Goal: Task Accomplishment & Management: Use online tool/utility

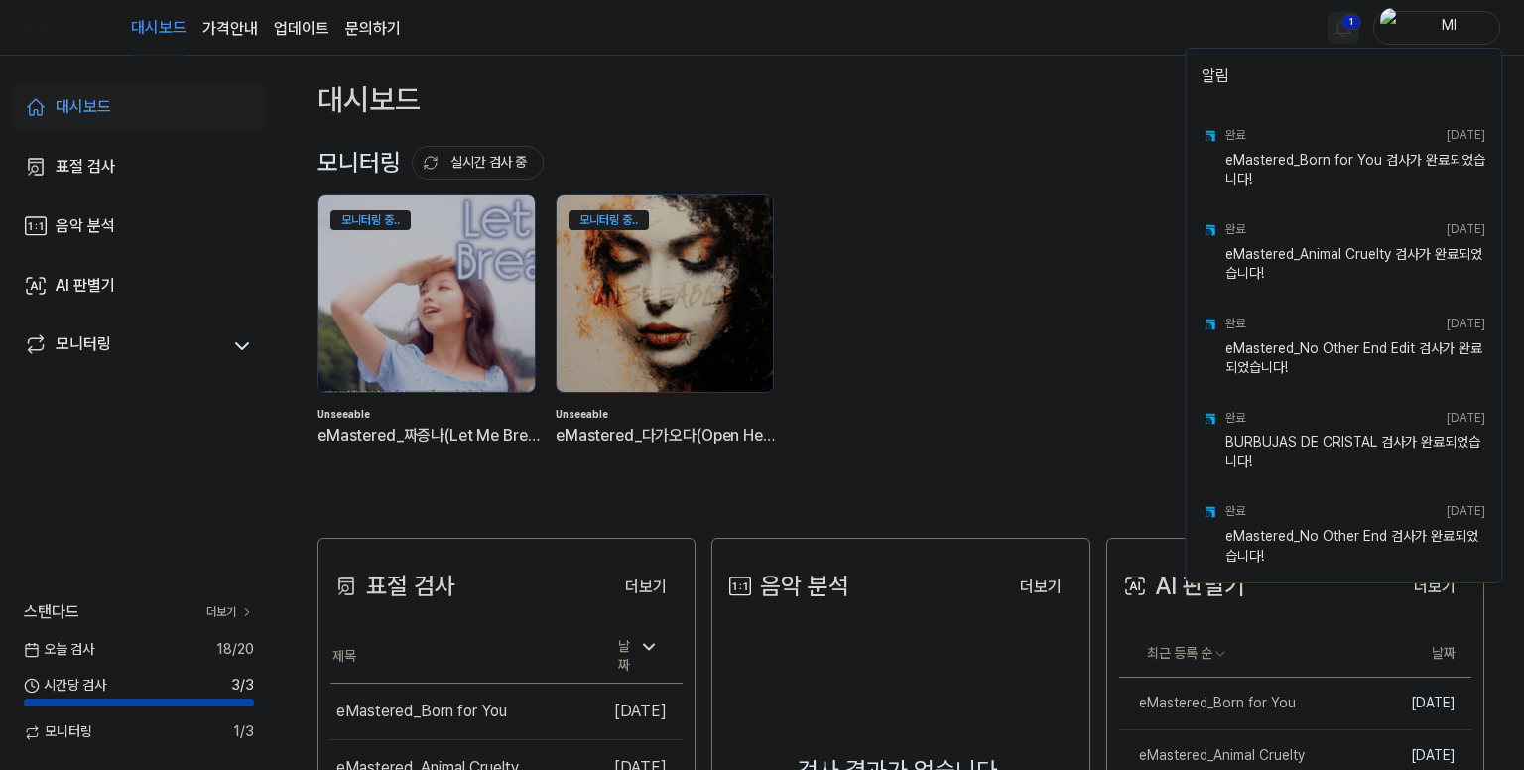
click at [1343, 26] on html "대시보드 가격안내 업데이트 문의하기 1 Ml 대시보드 표절 검사 음악 분석 AI 판별기 모니터링 스탠다드 더보기 [DATE] 검사 18 / 2…" at bounding box center [762, 385] width 1524 height 770
click at [1018, 49] on html "대시보드 가격안내 업데이트 문의하기 Ml 대시보드 표절 검사 음악 분석 AI 판별기 모니터링 스탠다드 더보기 [DATE] 검사 18 / 20 …" at bounding box center [762, 385] width 1524 height 770
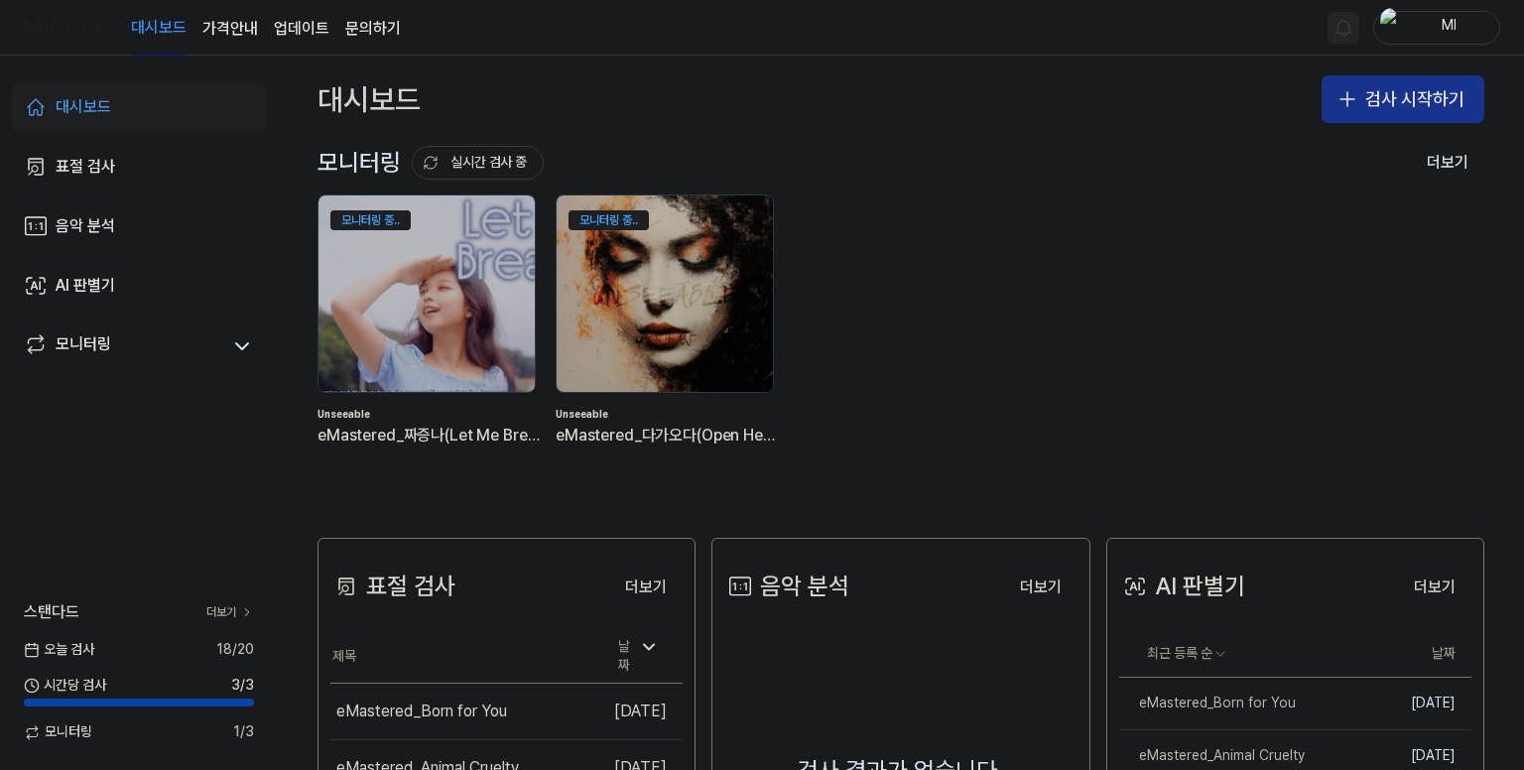
click at [1385, 88] on button "검사 시작하기" at bounding box center [1403, 99] width 163 height 48
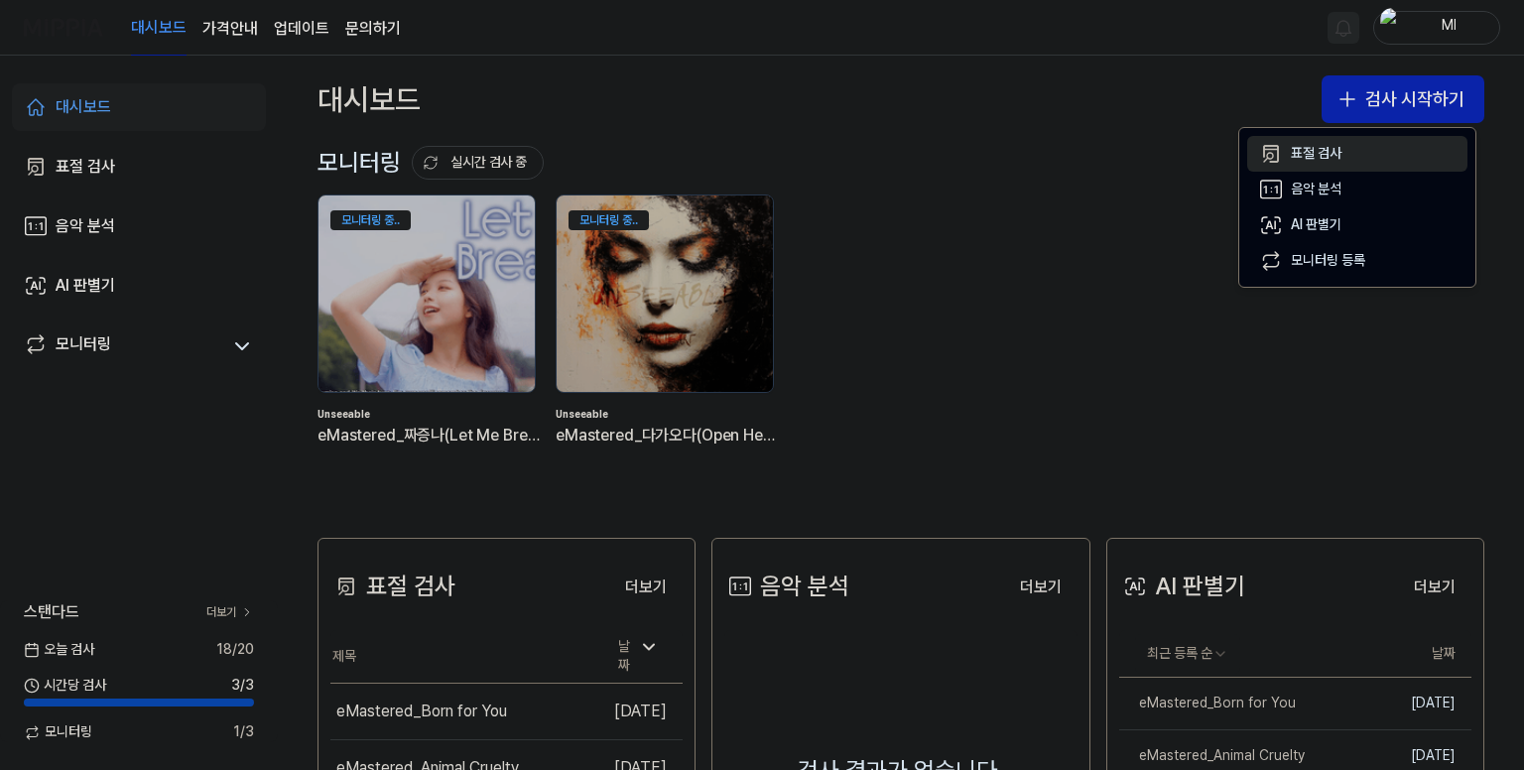
click at [1324, 158] on div "표절 검사" at bounding box center [1316, 154] width 51 height 20
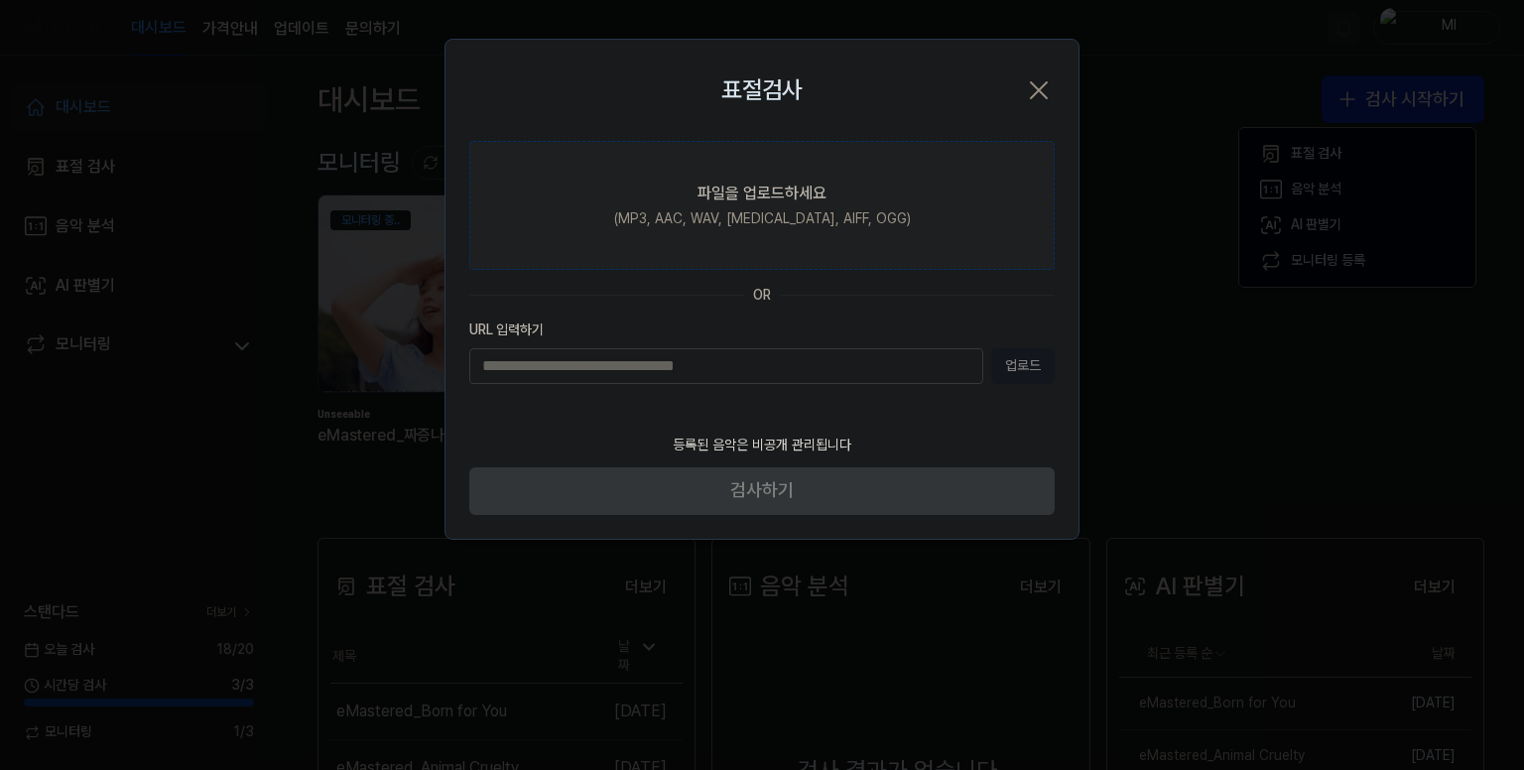
click at [803, 211] on div "(MP3, AAC, WAV, [MEDICAL_DATA], AIFF, OGG)" at bounding box center [762, 219] width 297 height 20
click at [0, 0] on input "파일을 업로드하세요 (MP3, AAC, WAV, [MEDICAL_DATA], AIFF, OGG)" at bounding box center [0, 0] width 0 height 0
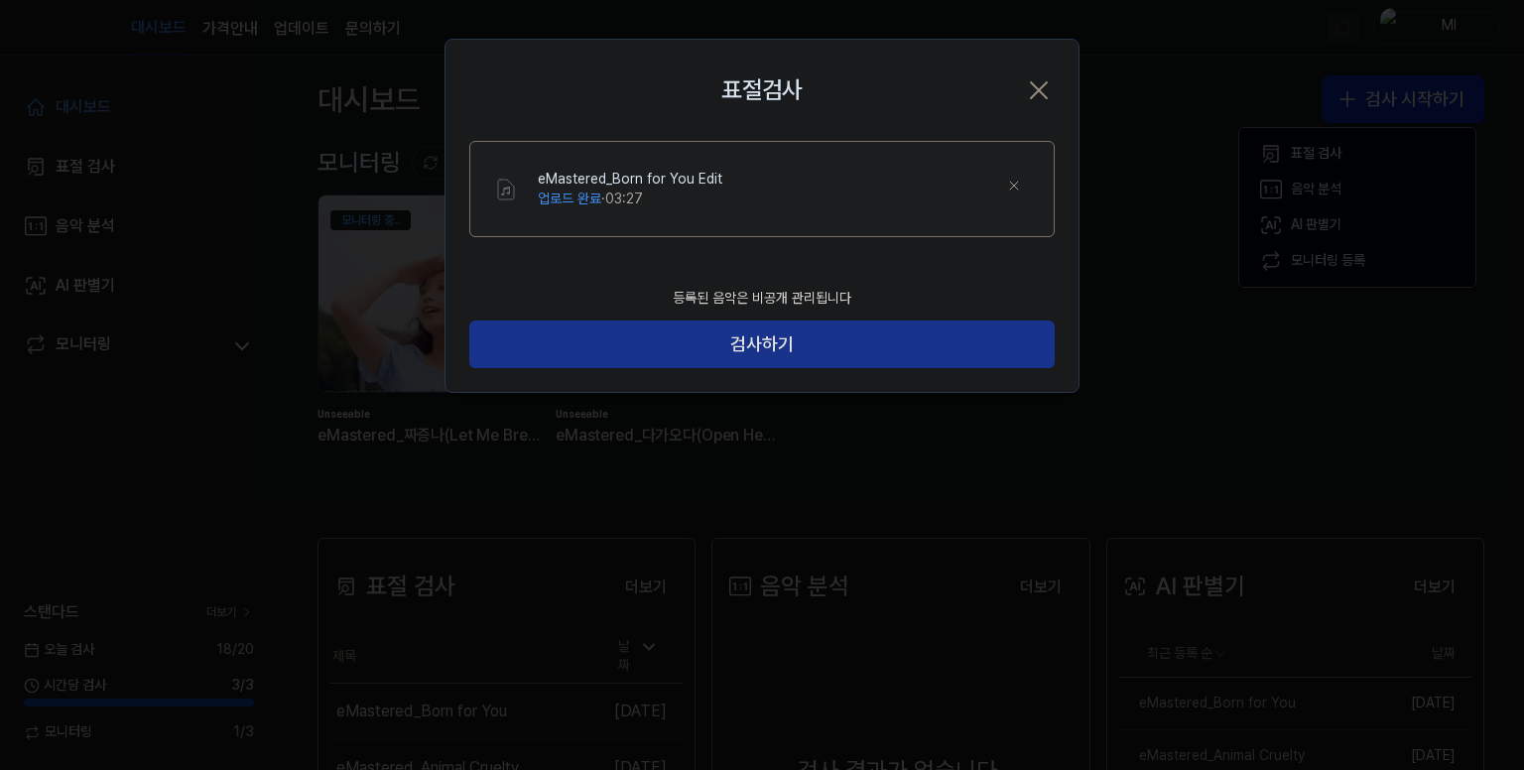
click at [765, 348] on button "검사하기" at bounding box center [761, 344] width 585 height 48
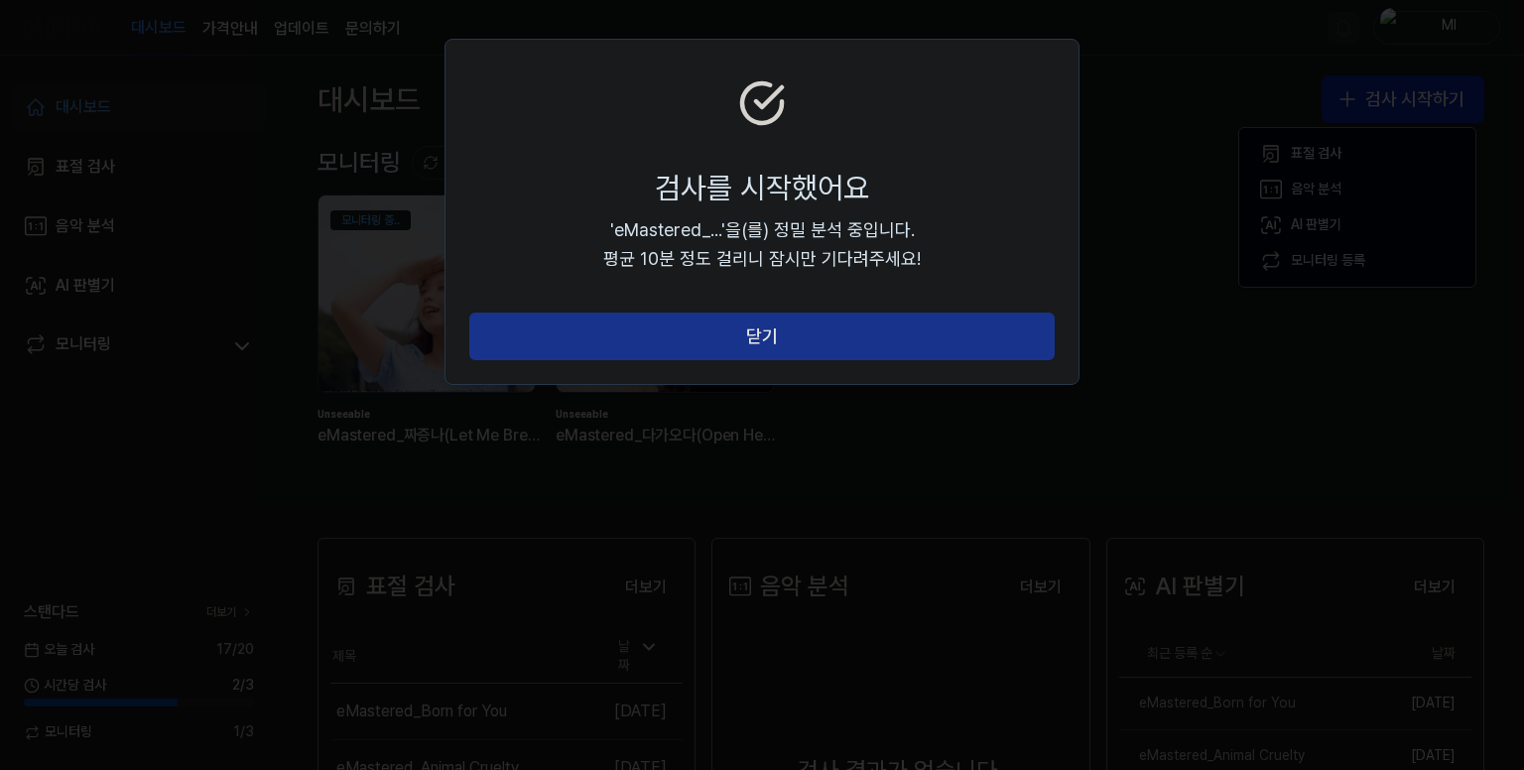
click at [768, 336] on button "닫기" at bounding box center [761, 337] width 585 height 48
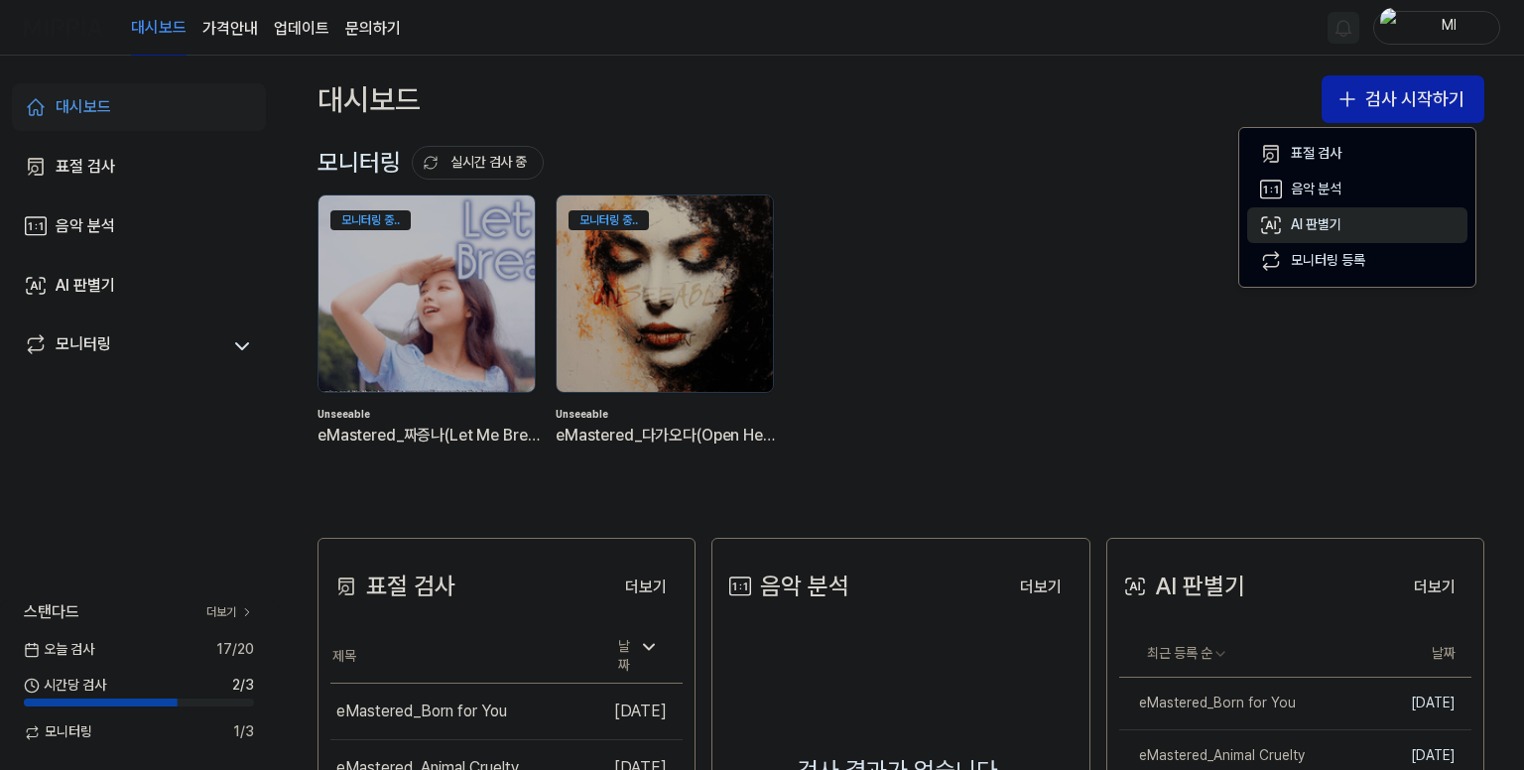
click at [1325, 221] on div "AI 판별기" at bounding box center [1316, 225] width 51 height 20
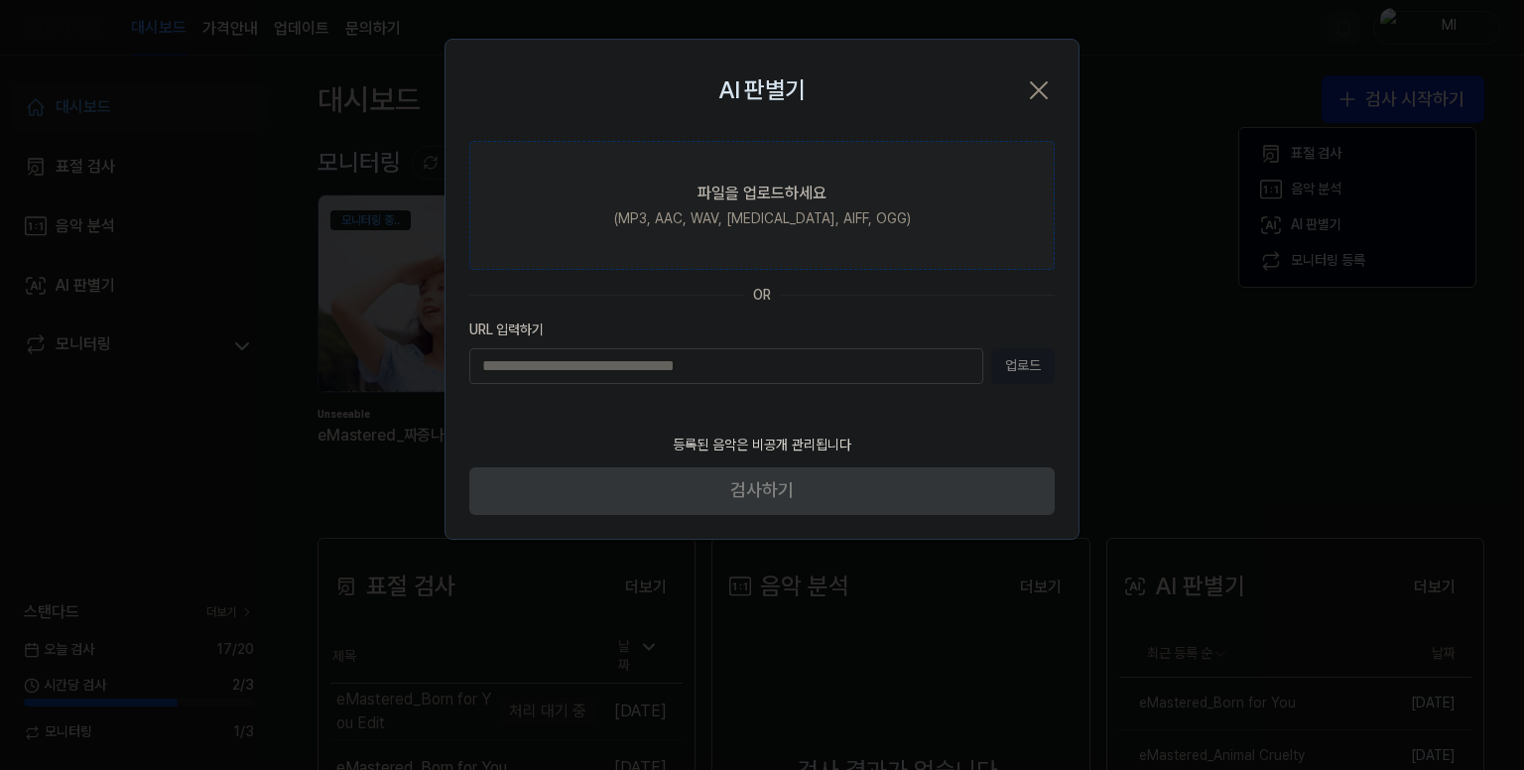
click at [807, 238] on label "파일을 업로드하세요 (MP3, AAC, WAV, [MEDICAL_DATA], AIFF, OGG)" at bounding box center [761, 205] width 585 height 129
click at [0, 0] on input "파일을 업로드하세요 (MP3, AAC, WAV, [MEDICAL_DATA], AIFF, OGG)" at bounding box center [0, 0] width 0 height 0
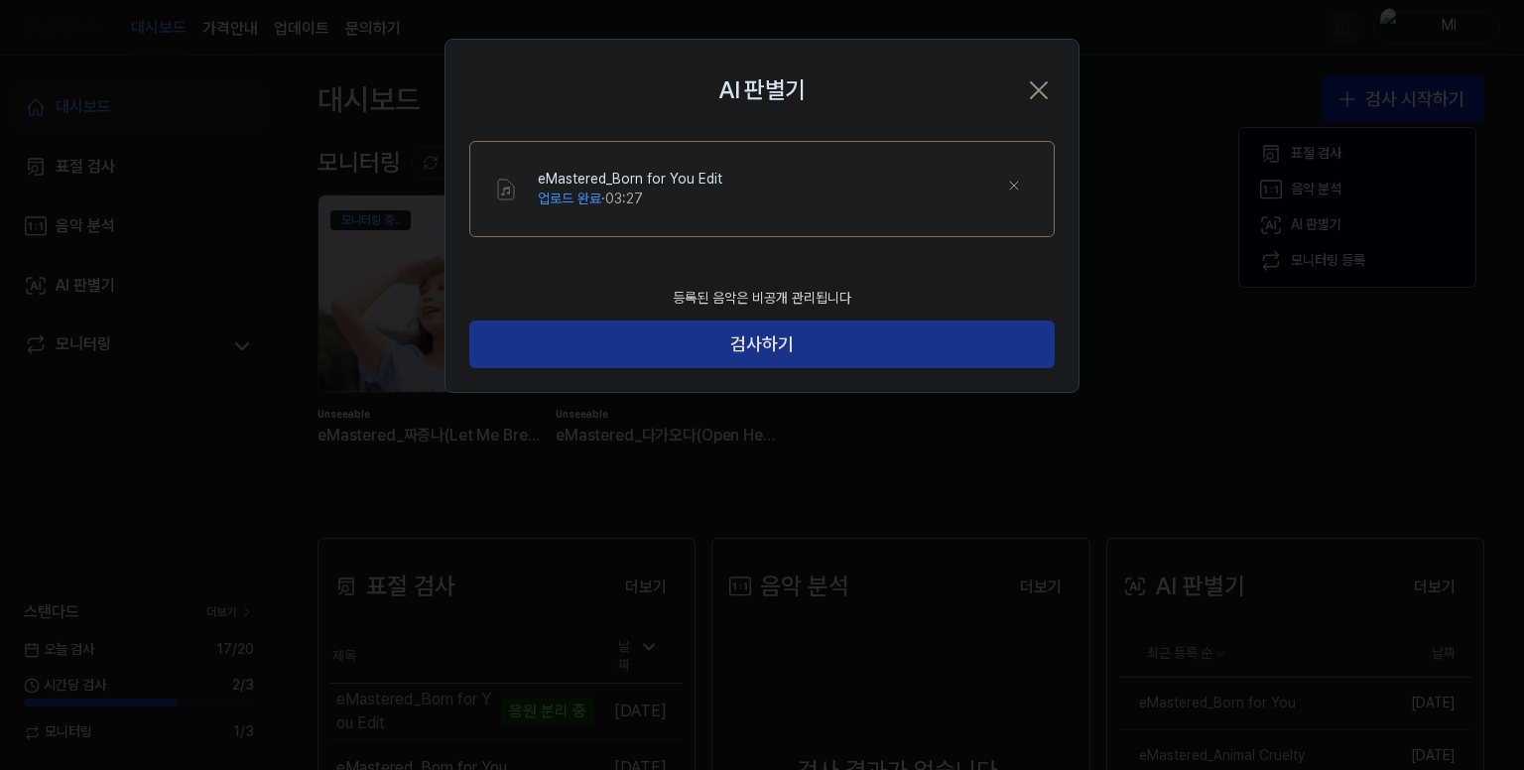
click at [621, 344] on button "검사하기" at bounding box center [761, 344] width 585 height 48
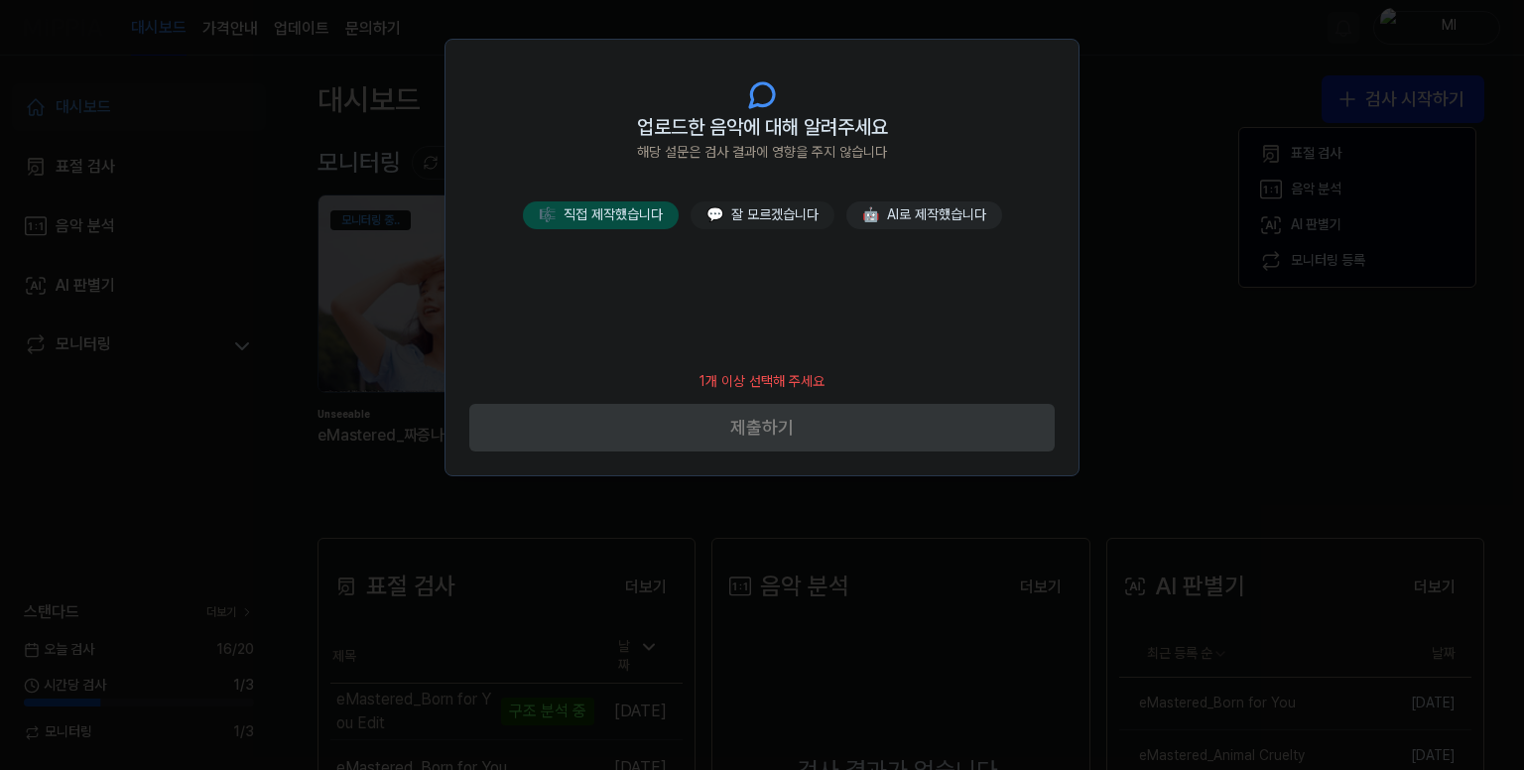
click at [595, 212] on button "🎼 직접 제작했습니다" at bounding box center [601, 215] width 156 height 28
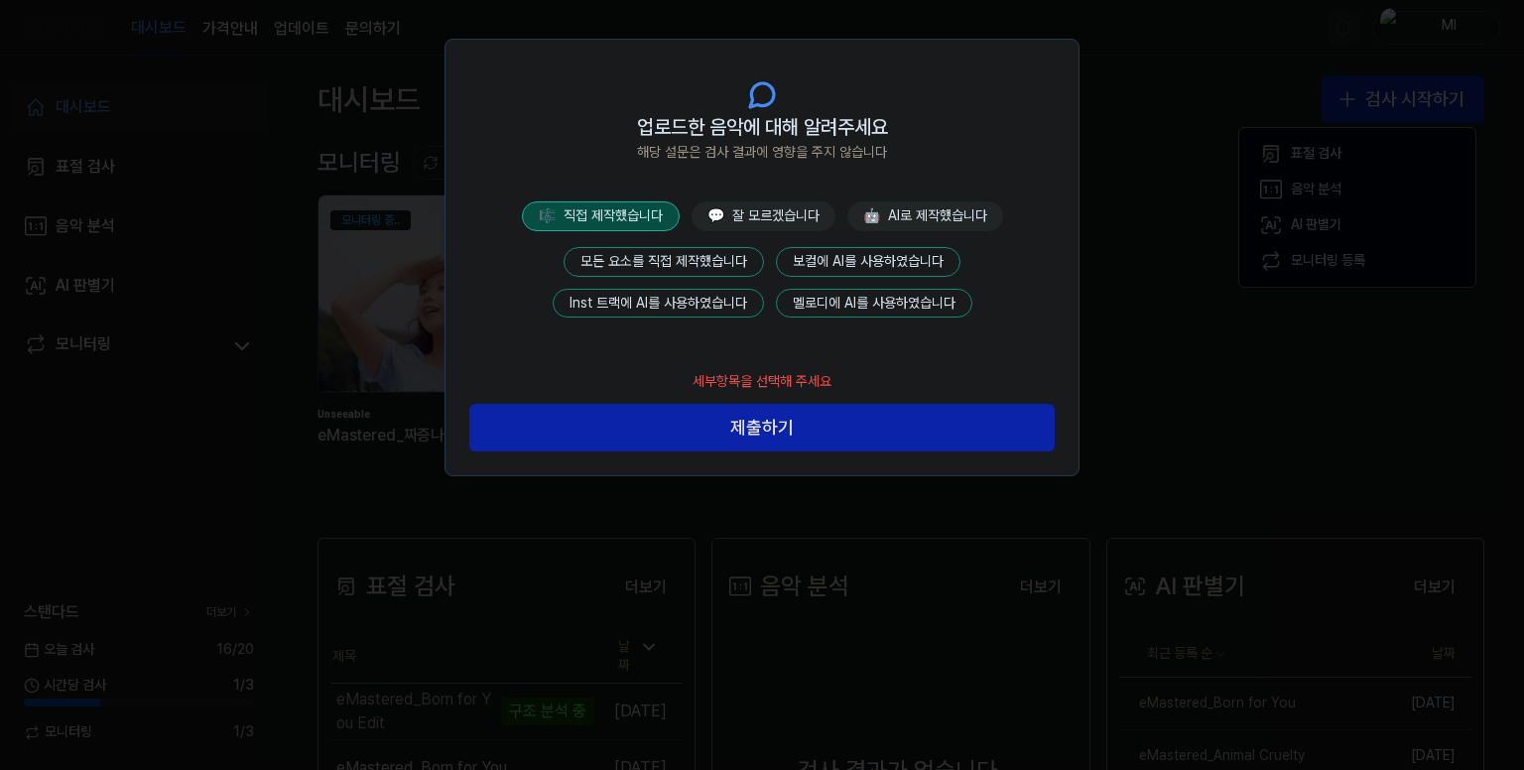
click at [690, 256] on button "모든 요소를 직접 제작했습니다" at bounding box center [664, 262] width 200 height 30
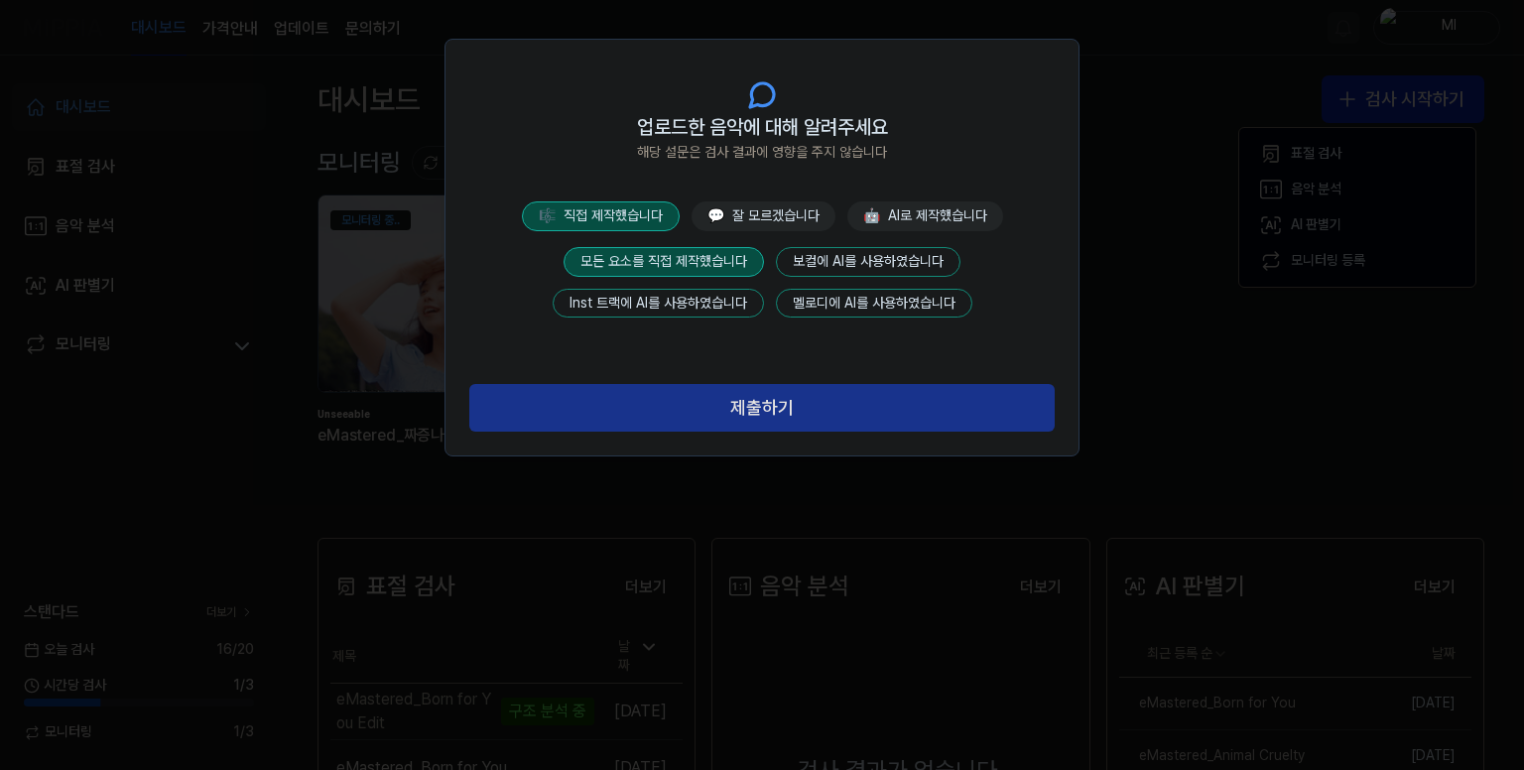
click at [744, 402] on button "제출하기" at bounding box center [761, 408] width 585 height 48
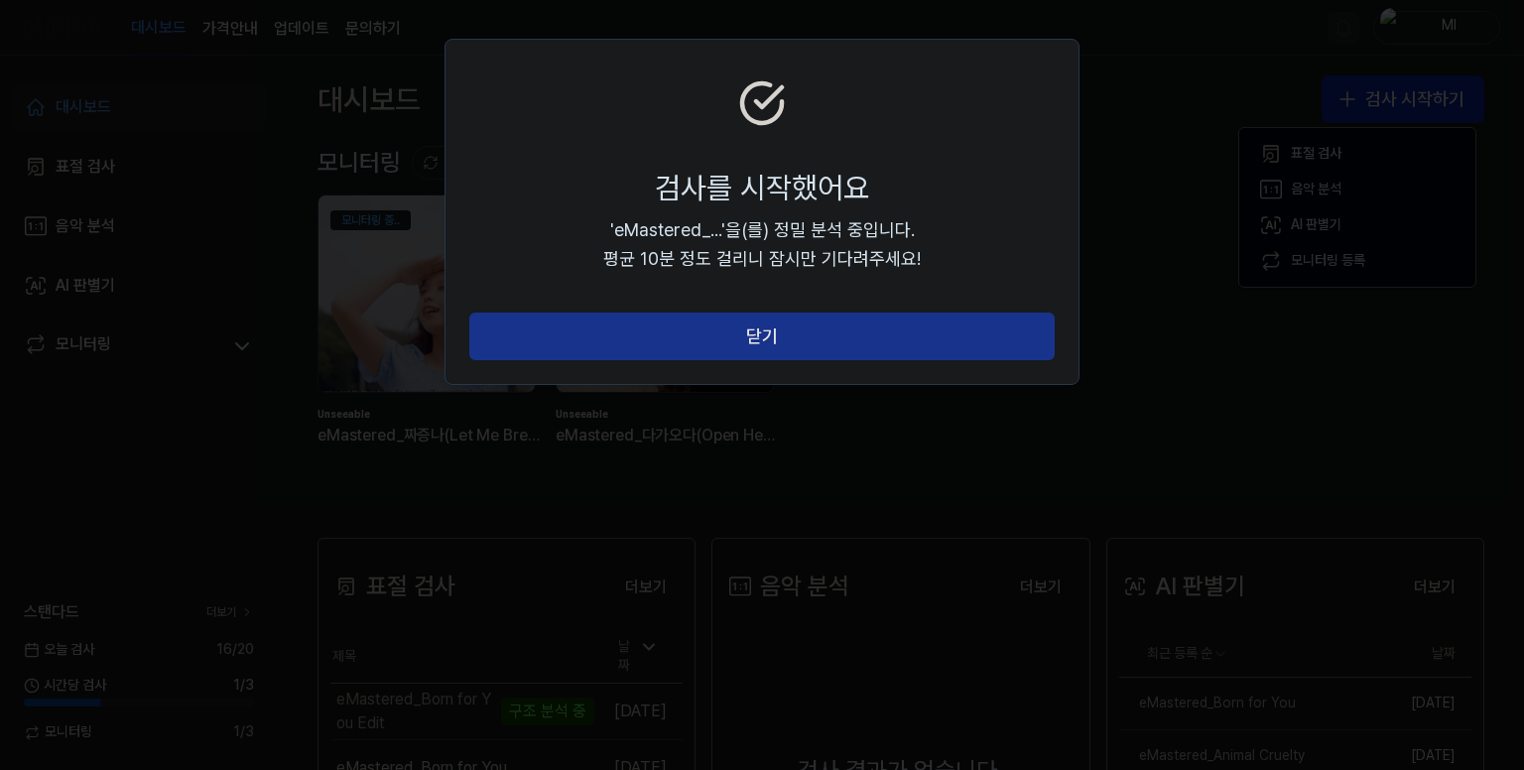
click at [769, 343] on button "닫기" at bounding box center [761, 337] width 585 height 48
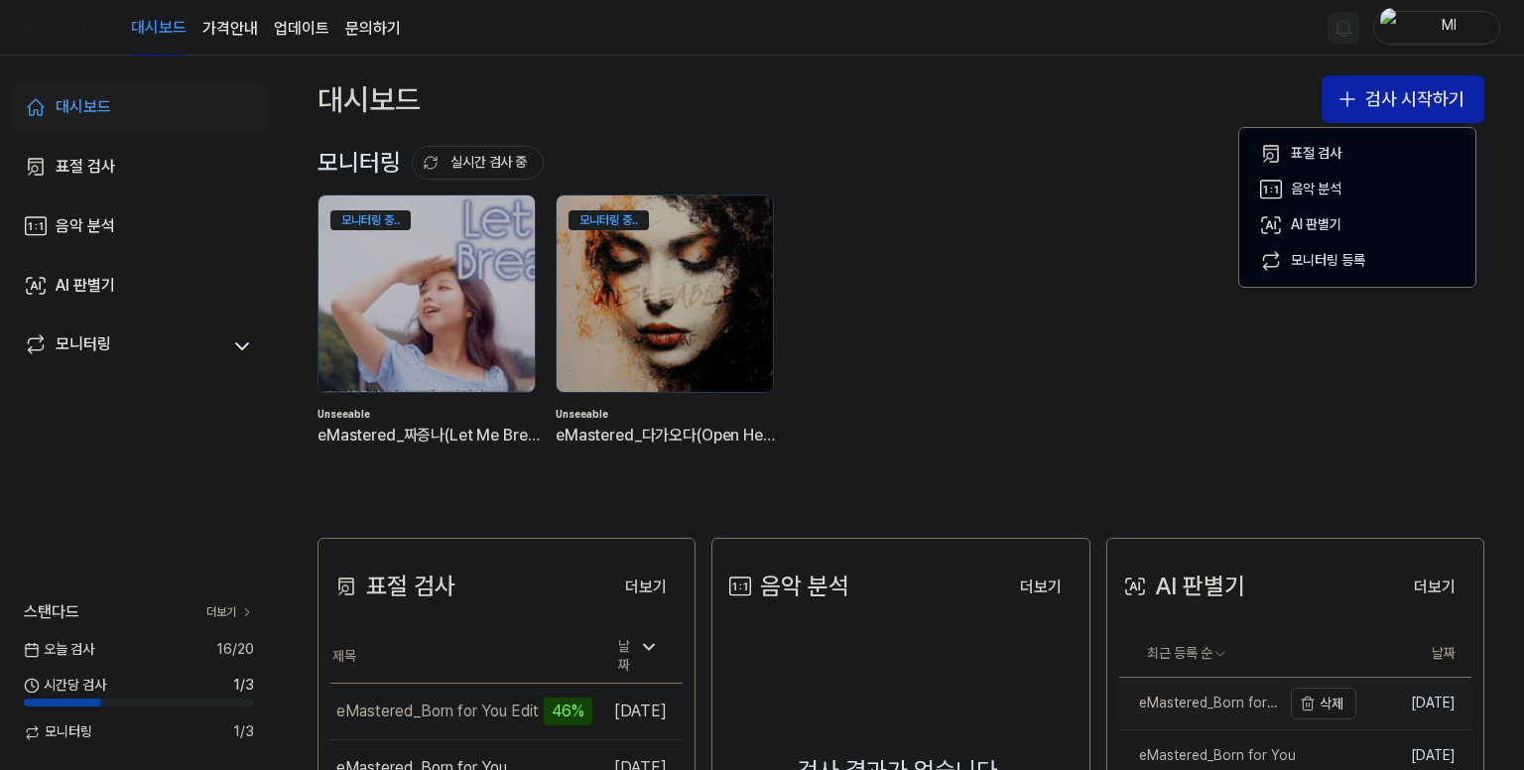
click at [1226, 707] on div "eMastered_Born for You Edit" at bounding box center [1200, 704] width 162 height 20
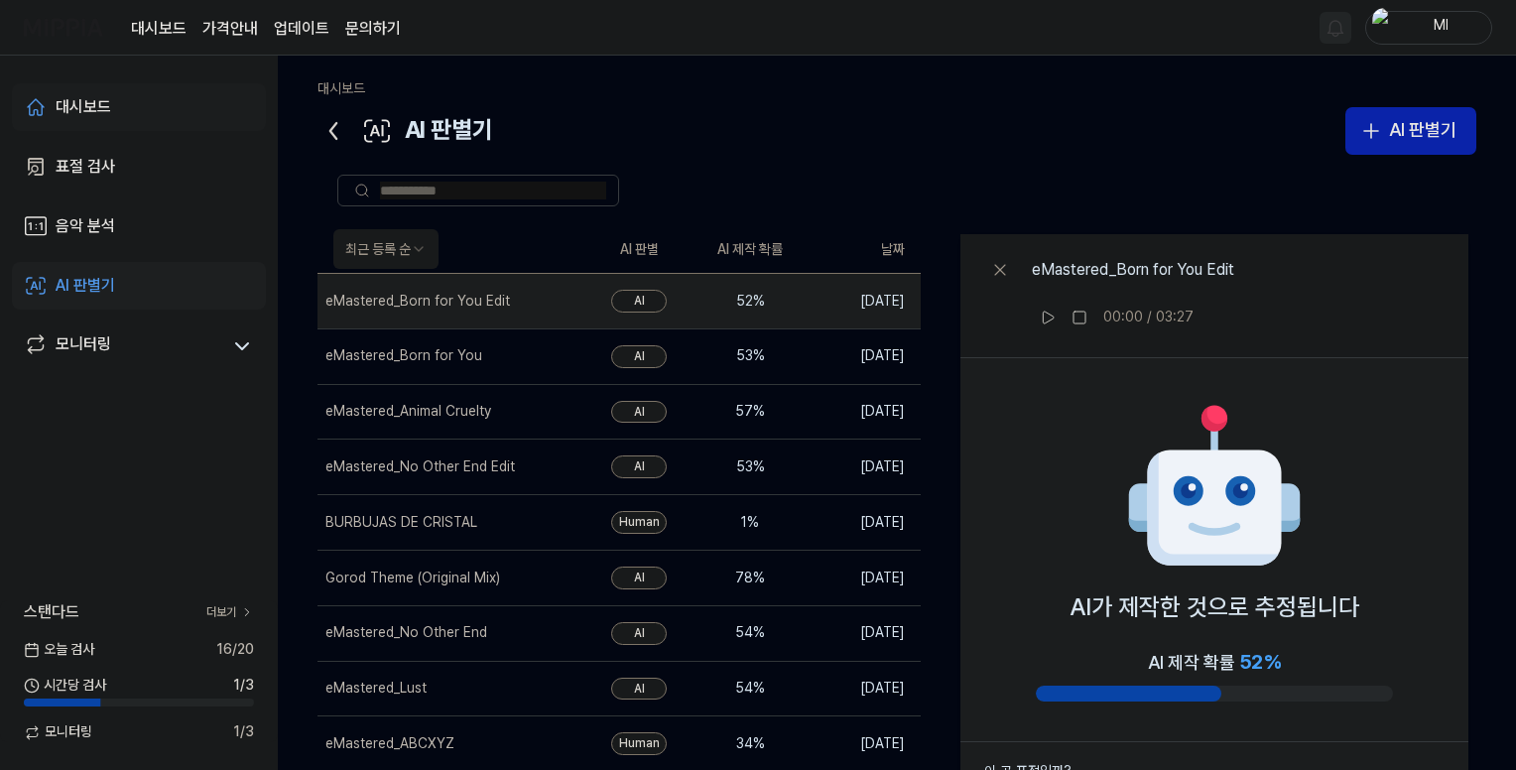
click at [118, 100] on link "대시보드" at bounding box center [139, 107] width 254 height 48
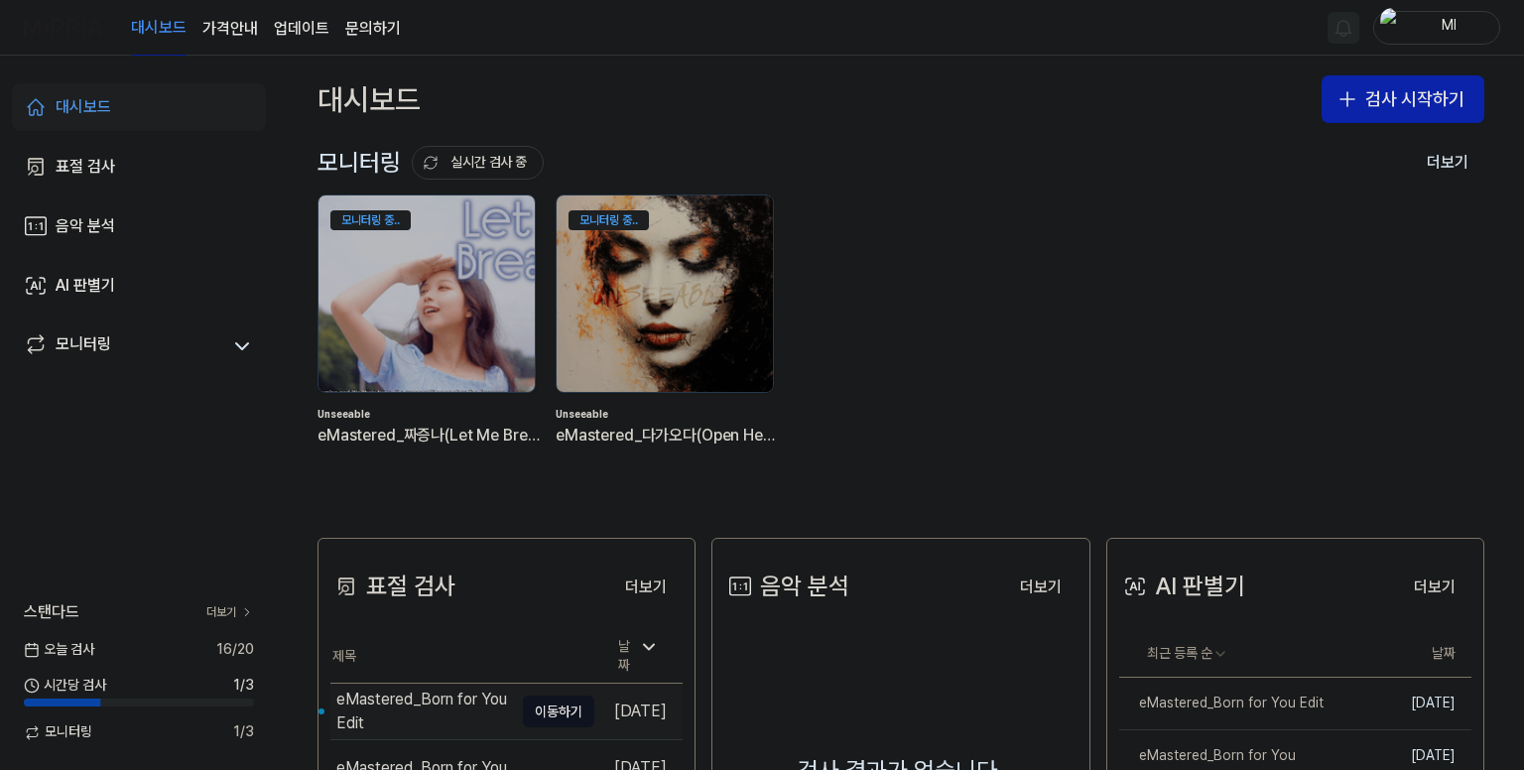
click at [409, 707] on div "eMastered_Born for You Edit" at bounding box center [424, 712] width 177 height 48
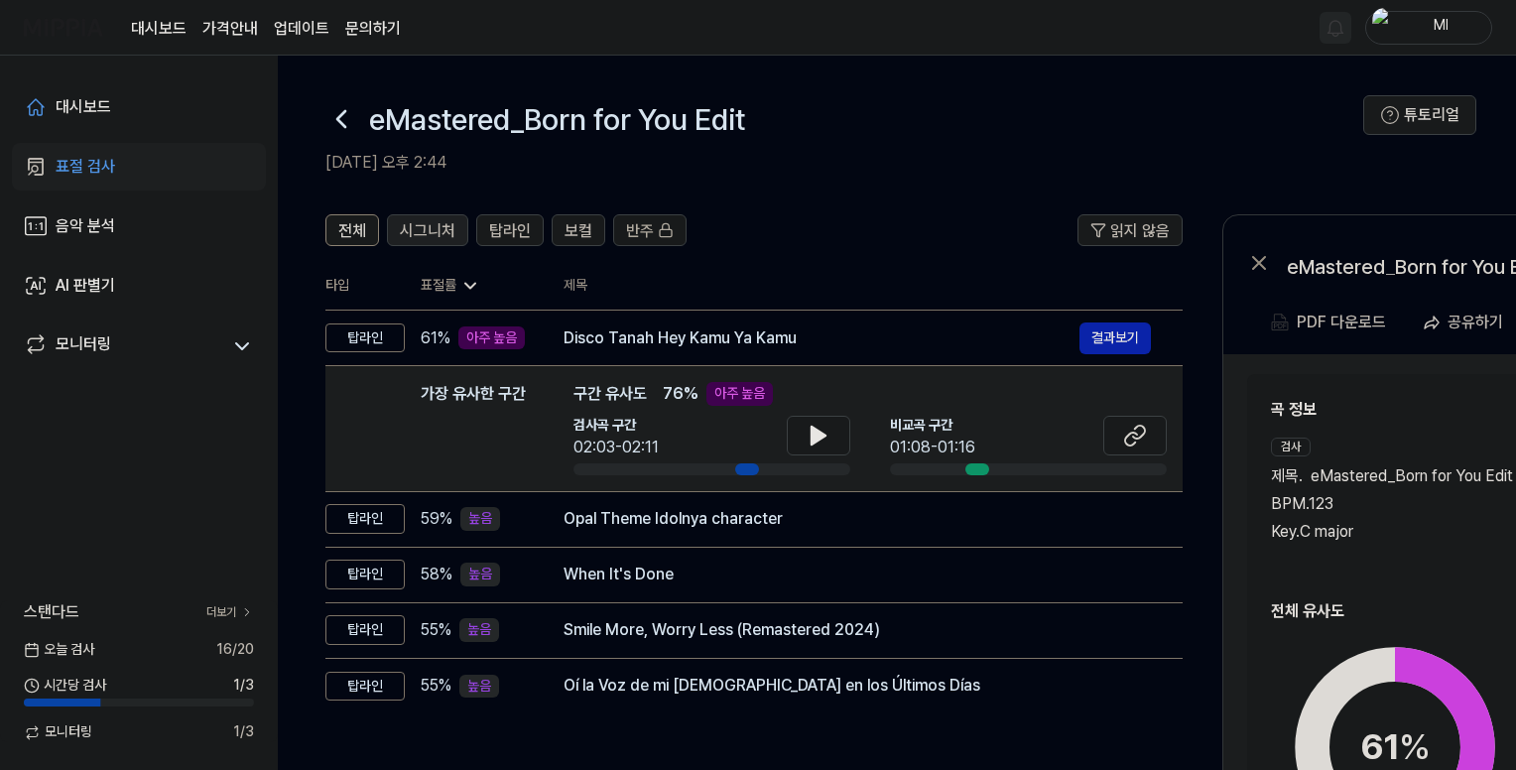
click at [440, 231] on span "시그니처" at bounding box center [428, 231] width 56 height 24
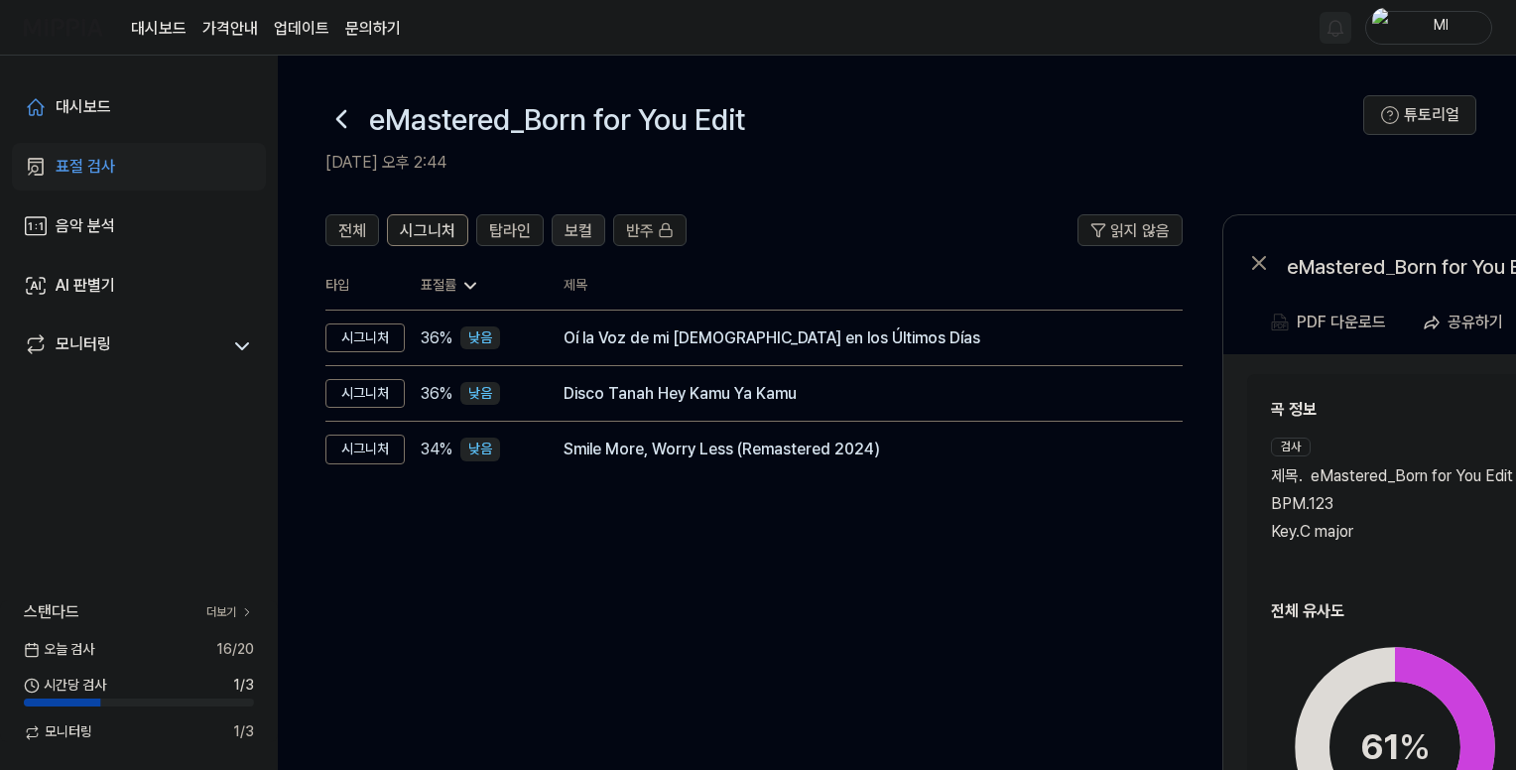
click at [582, 228] on span "보컬" at bounding box center [579, 231] width 28 height 24
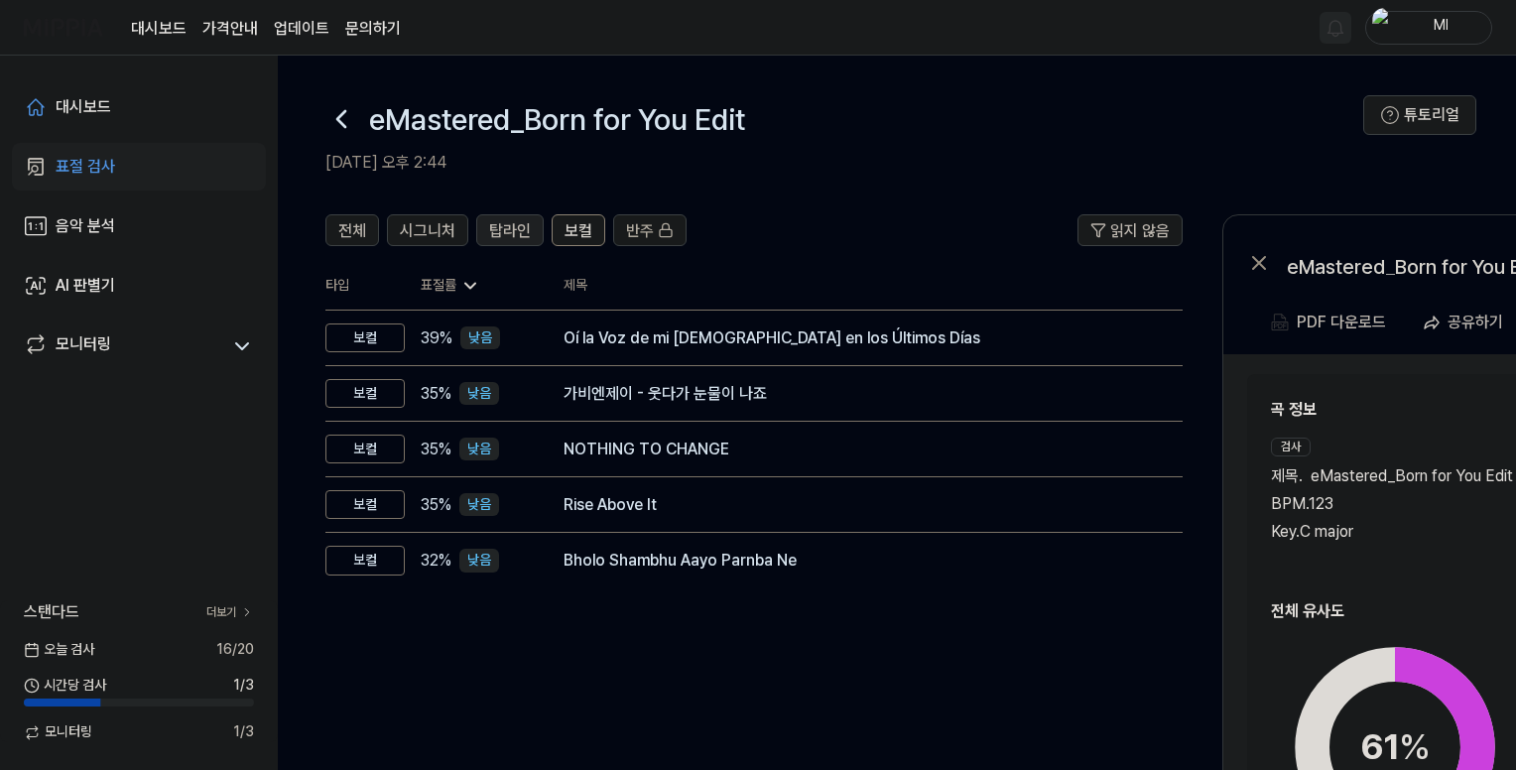
click at [516, 231] on span "탑라인" at bounding box center [510, 231] width 42 height 24
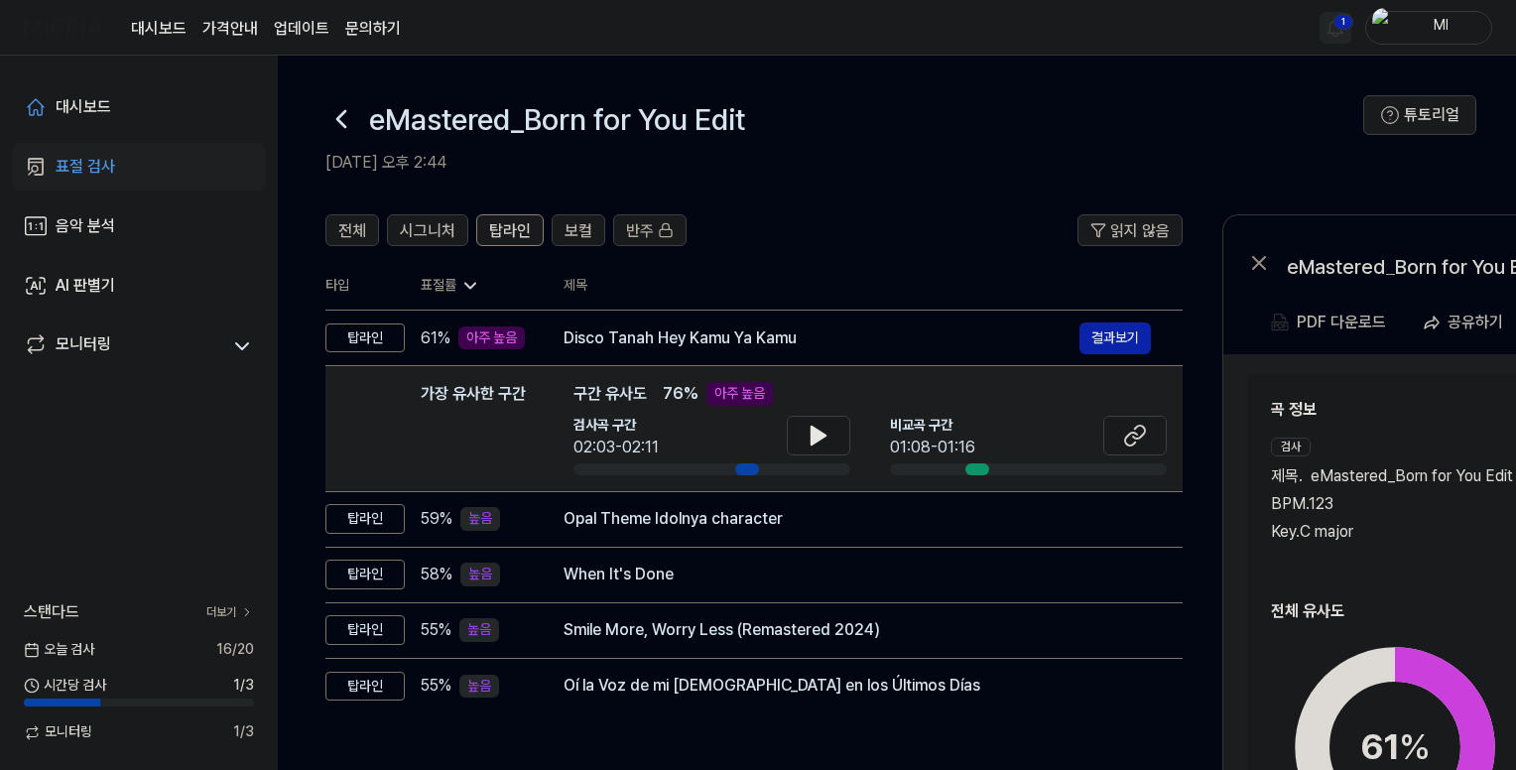
click at [114, 172] on div "표절 검사" at bounding box center [86, 167] width 60 height 24
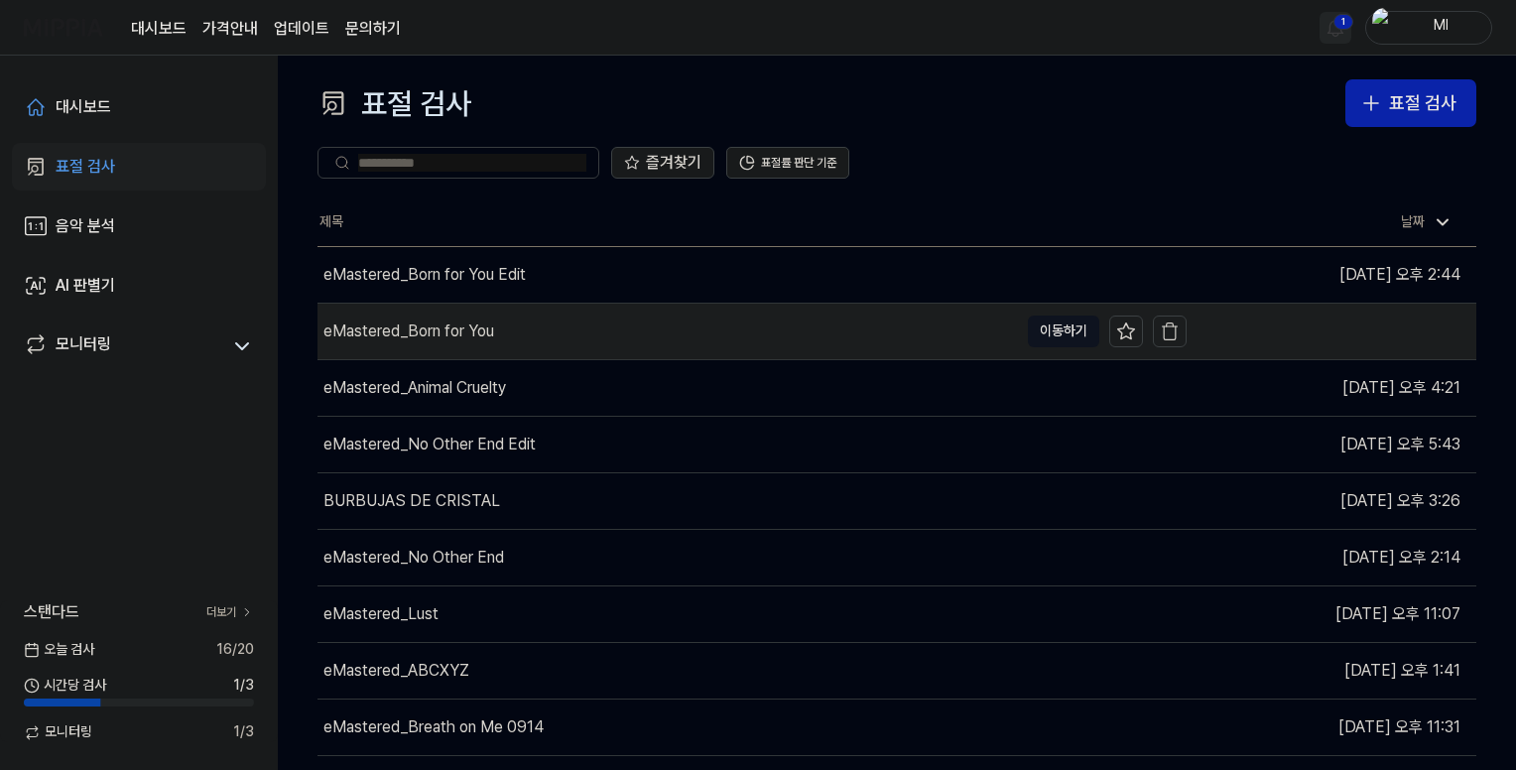
click at [472, 334] on div "eMastered_Born for You" at bounding box center [408, 331] width 171 height 24
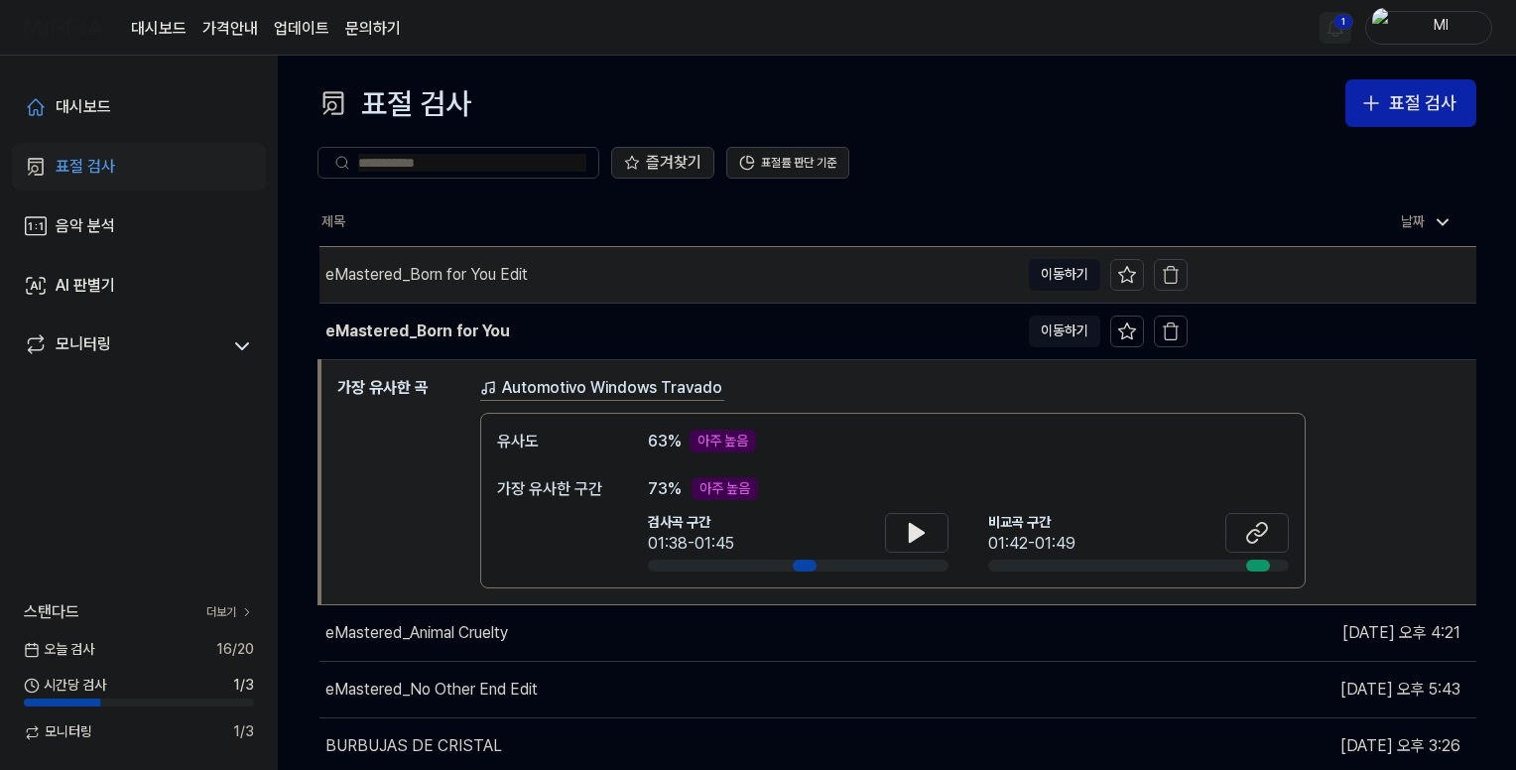
click at [588, 279] on div "eMastered_Born for You Edit" at bounding box center [668, 275] width 699 height 56
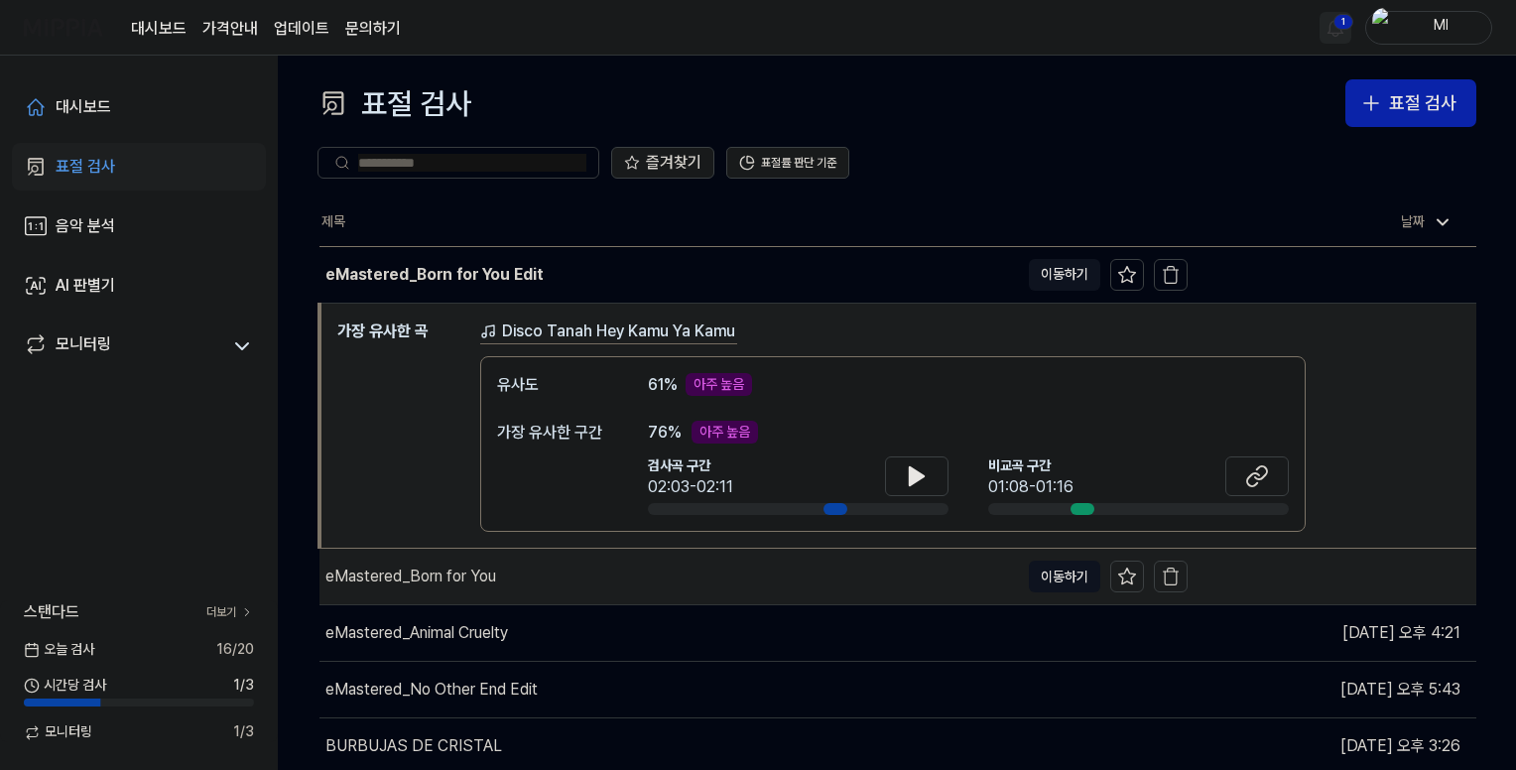
click at [517, 576] on div "eMastered_Born for You" at bounding box center [668, 577] width 699 height 56
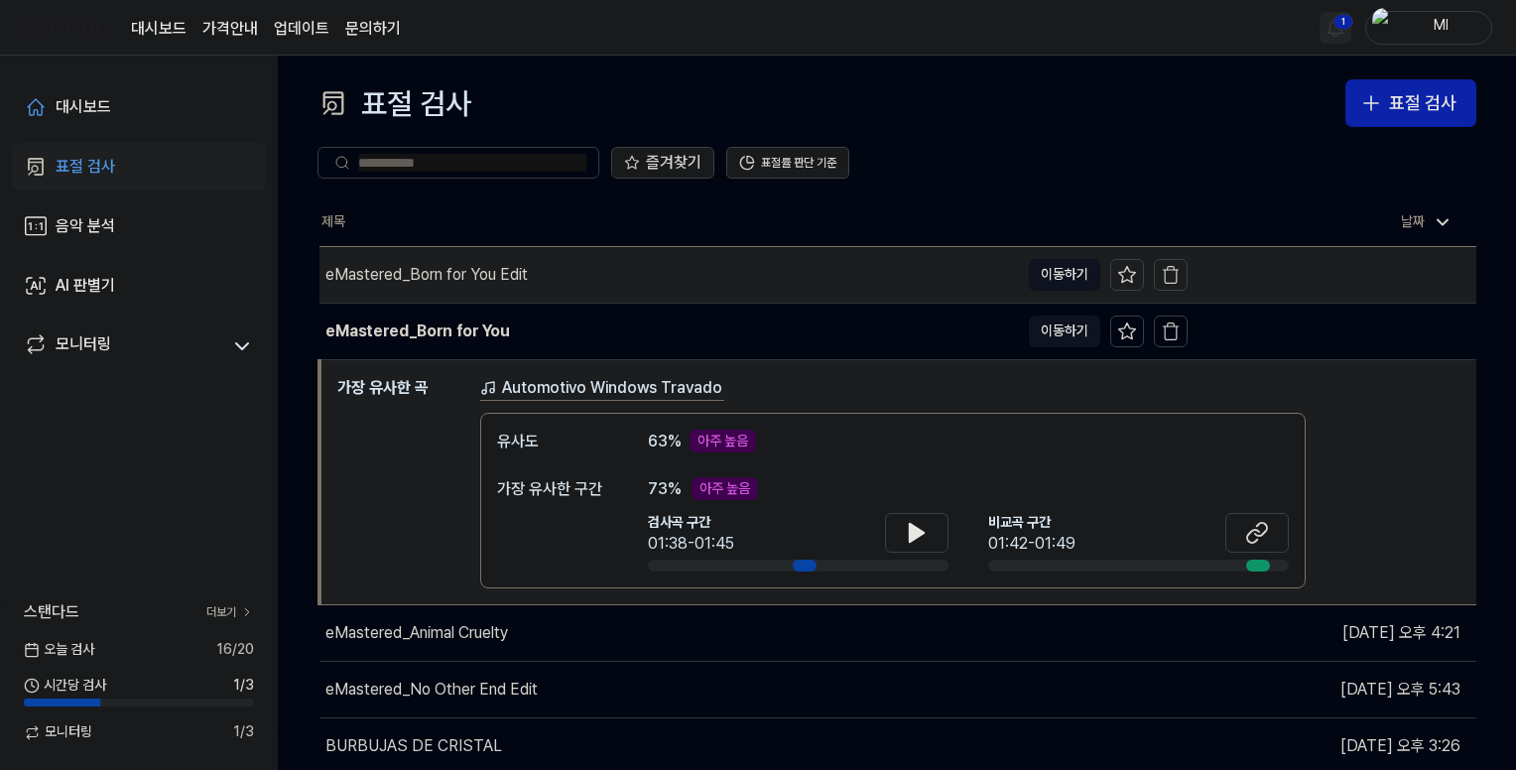
click at [551, 267] on div "eMastered_Born for You Edit" at bounding box center [668, 275] width 699 height 56
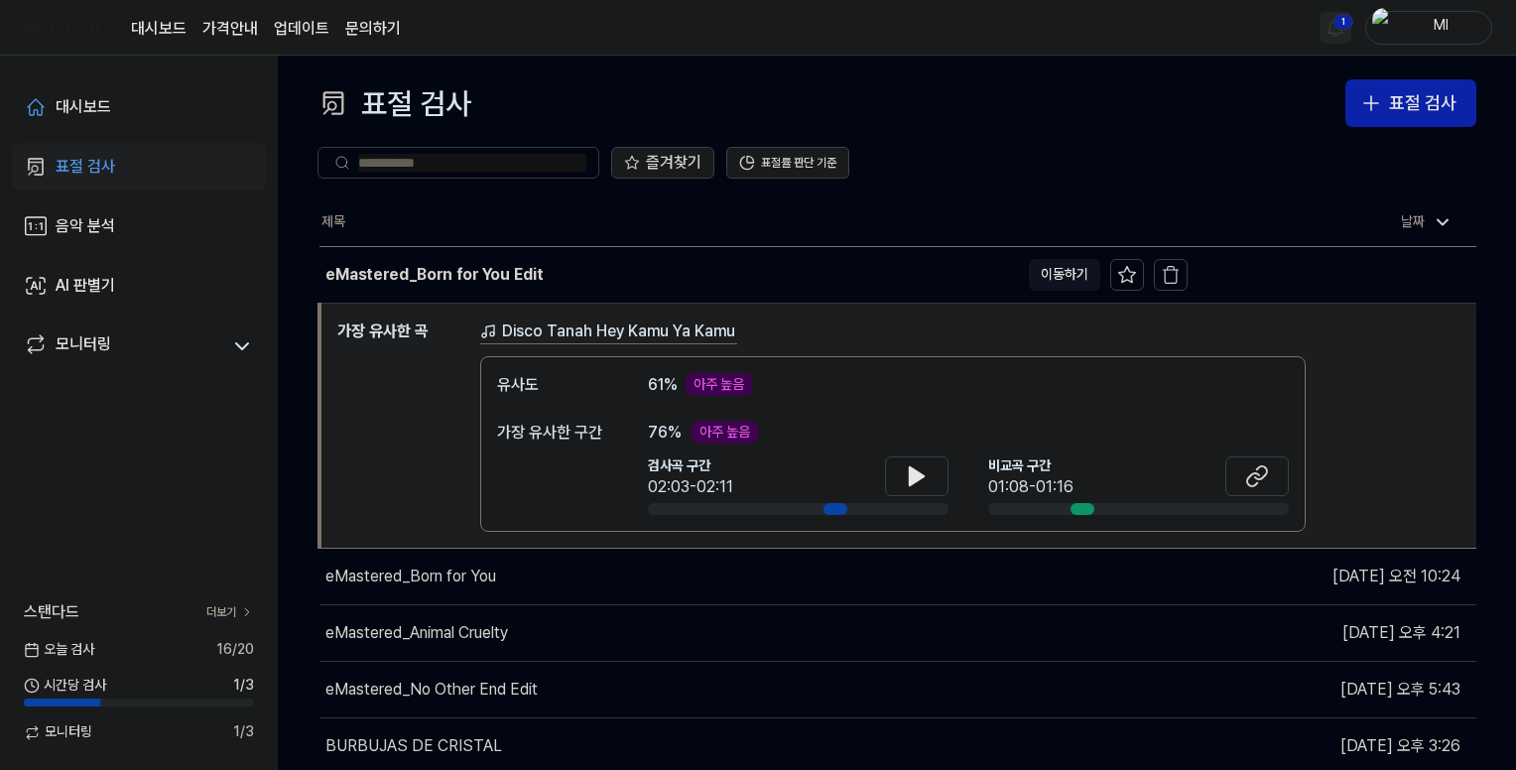
click at [150, 169] on link "표절 검사" at bounding box center [139, 167] width 254 height 48
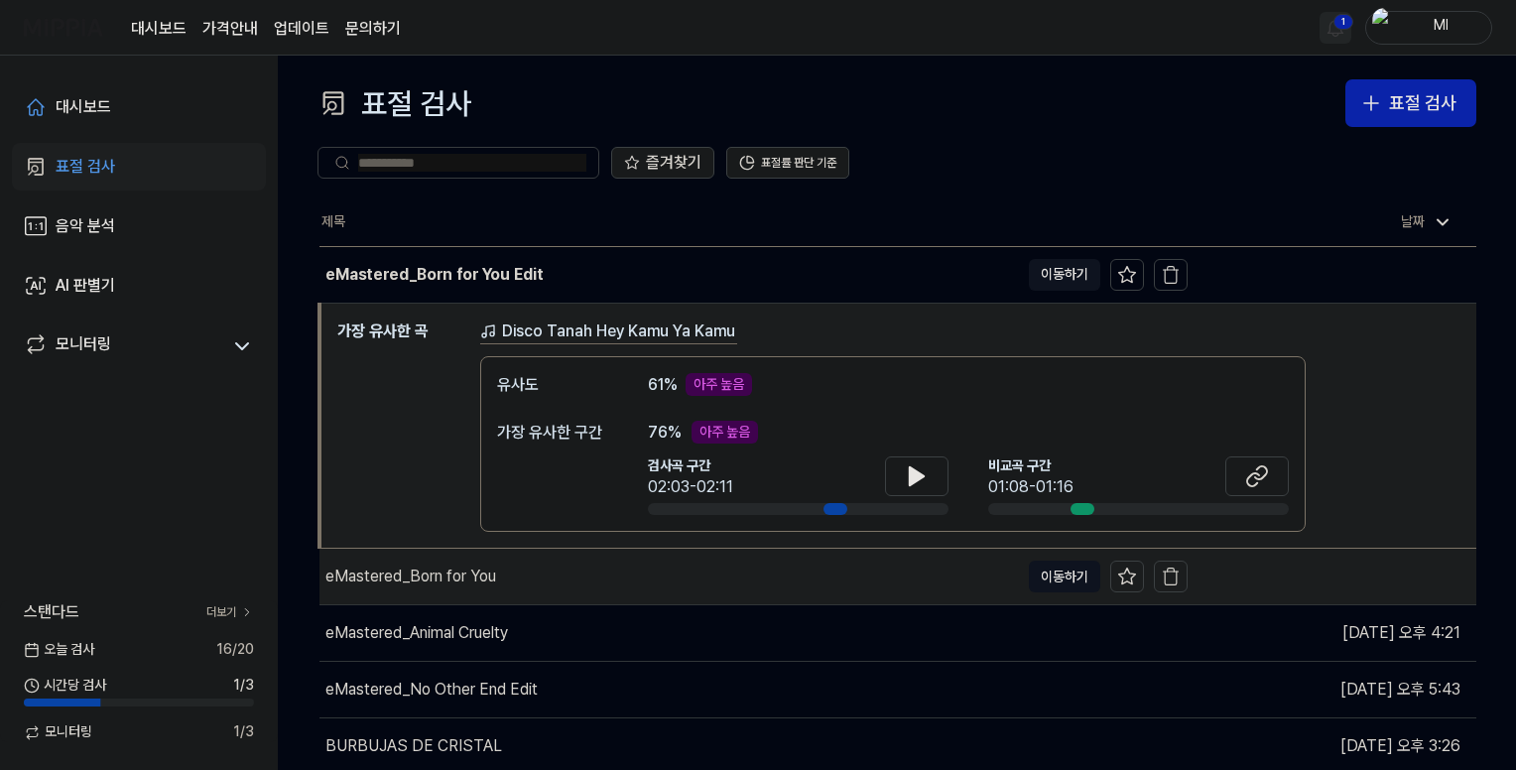
click at [598, 580] on div "eMastered_Born for You" at bounding box center [668, 577] width 699 height 56
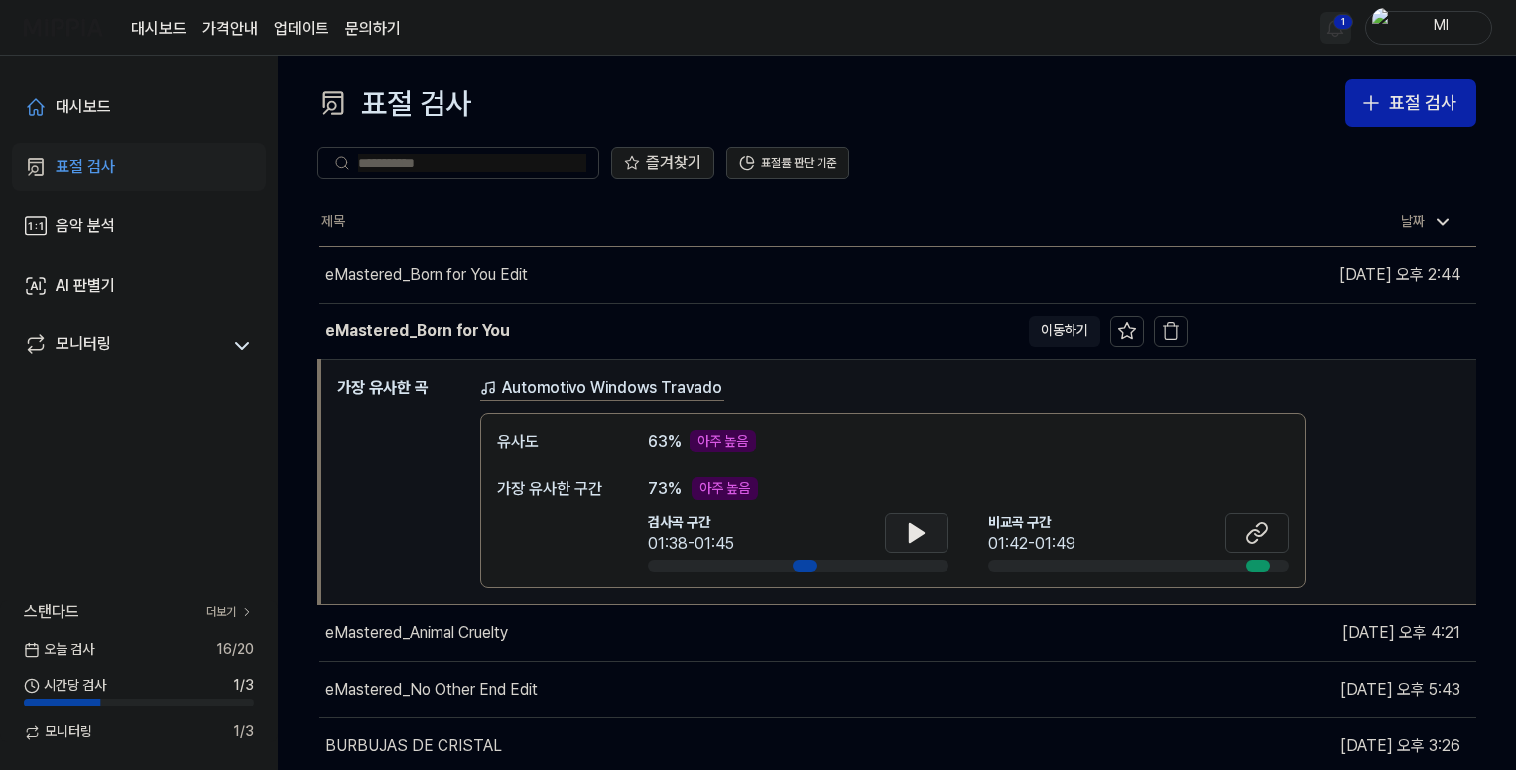
click at [920, 534] on icon at bounding box center [917, 533] width 14 height 18
click at [919, 534] on icon at bounding box center [921, 532] width 4 height 16
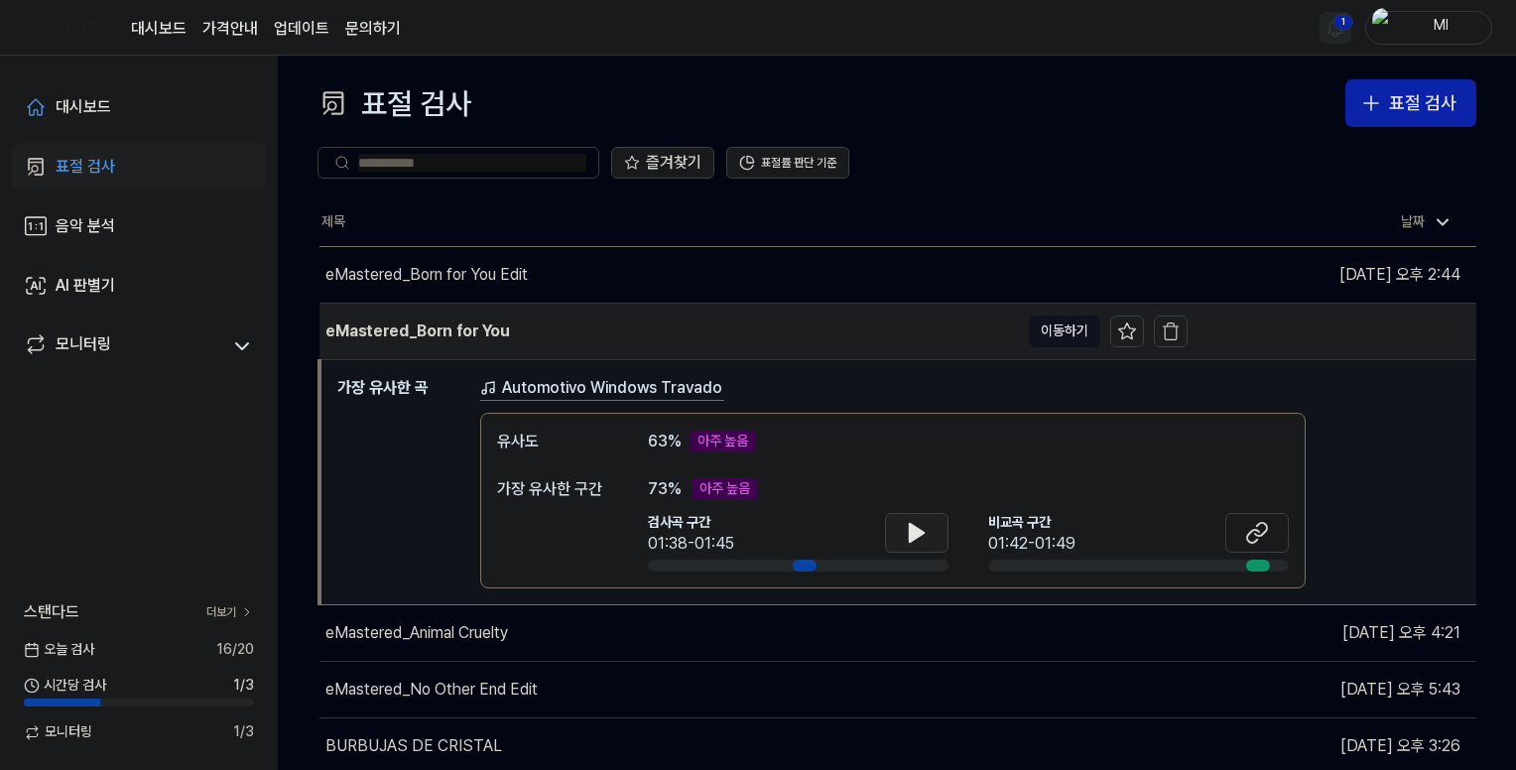
click at [766, 319] on div "eMastered_Born for You" at bounding box center [668, 332] width 699 height 56
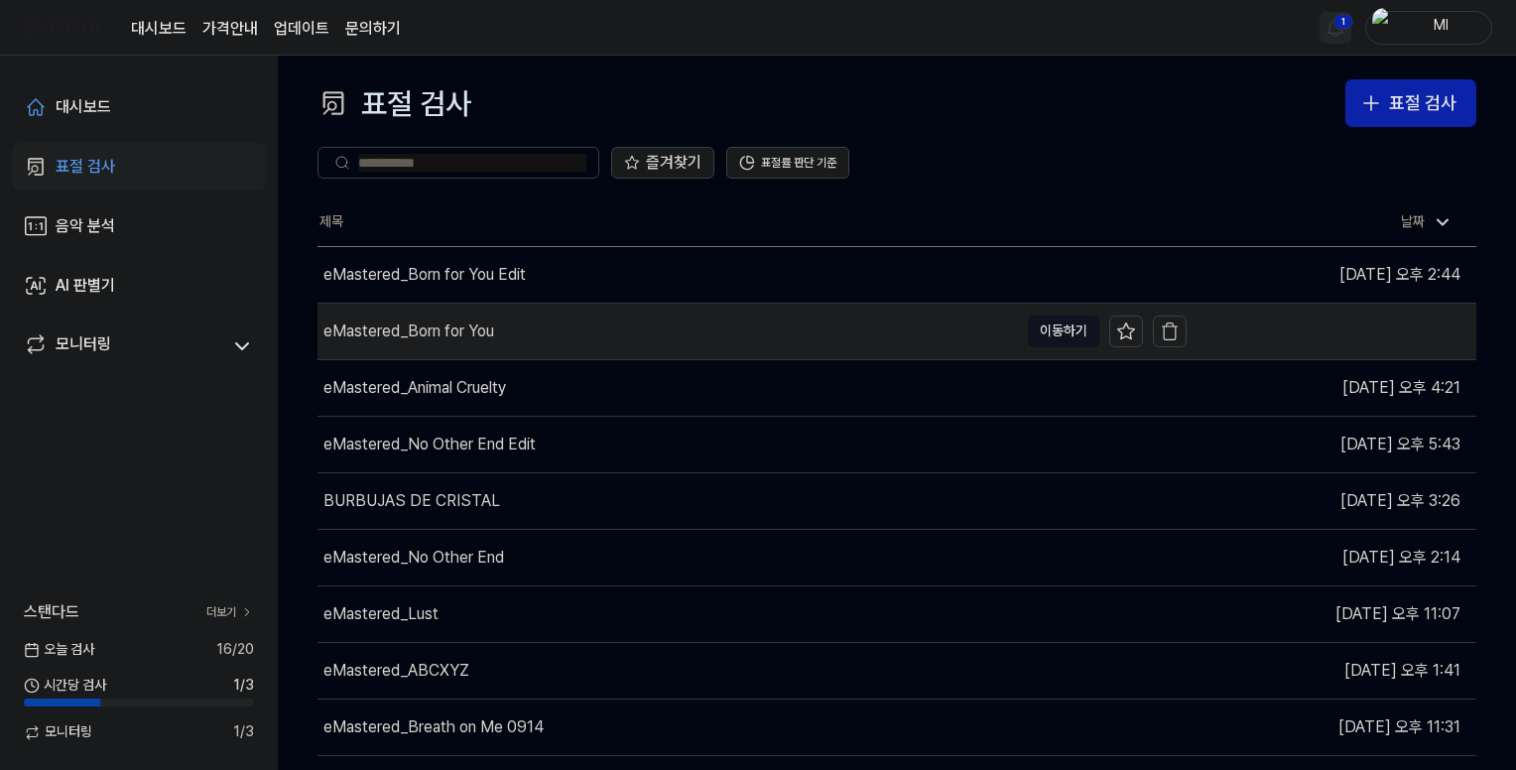
click at [679, 317] on div "eMastered_Born for You" at bounding box center [667, 332] width 700 height 56
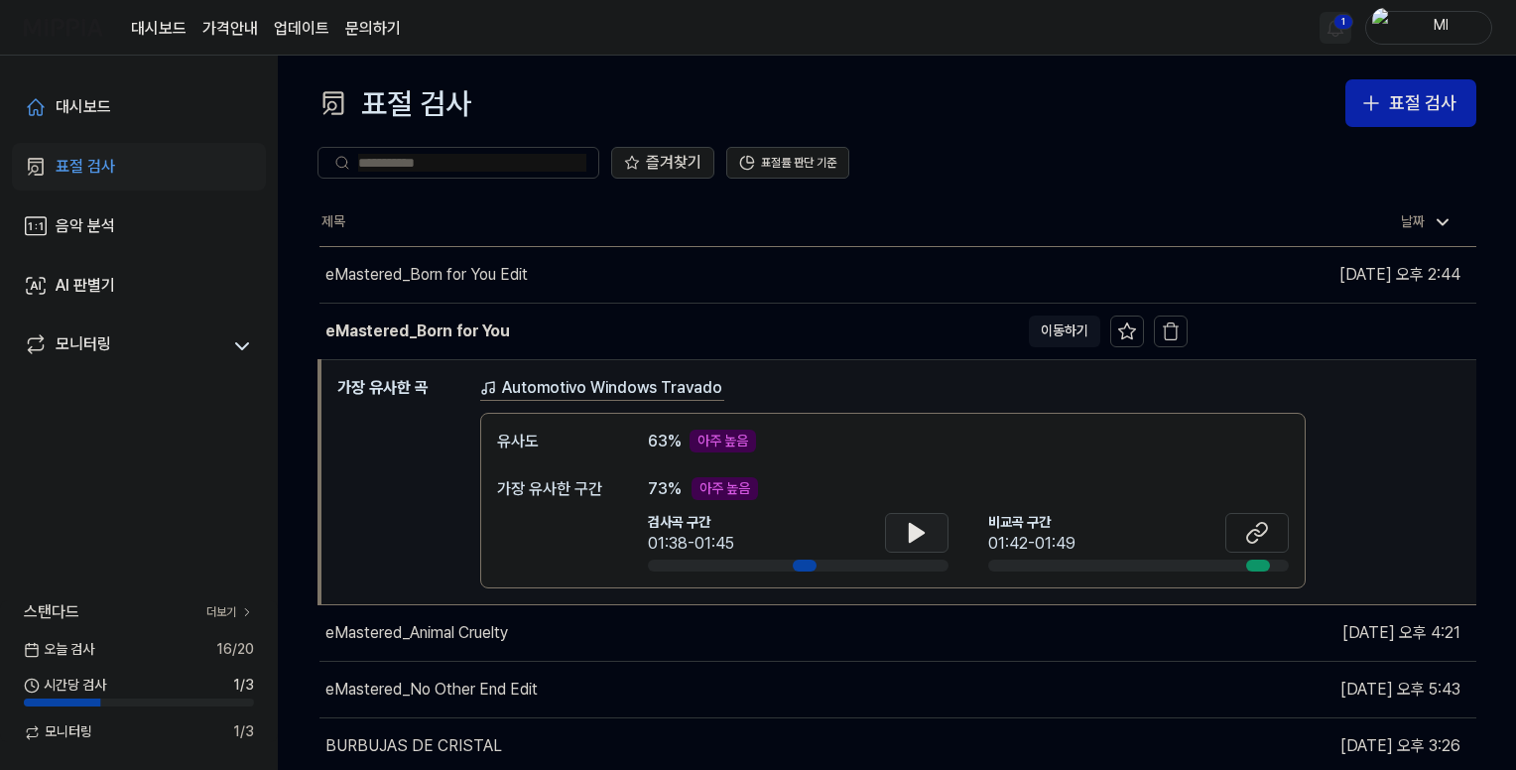
click at [910, 533] on icon at bounding box center [917, 533] width 14 height 18
click at [915, 531] on icon at bounding box center [913, 532] width 4 height 16
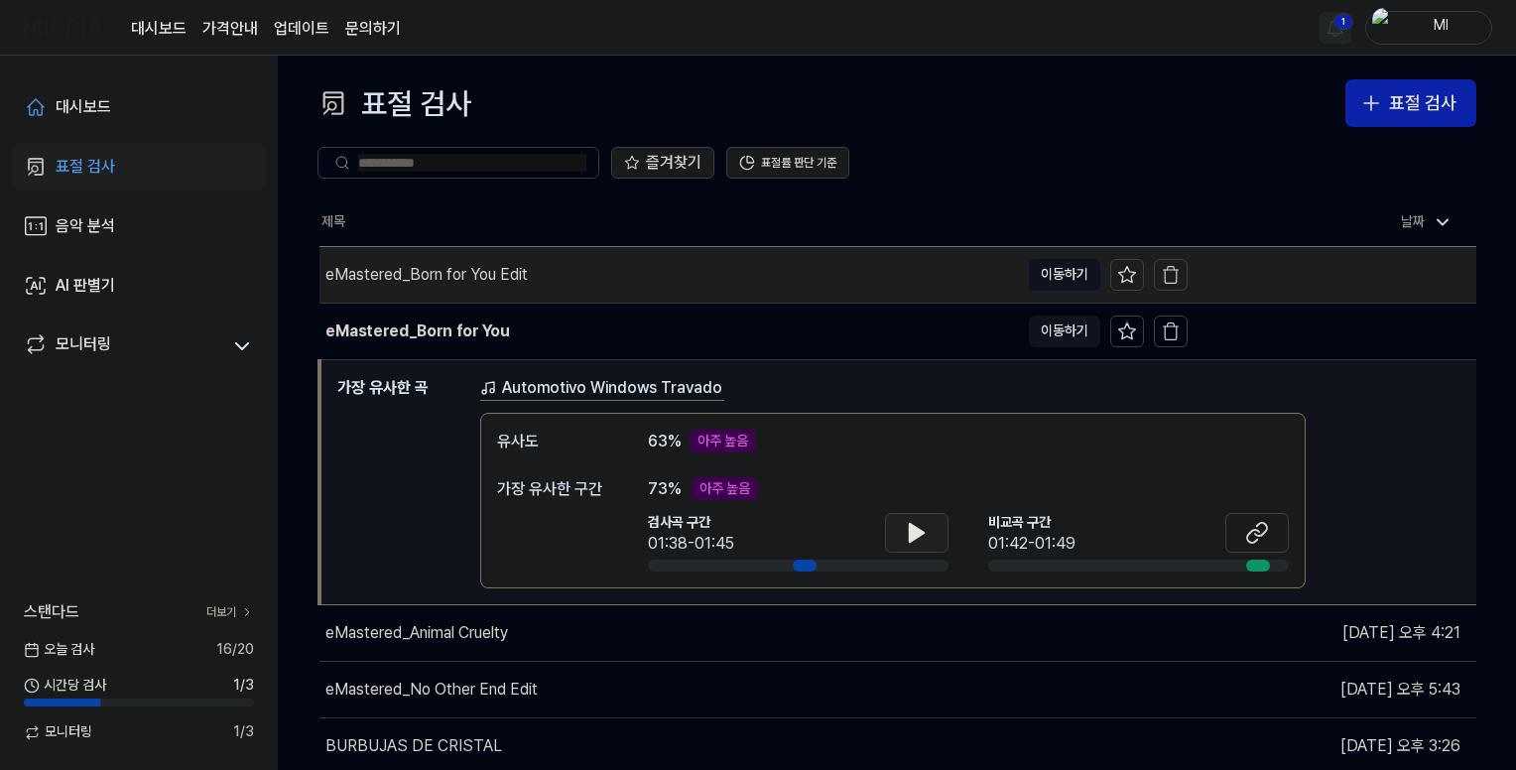
click at [757, 275] on div "eMastered_Born for You Edit" at bounding box center [668, 275] width 699 height 56
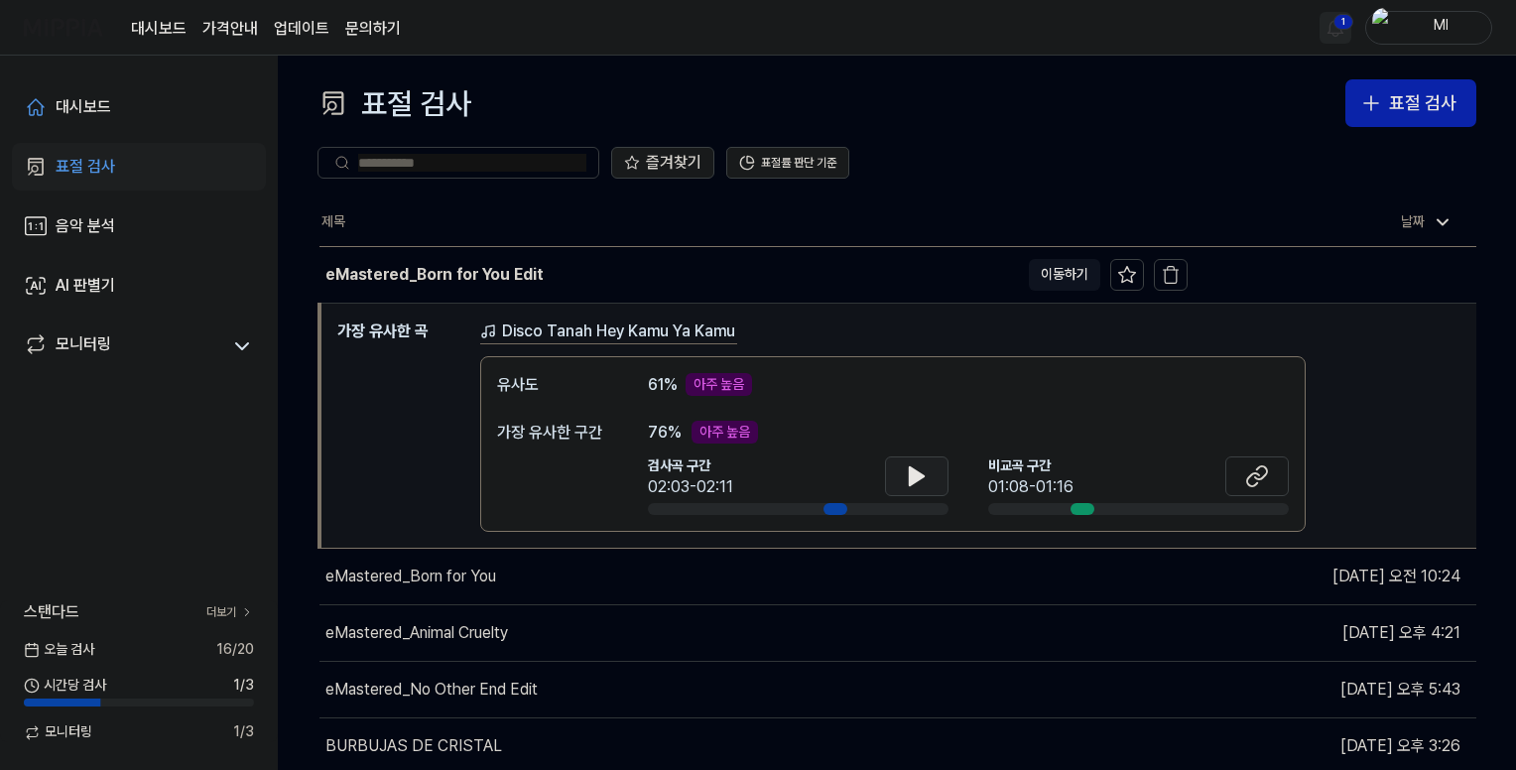
click at [921, 469] on icon at bounding box center [917, 476] width 24 height 24
click at [911, 471] on icon at bounding box center [913, 475] width 4 height 16
click at [1417, 368] on div "Disco Tanah Hey Kamu Ya Kamu 유사도 61 % 아주 높음 가장 유사한 구간 76 % 아주 높음 검사곡 구간 02:03-0…" at bounding box center [970, 425] width 980 height 213
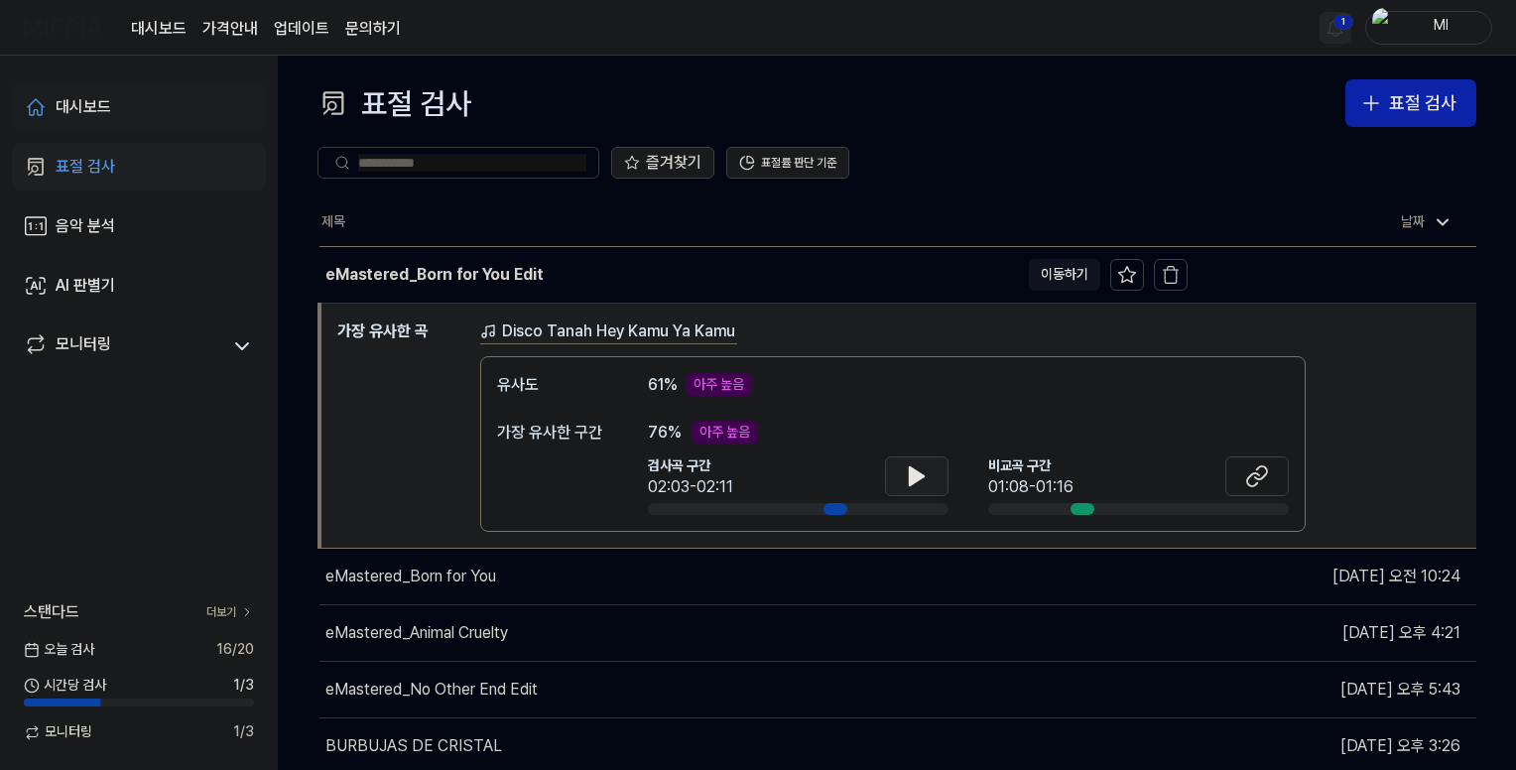
click at [120, 111] on link "대시보드" at bounding box center [139, 107] width 254 height 48
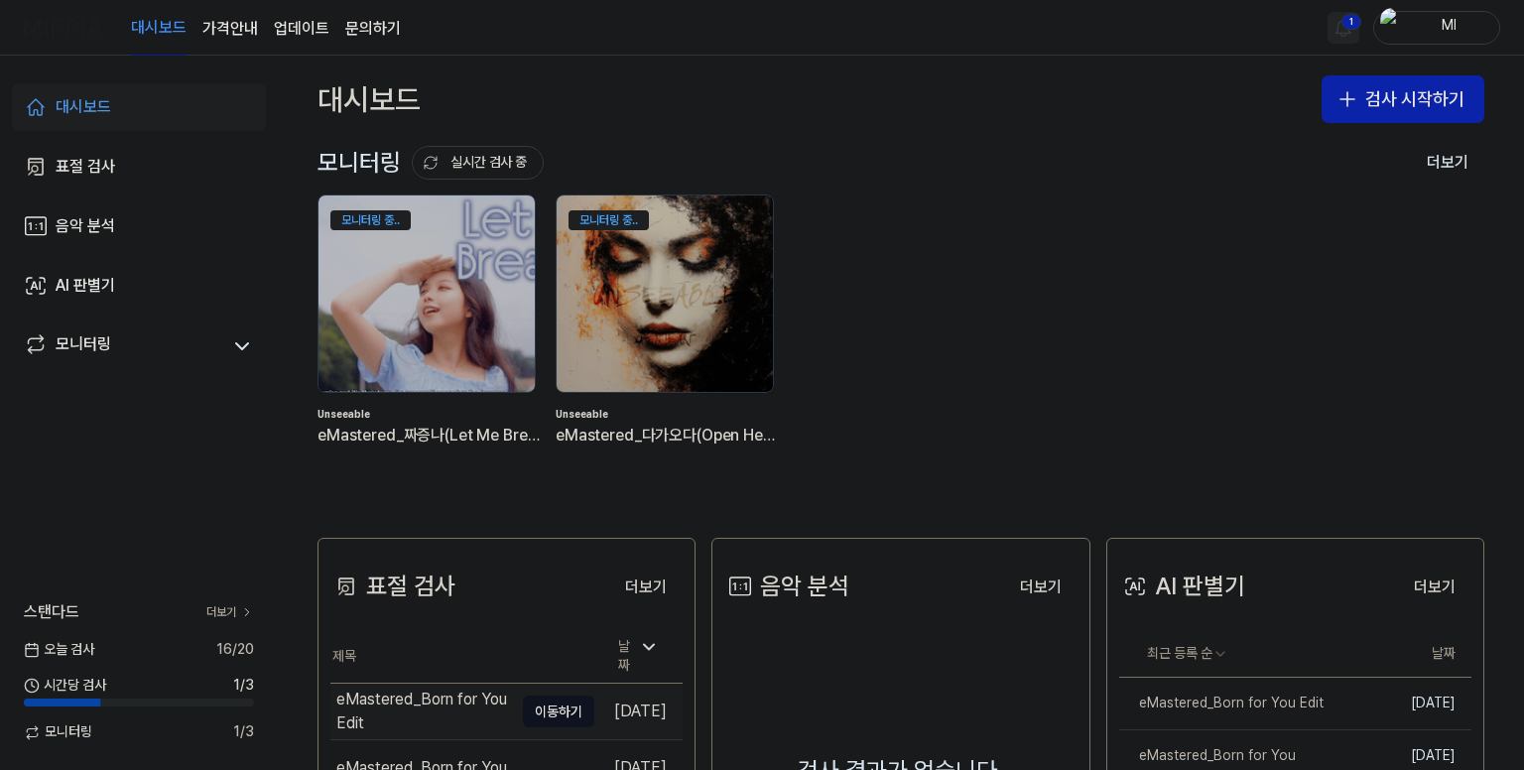
click at [437, 705] on div "eMastered_Born for You Edit" at bounding box center [424, 712] width 177 height 48
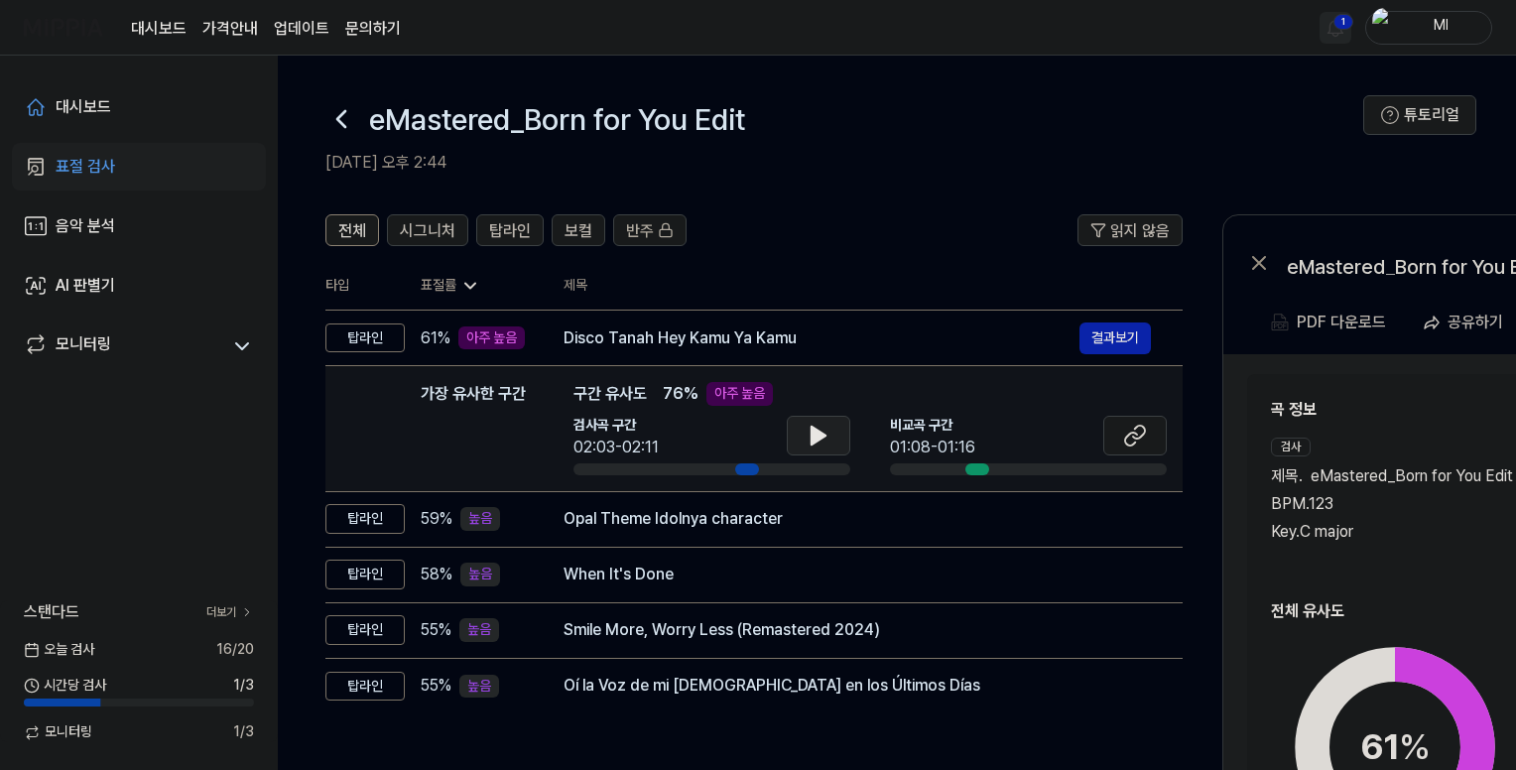
click at [822, 436] on icon at bounding box center [819, 436] width 14 height 18
click at [818, 434] on icon at bounding box center [819, 436] width 24 height 24
click at [1145, 433] on icon at bounding box center [1139, 432] width 12 height 13
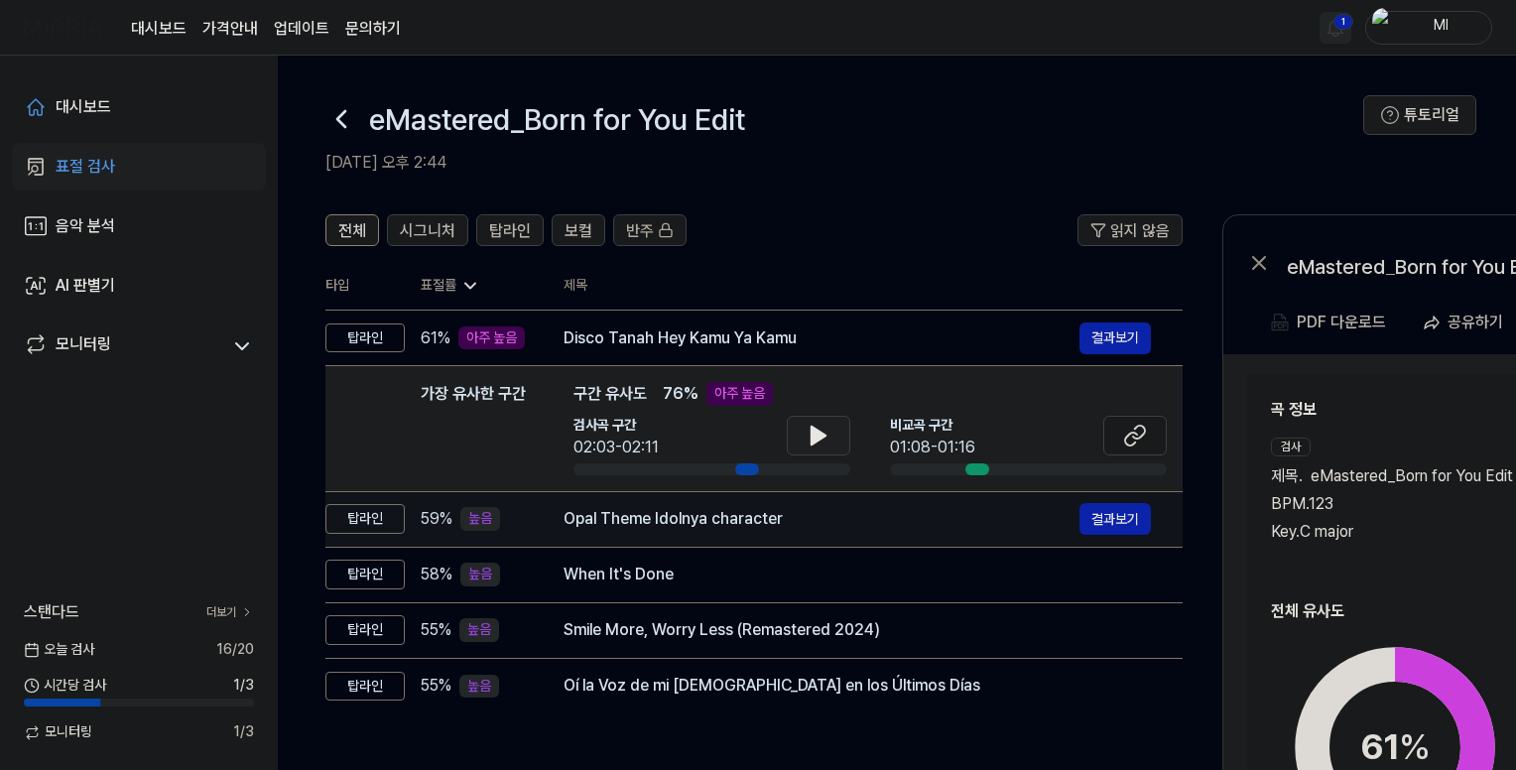
click at [803, 519] on div "Opal Theme Idolnya character" at bounding box center [822, 519] width 516 height 24
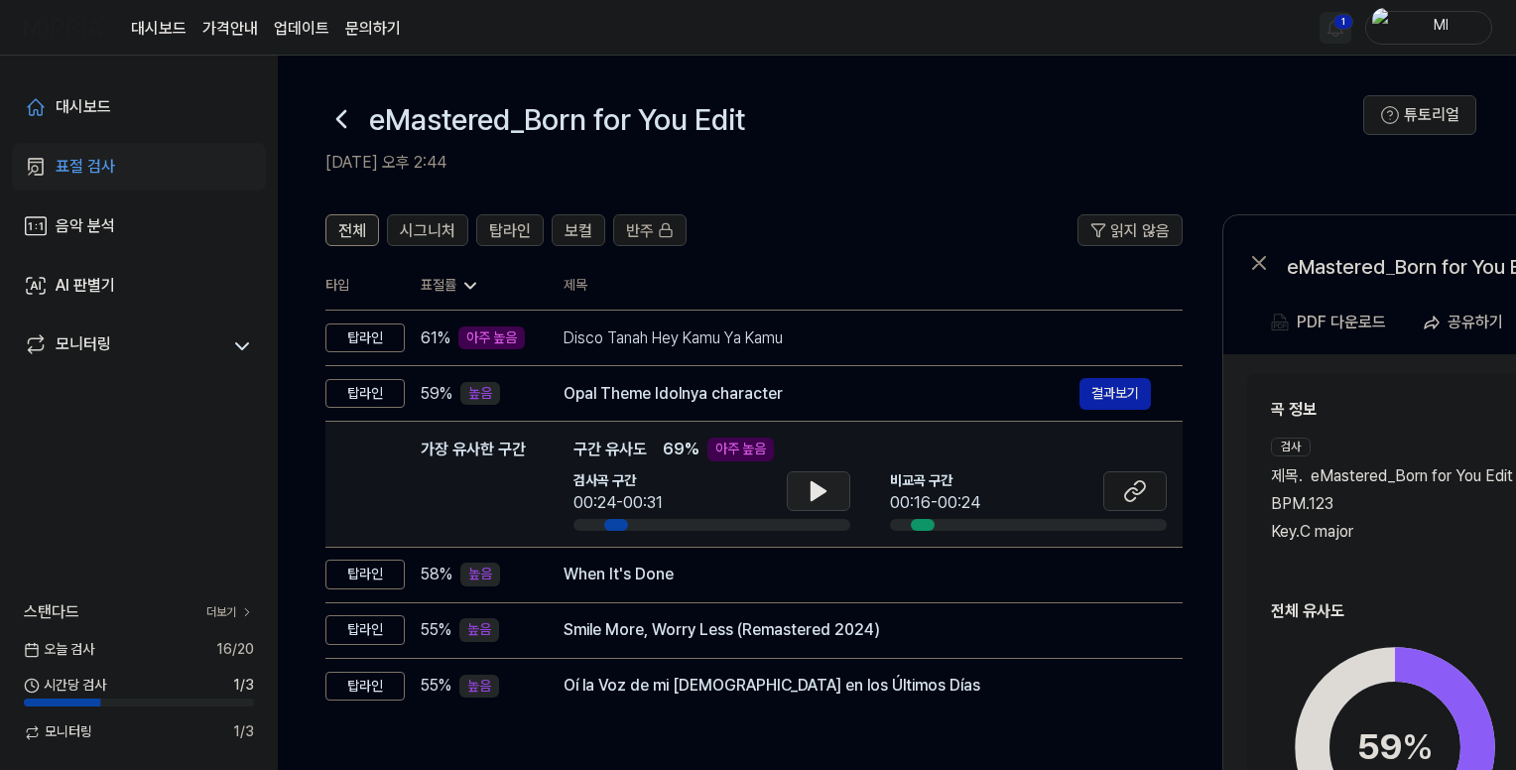
click at [814, 481] on icon at bounding box center [819, 491] width 24 height 24
click at [1137, 490] on icon at bounding box center [1131, 494] width 12 height 13
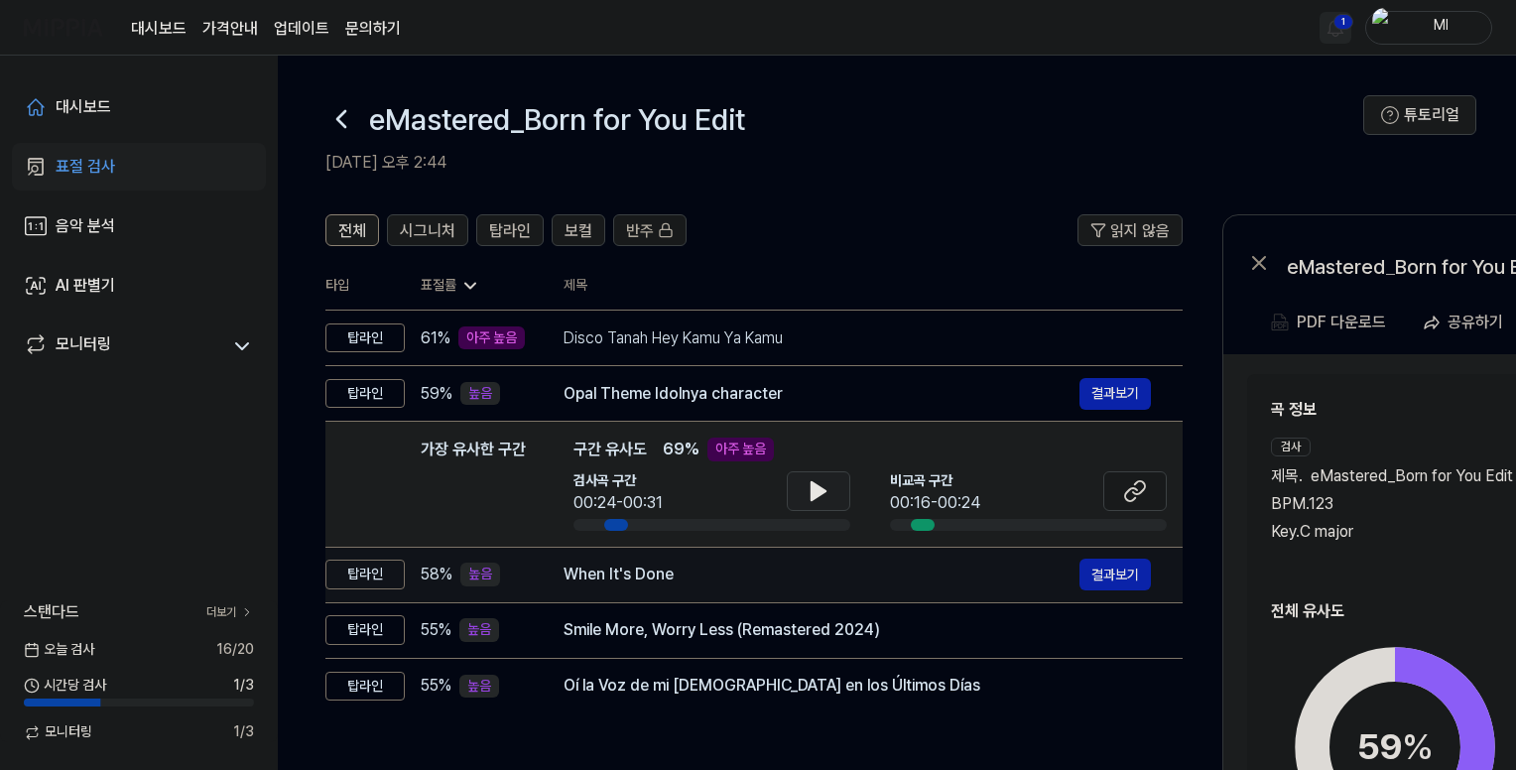
click at [705, 575] on div "When It's Done" at bounding box center [822, 575] width 516 height 24
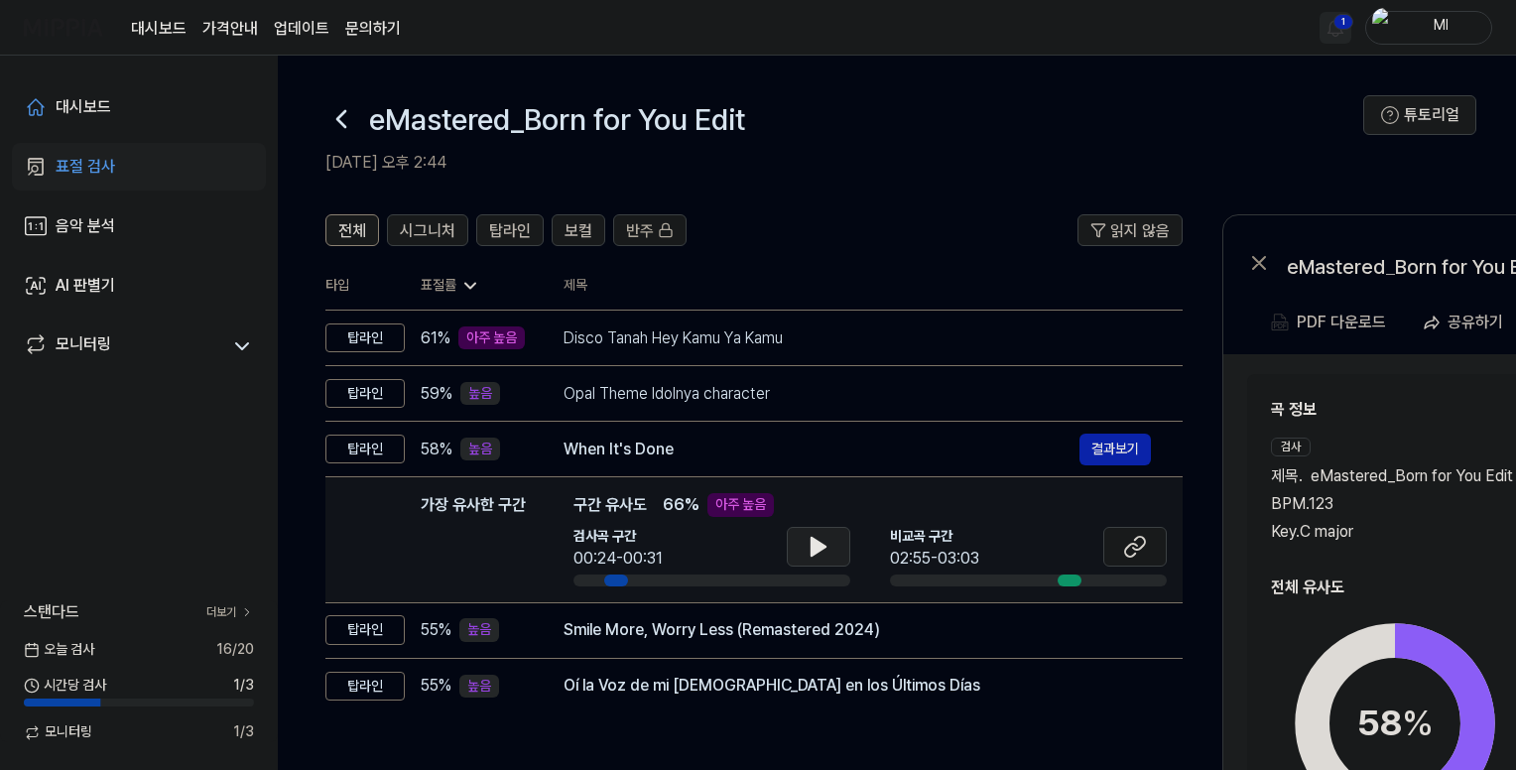
click at [808, 549] on icon at bounding box center [819, 547] width 24 height 24
click at [1128, 544] on icon at bounding box center [1135, 547] width 24 height 24
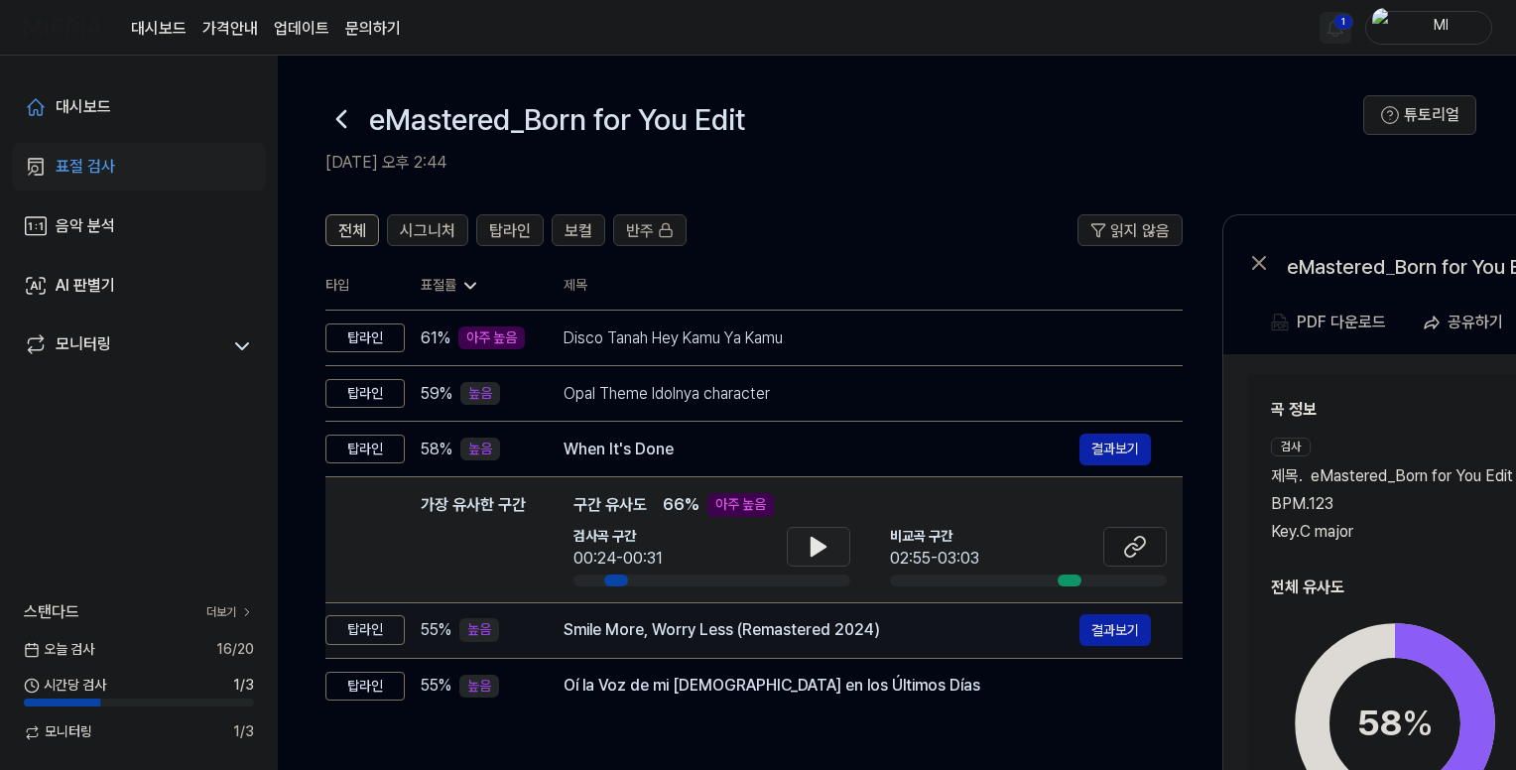
click at [729, 635] on div "Smile More, Worry Less (Remastered 2024)" at bounding box center [822, 630] width 516 height 24
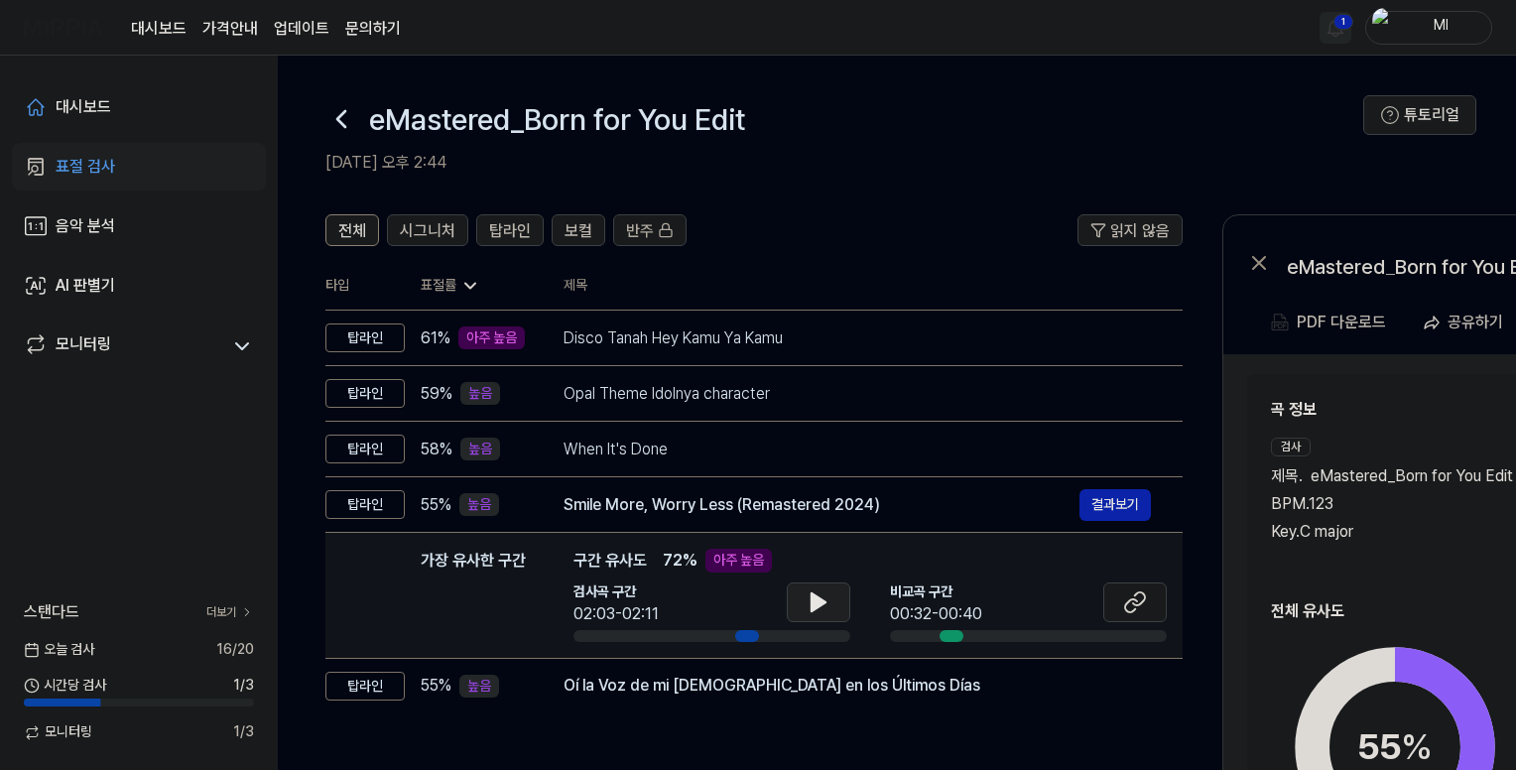
click at [809, 594] on icon at bounding box center [819, 602] width 24 height 24
click at [817, 597] on icon at bounding box center [819, 602] width 24 height 24
click at [1124, 599] on icon at bounding box center [1135, 602] width 24 height 24
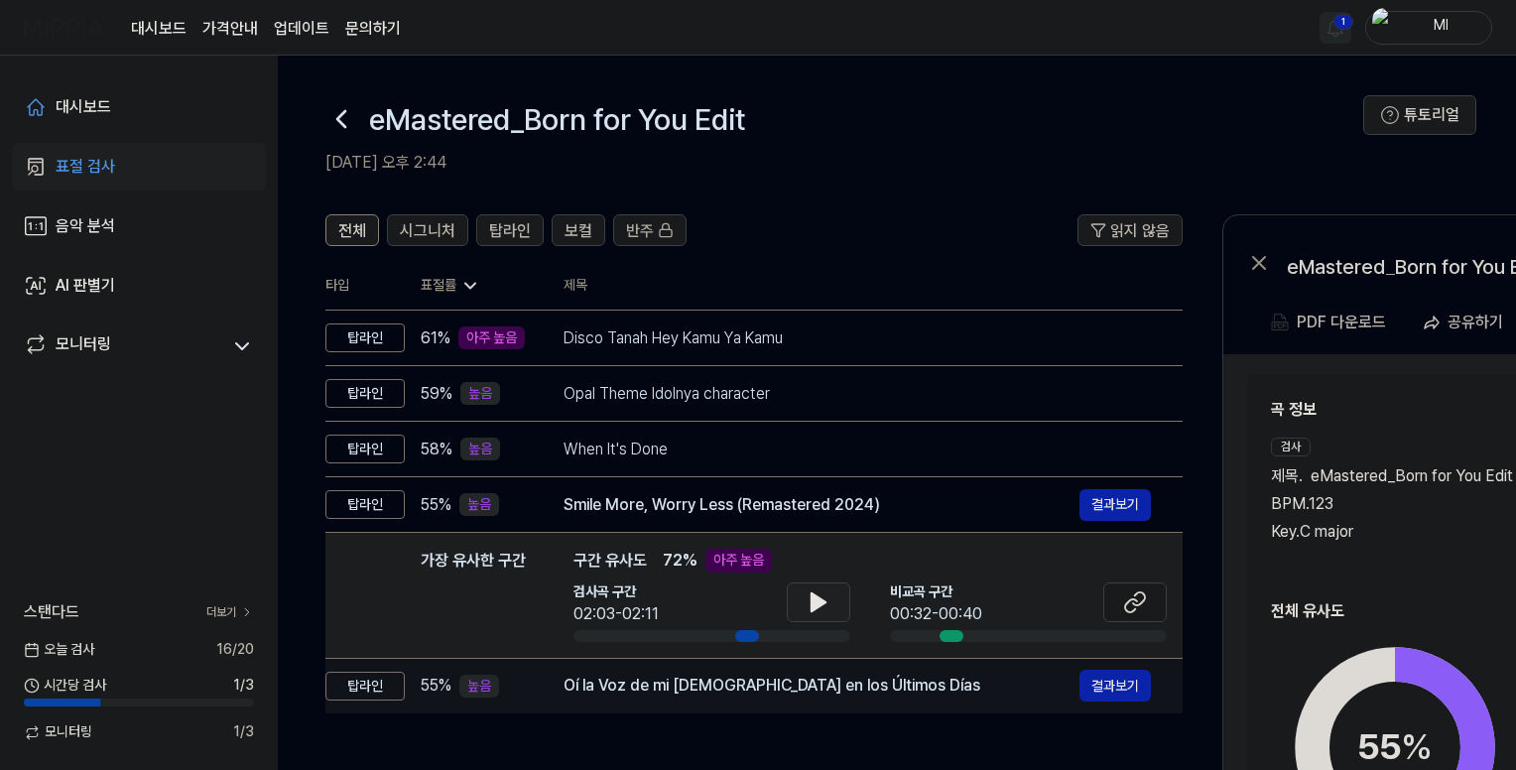
click at [687, 699] on div "Oí la Voz de mi [DEMOGRAPHIC_DATA] en los Últimos Días 결과보기" at bounding box center [857, 686] width 587 height 32
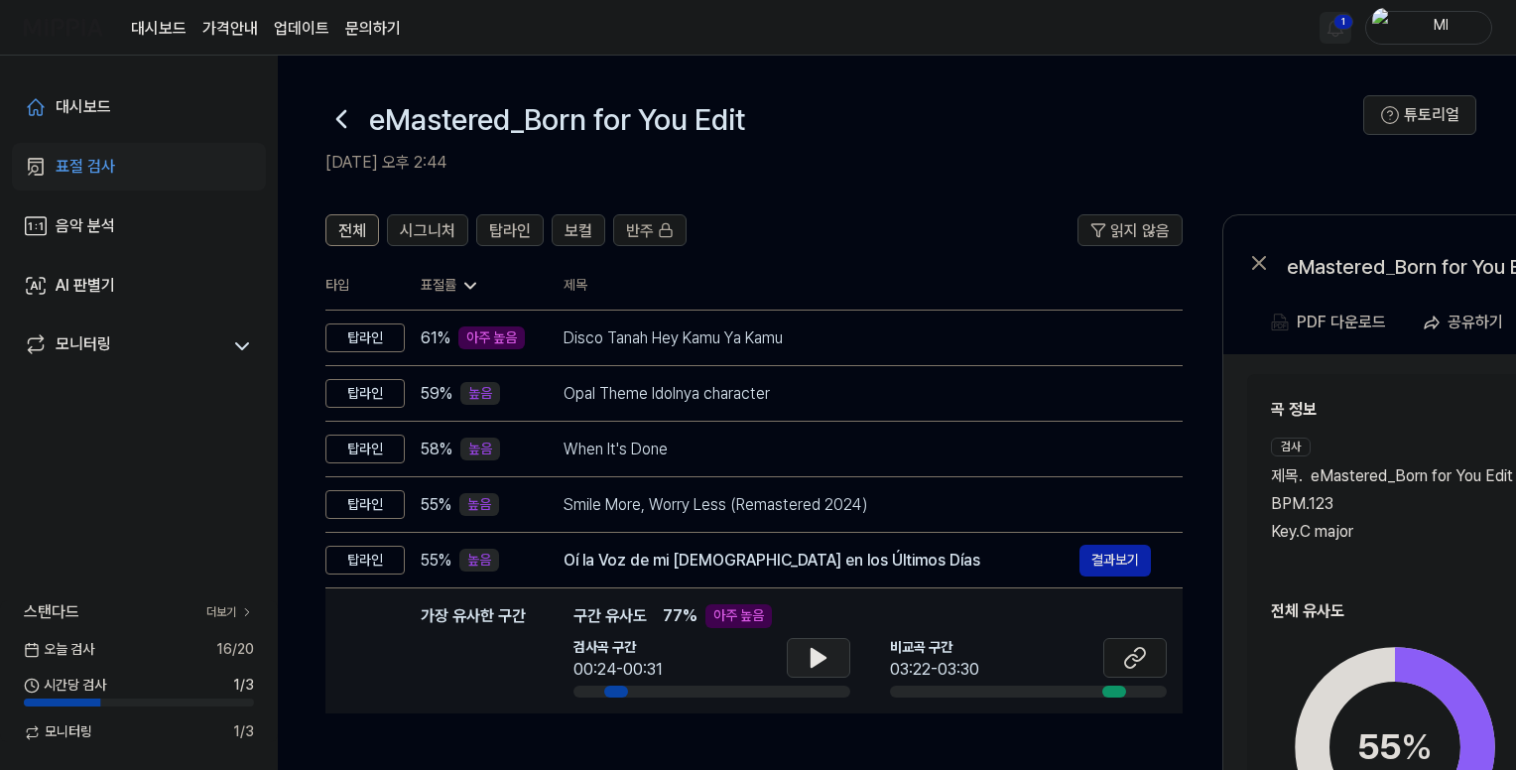
click at [805, 653] on button at bounding box center [818, 658] width 63 height 40
click at [813, 656] on icon at bounding box center [815, 658] width 4 height 16
click at [1135, 661] on icon at bounding box center [1135, 658] width 24 height 24
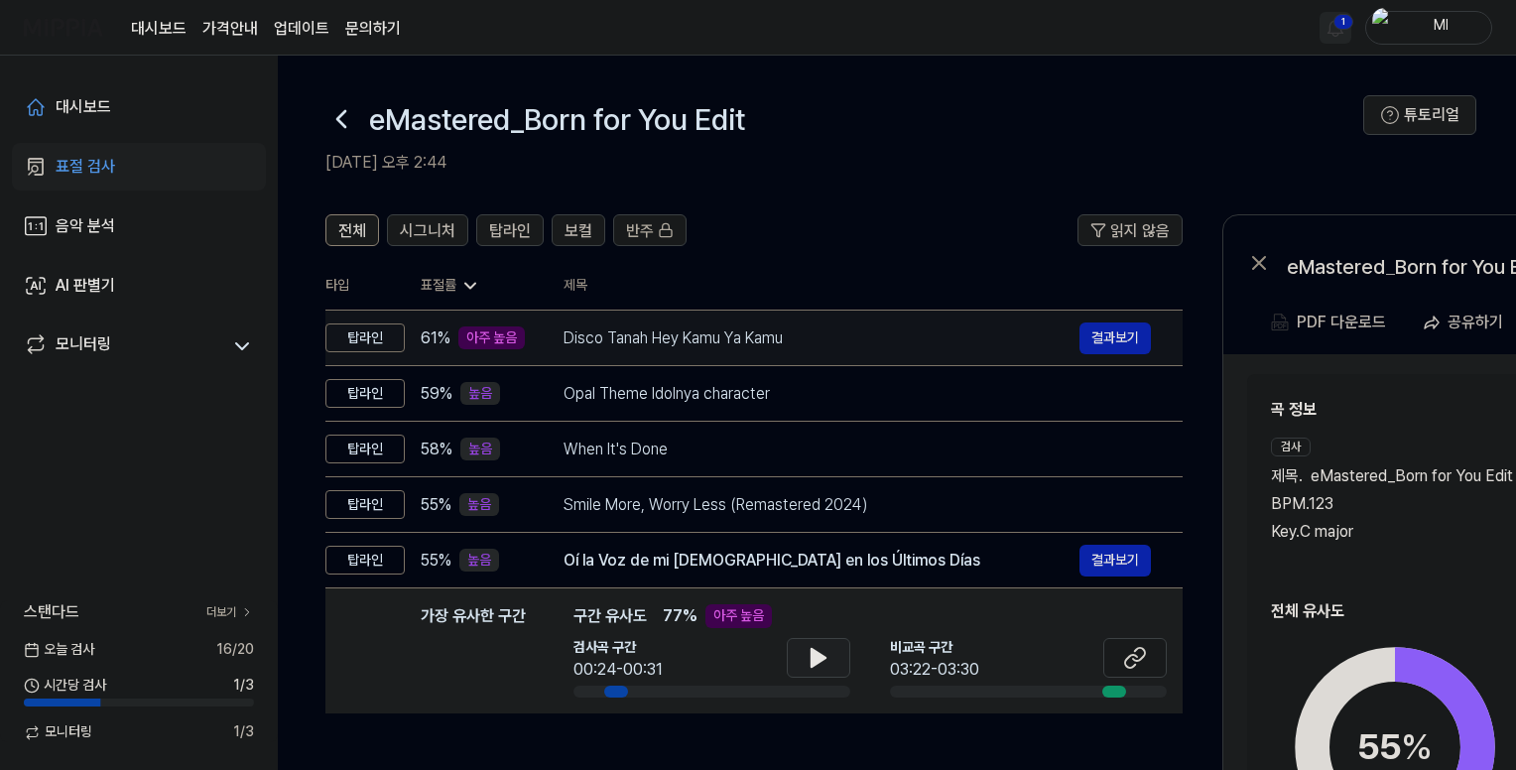
click at [882, 330] on div "Disco Tanah Hey Kamu Ya Kamu" at bounding box center [822, 338] width 516 height 24
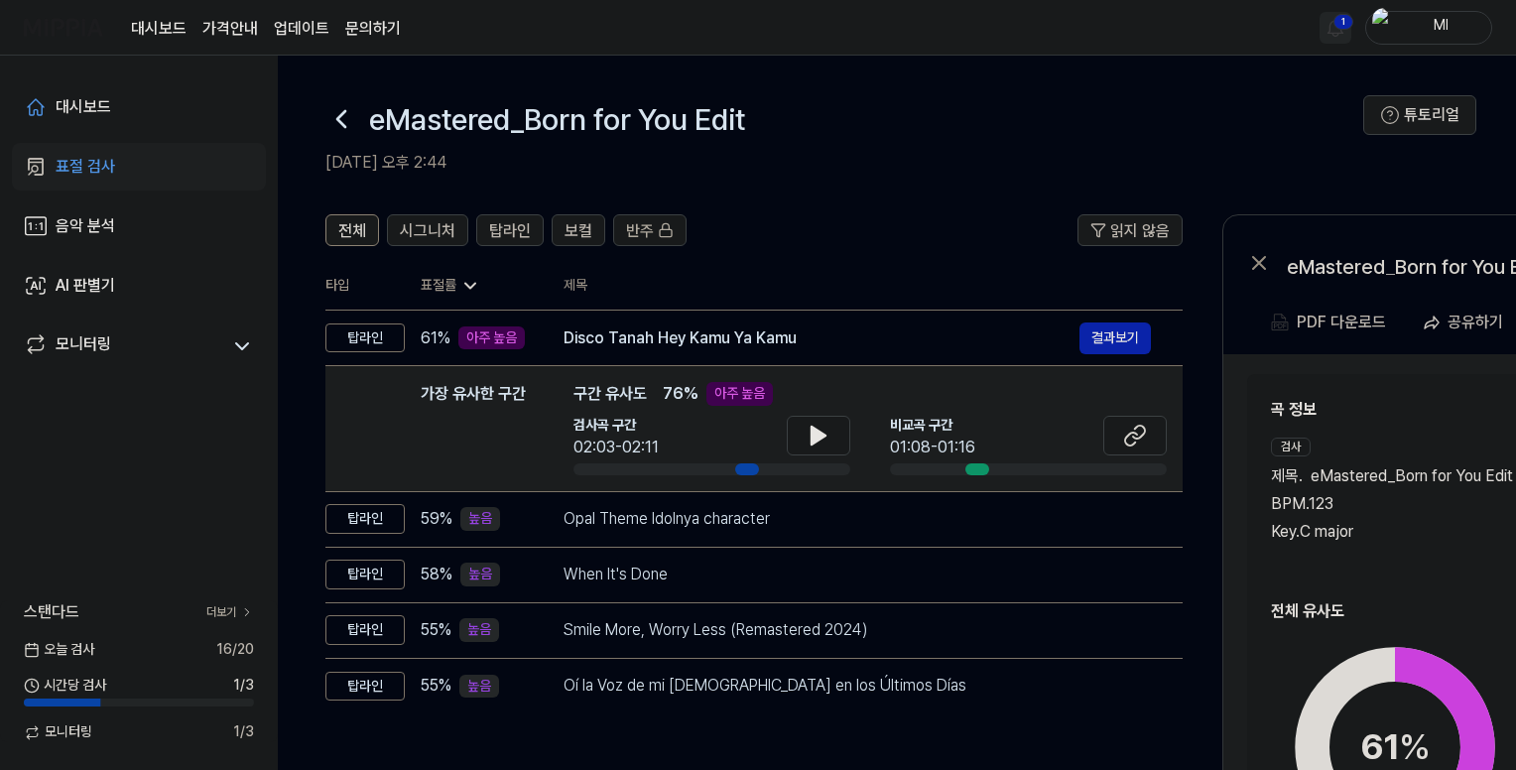
click at [1437, 435] on div "곡 정보 검사 제목 . eMastered_Born for You Edit BPM. 123 Key. C major [DEMOGRAPHIC_DAT…" at bounding box center [1538, 483] width 535 height 170
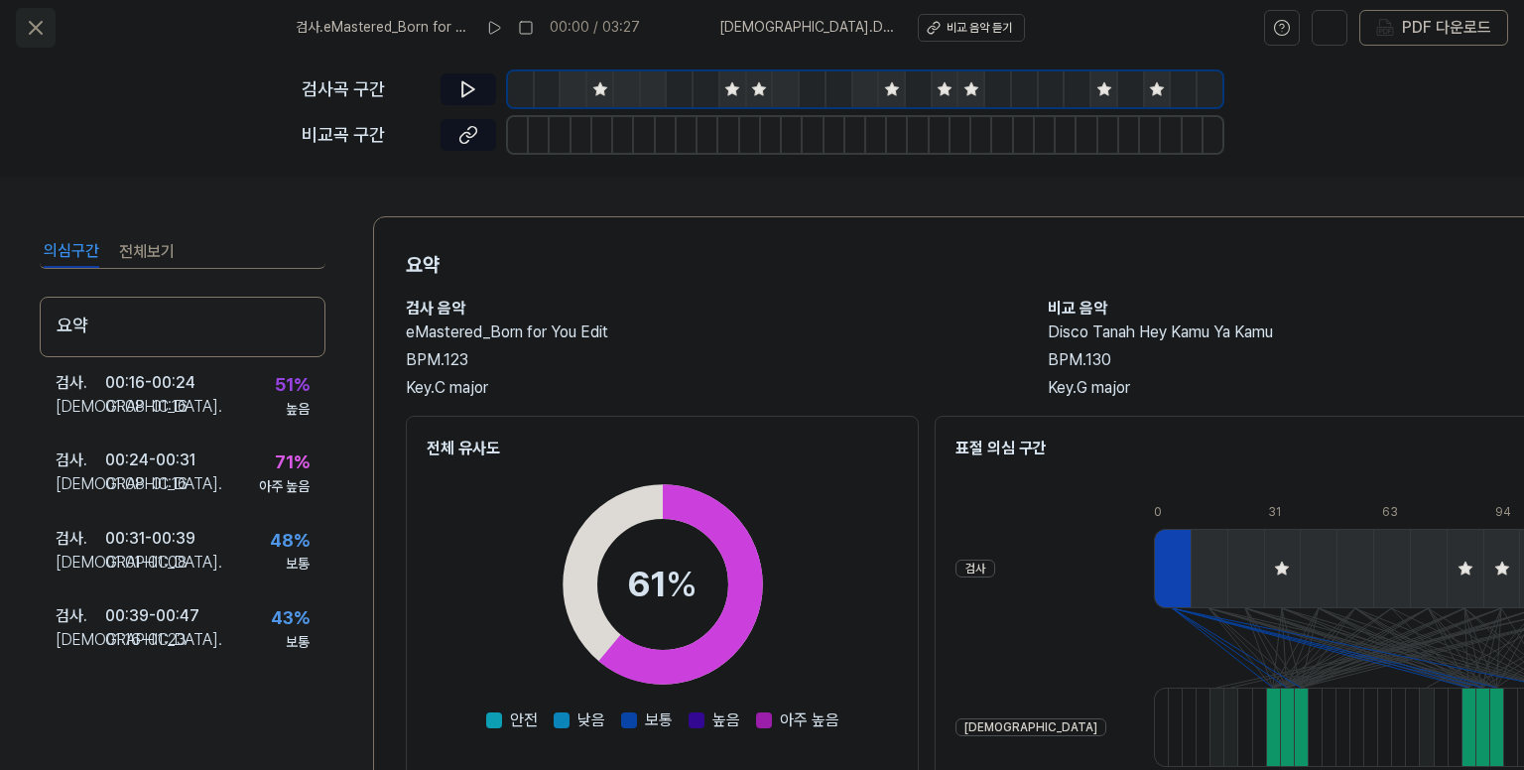
click at [36, 18] on icon at bounding box center [36, 28] width 24 height 24
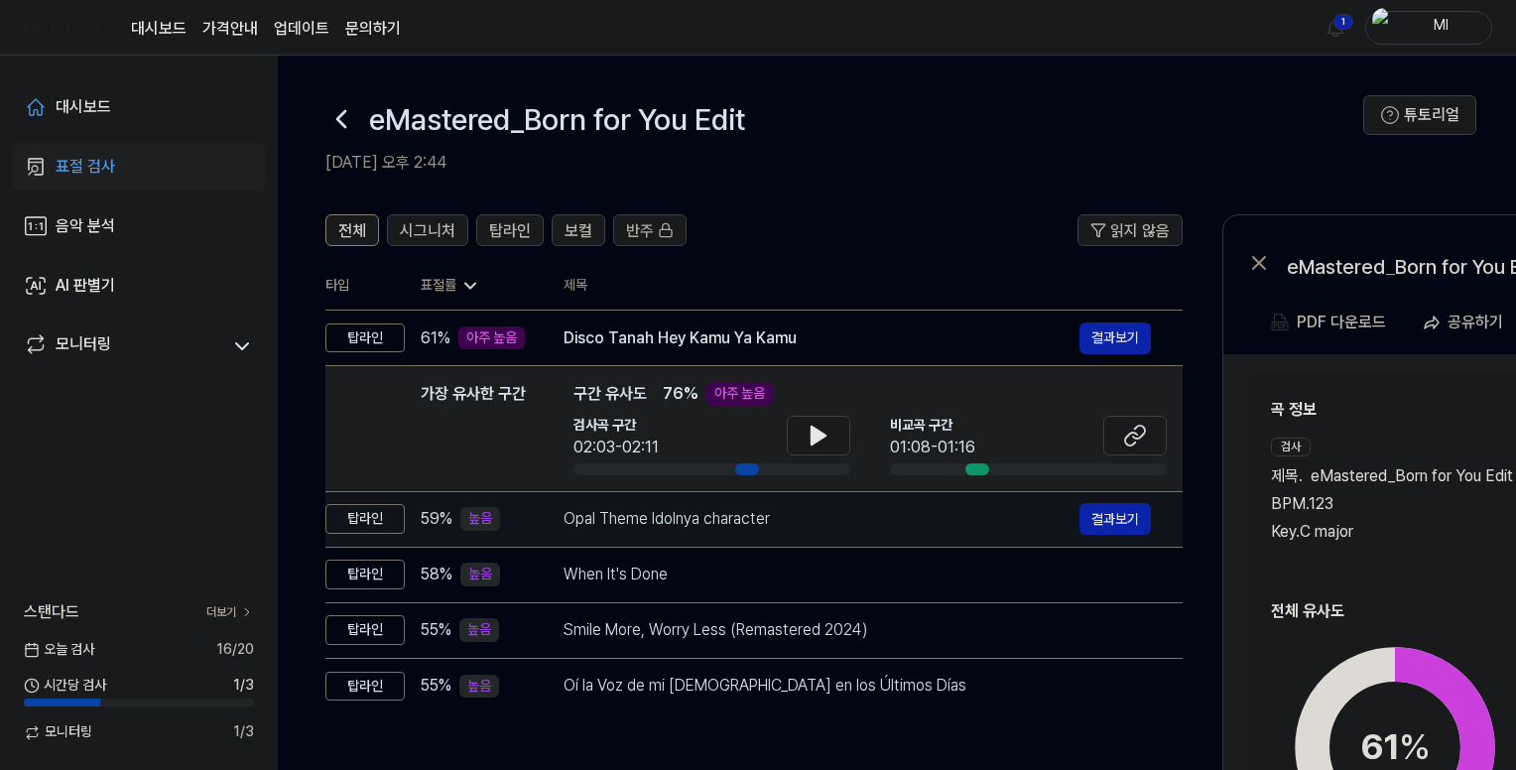
click at [680, 517] on div "Opal Theme Idolnya character" at bounding box center [822, 519] width 516 height 24
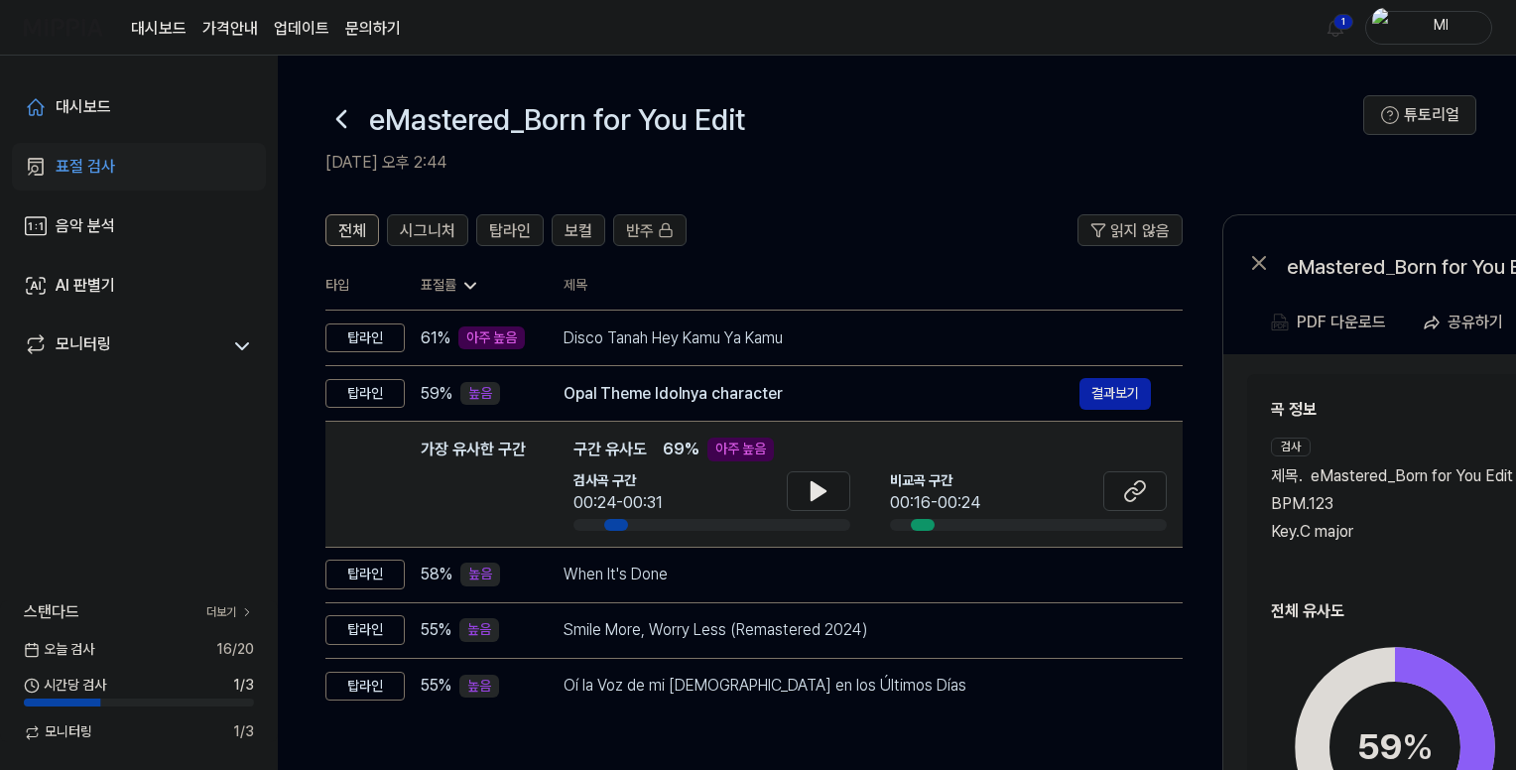
click at [1460, 543] on div "검사 제목 . eMastered_Born for You Edit BPM. 123 Key. C major" at bounding box center [1395, 503] width 249 height 130
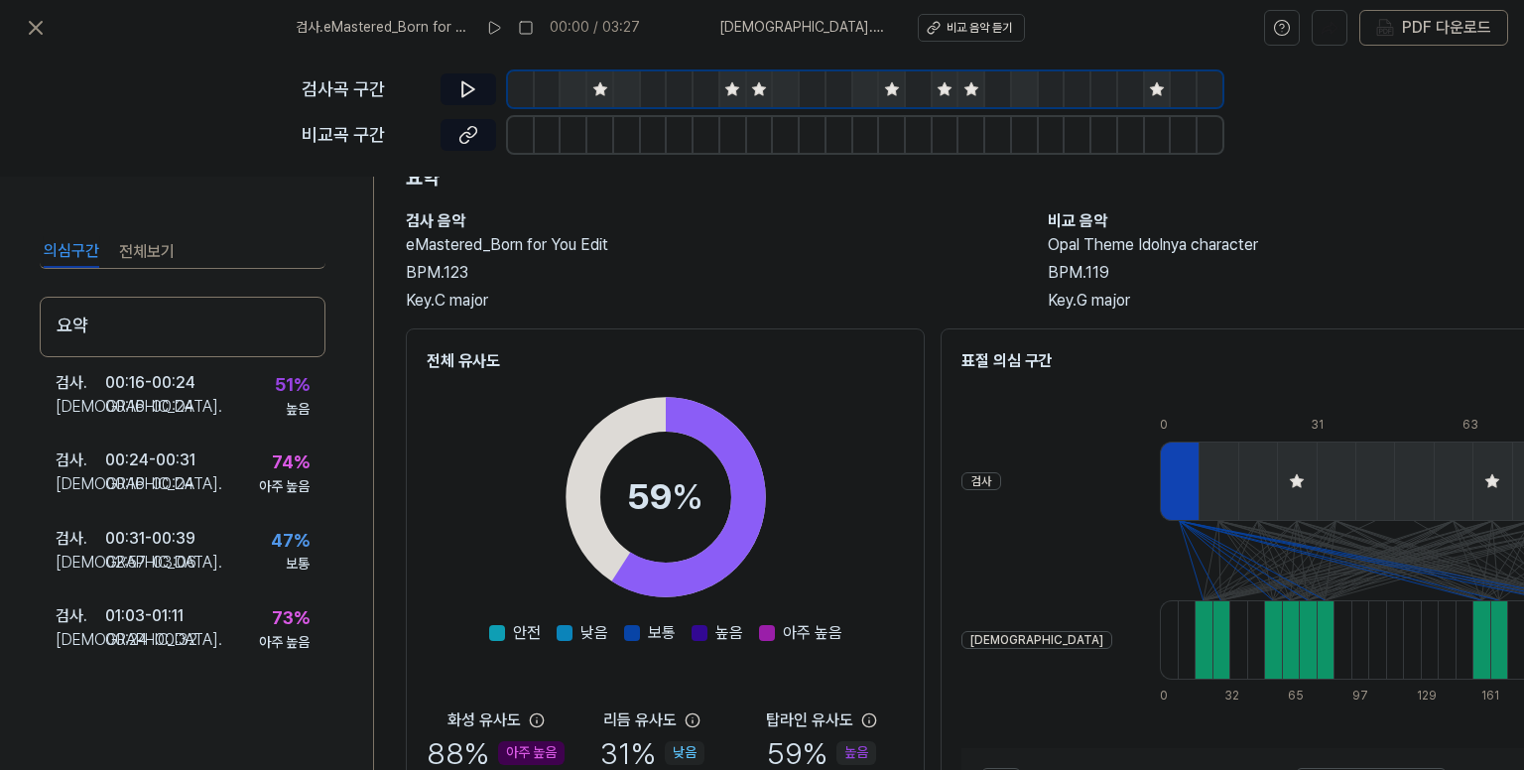
scroll to position [289, 0]
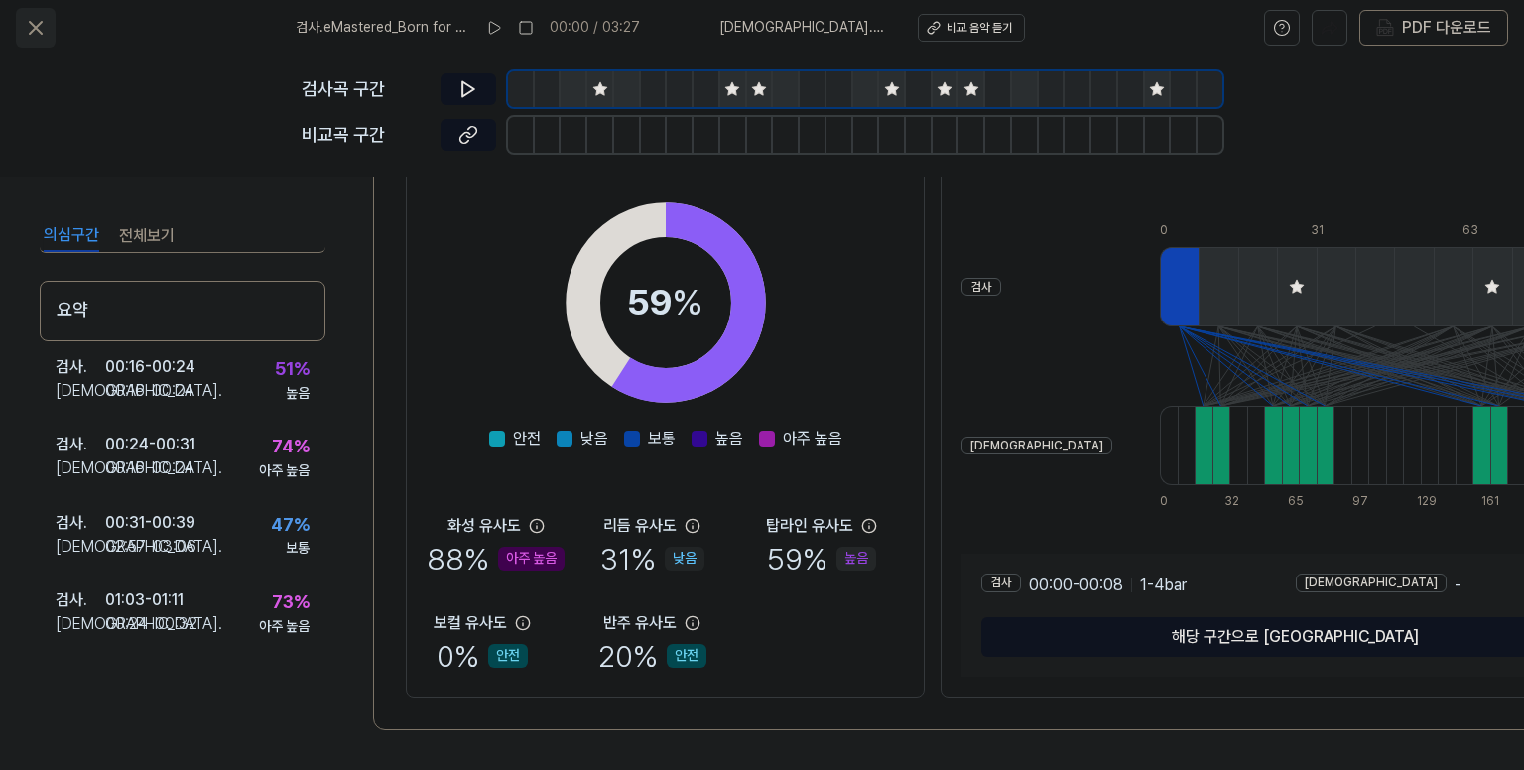
click at [36, 26] on icon at bounding box center [36, 28] width 12 height 12
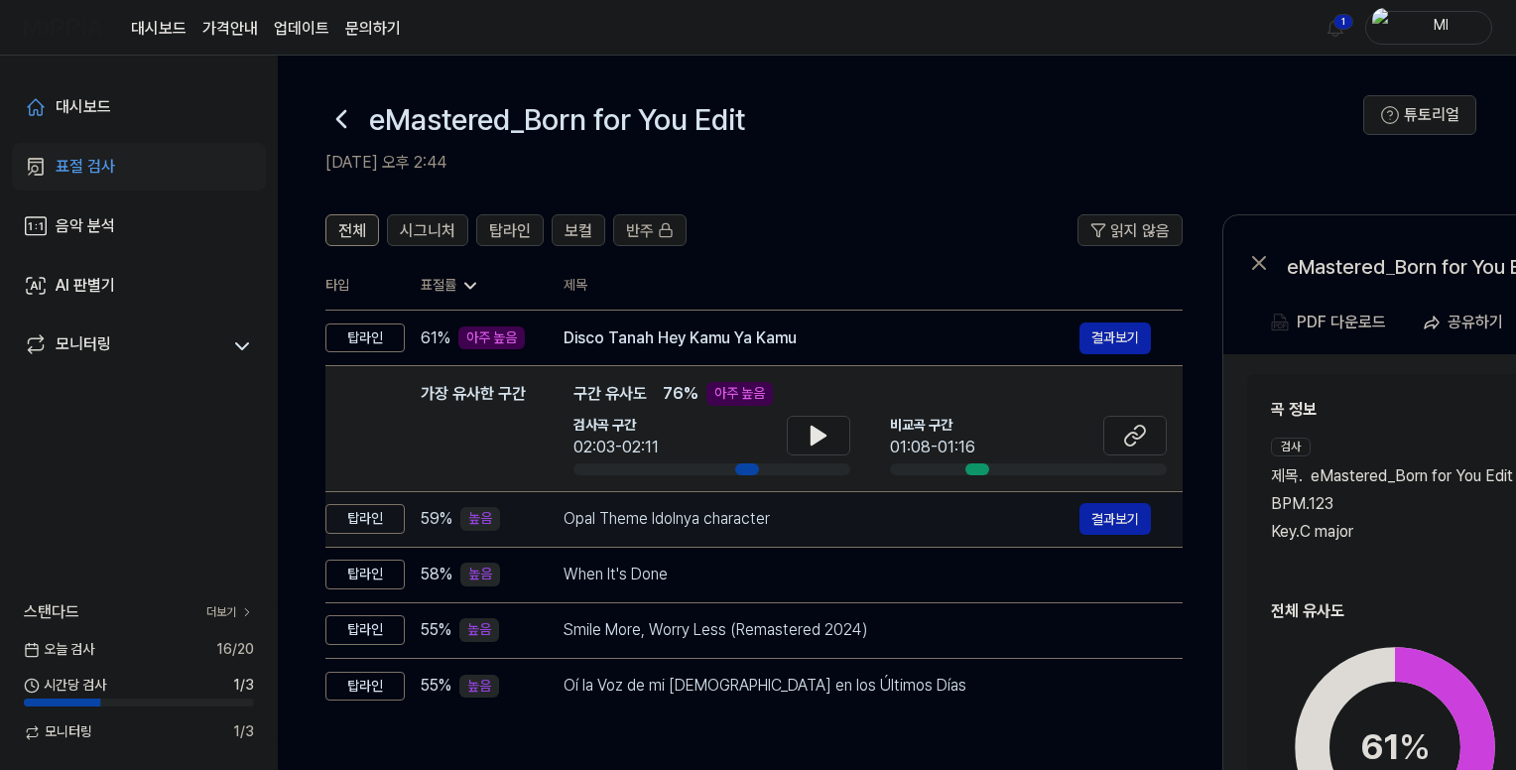
click at [704, 529] on div "Opal Theme Idolnya character" at bounding box center [822, 519] width 516 height 24
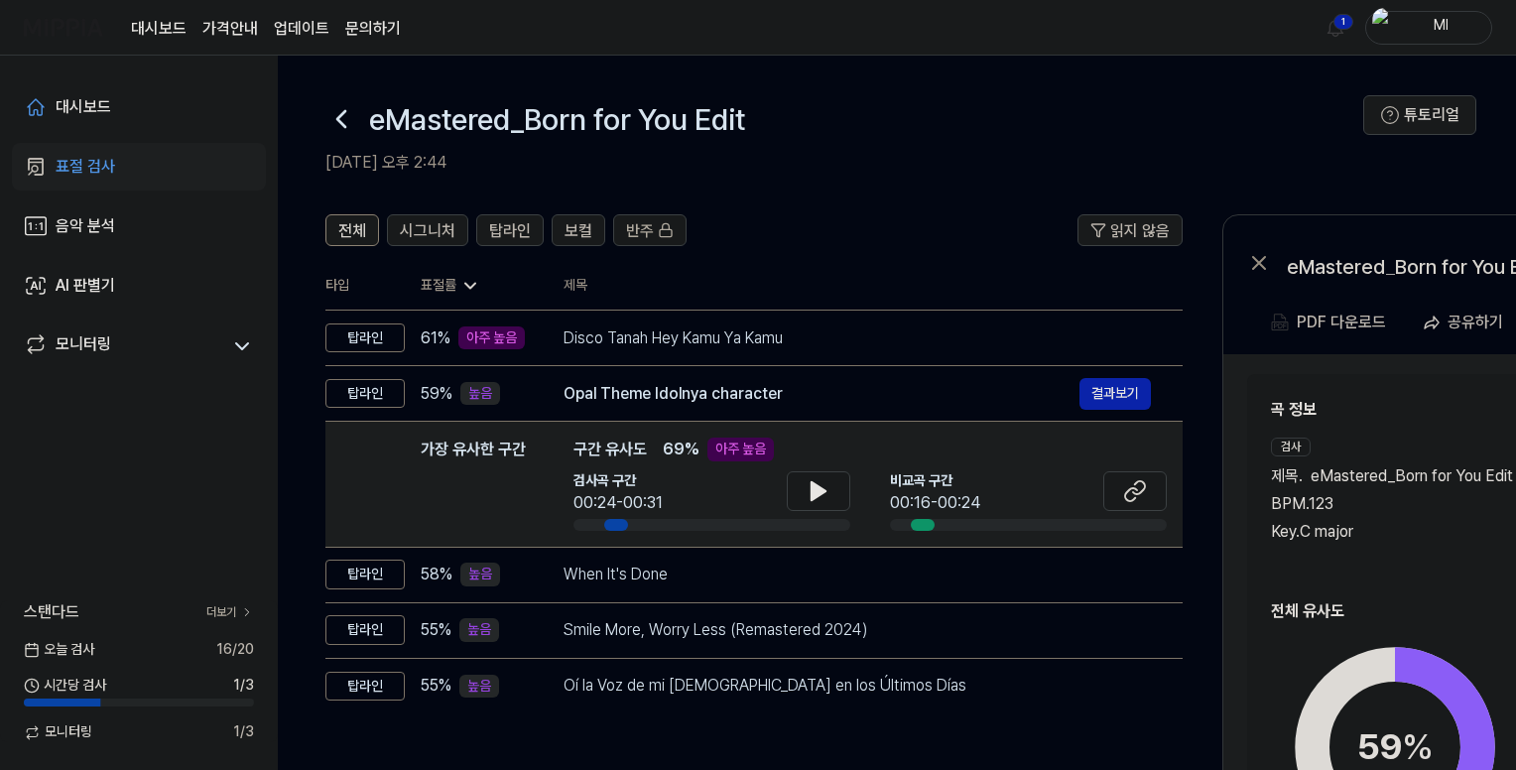
click at [1381, 596] on div "곡 정보 검사 제목 . eMastered_Born for You Edit BPM. 123 Key. C major [DEMOGRAPHIC_DAT…" at bounding box center [1539, 668] width 537 height 541
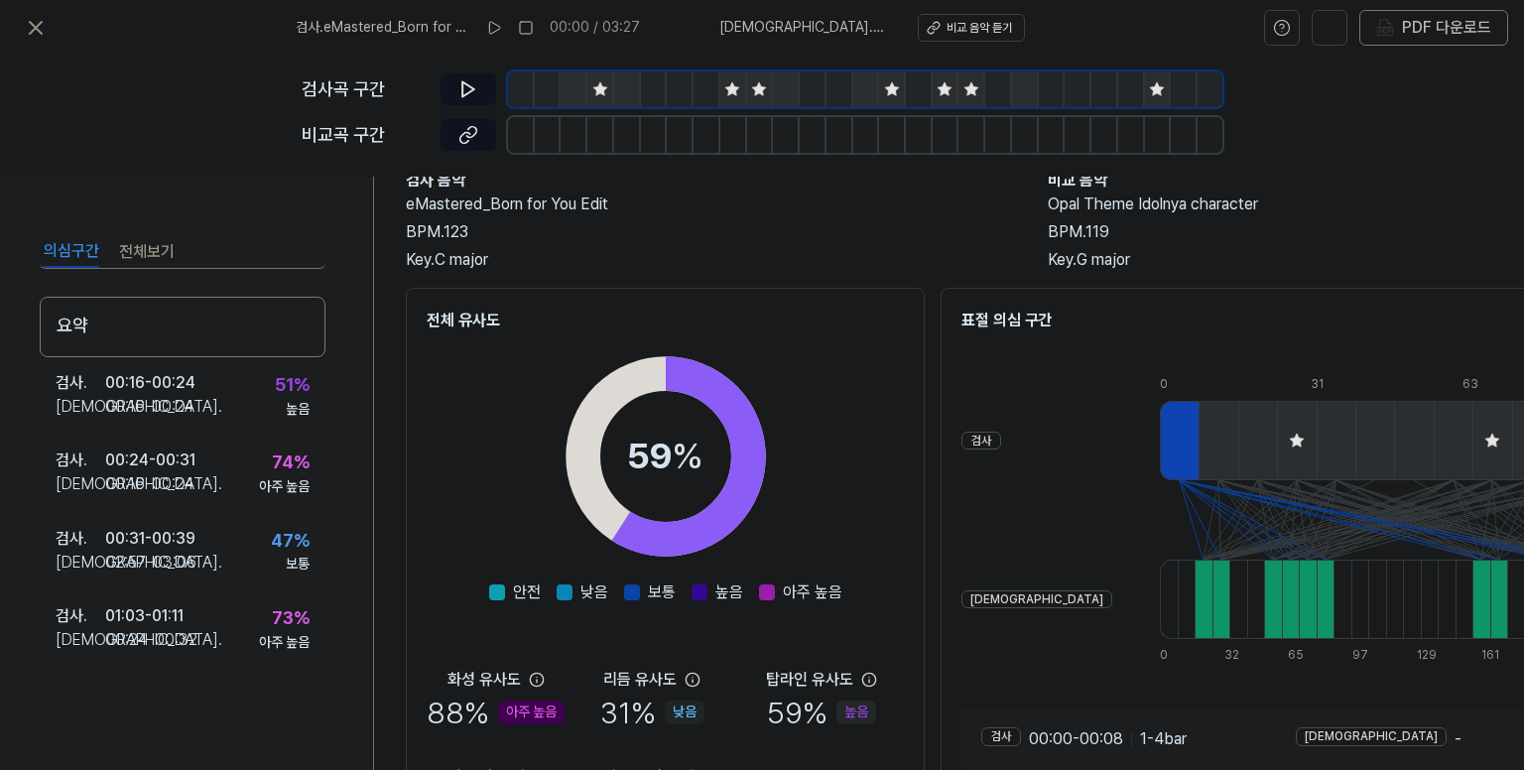
scroll to position [289, 0]
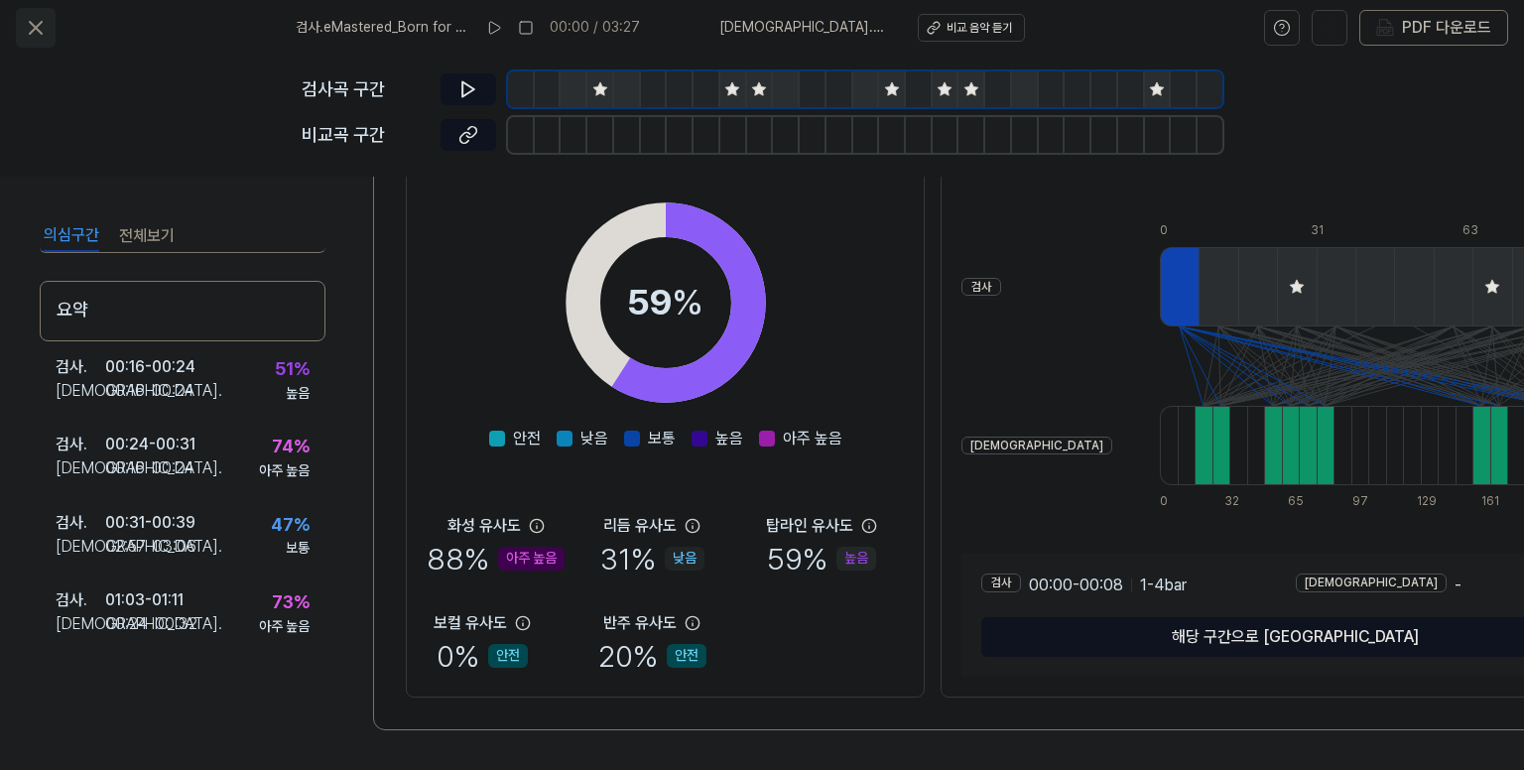
click at [39, 25] on icon at bounding box center [36, 28] width 12 height 12
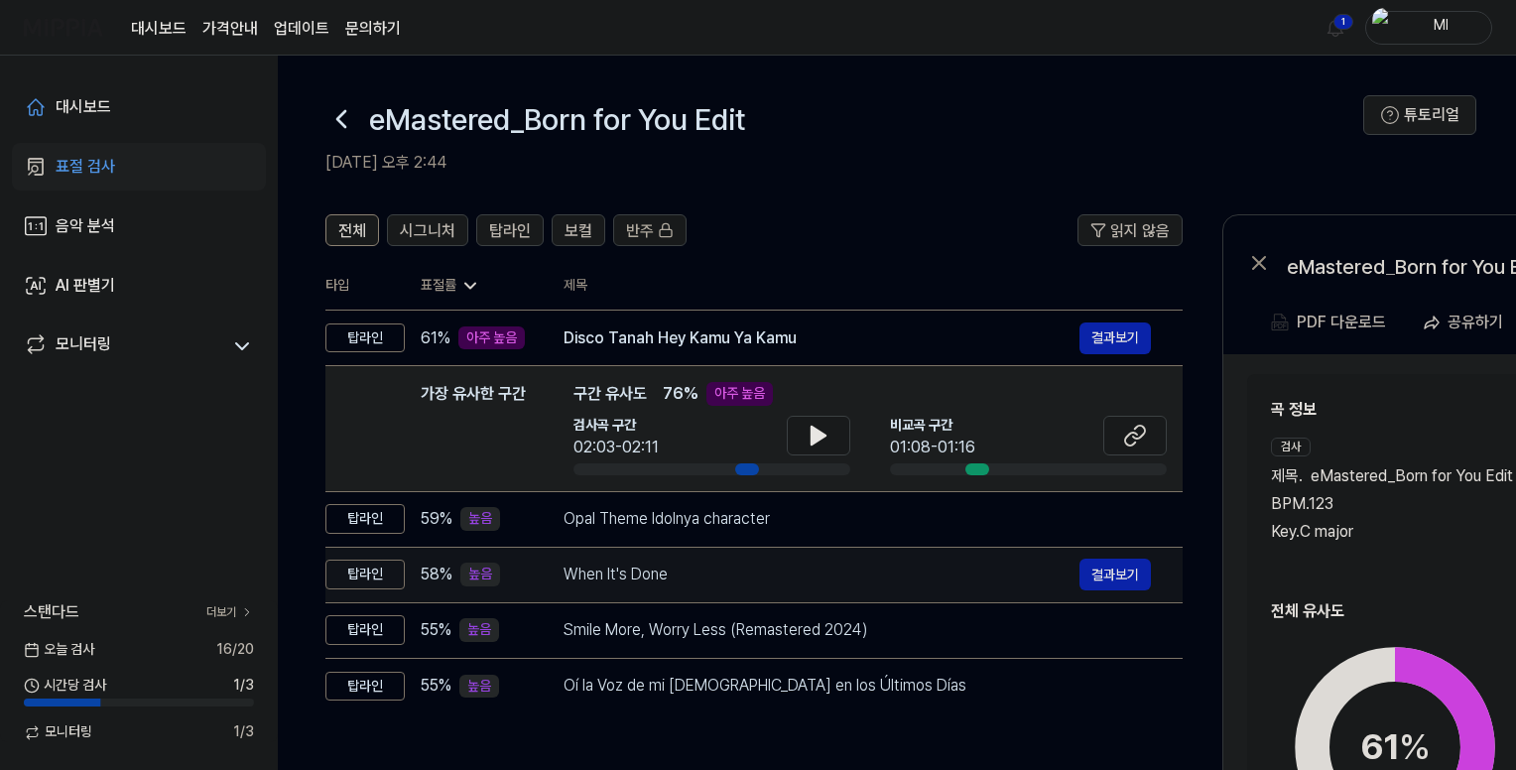
click at [760, 584] on div "When It's Done" at bounding box center [822, 575] width 516 height 24
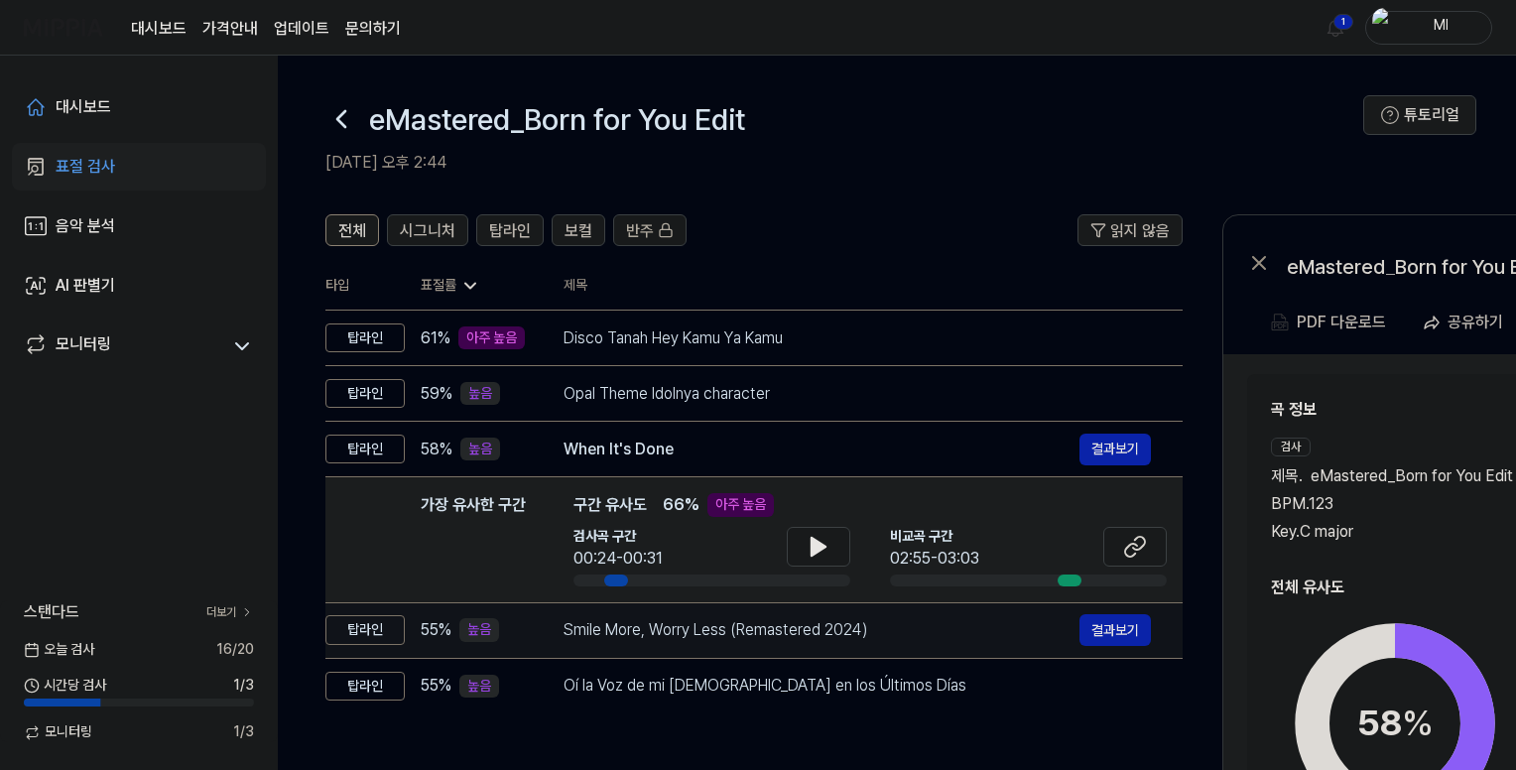
click at [755, 640] on div "Smile More, Worry Less (Remastered 2024)" at bounding box center [822, 630] width 516 height 24
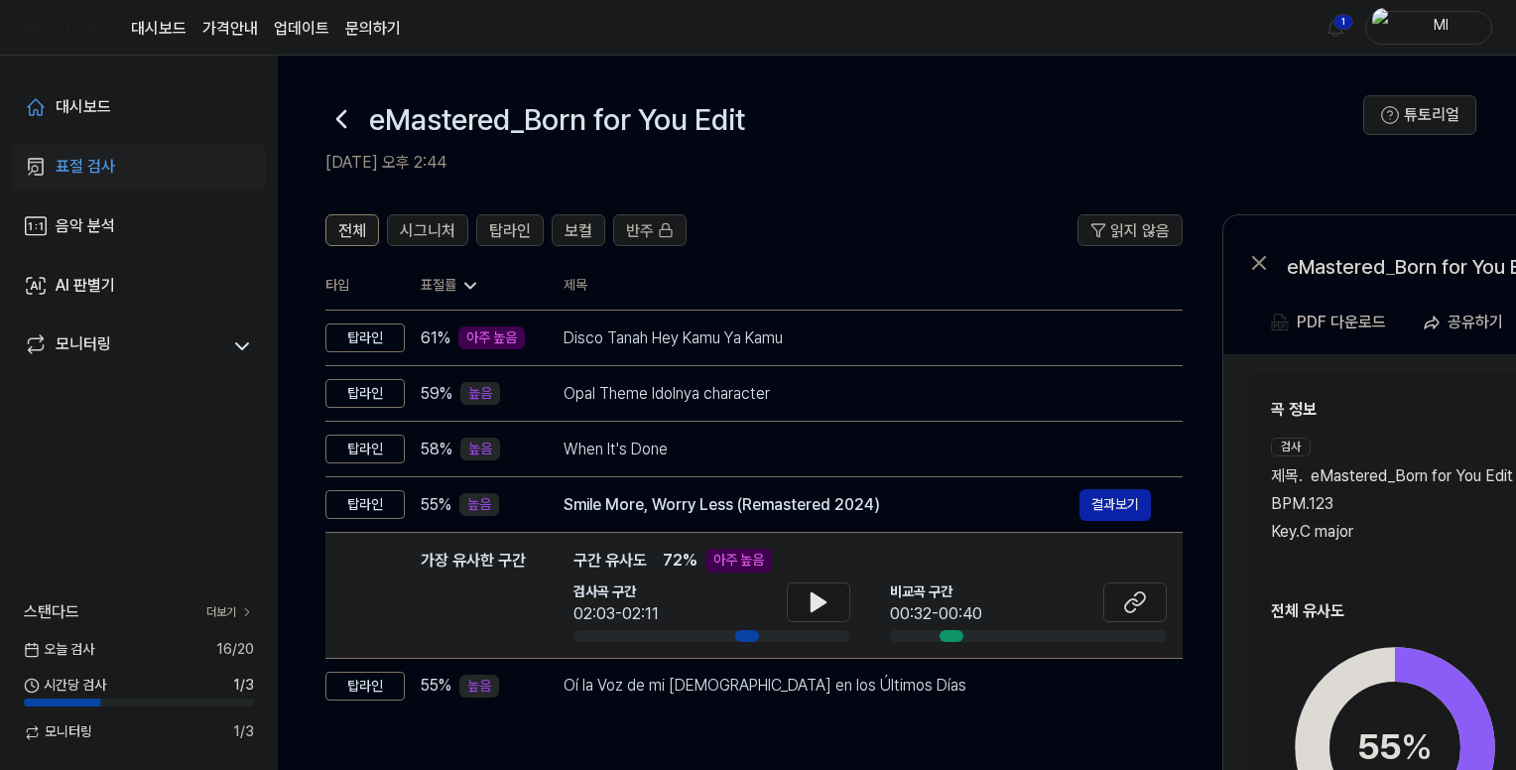
click at [1391, 613] on h2 "전체 유사도" at bounding box center [1539, 611] width 536 height 24
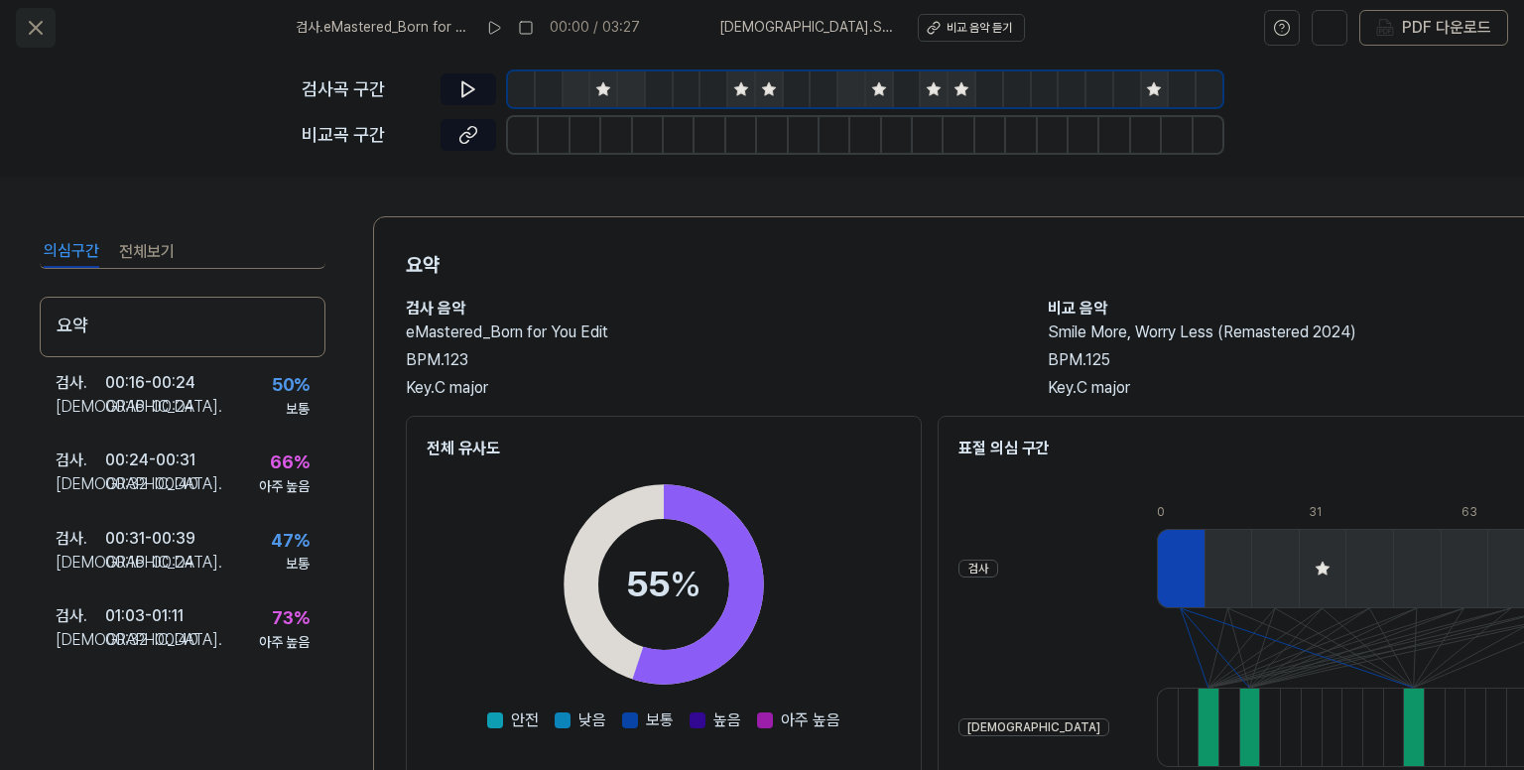
click at [31, 25] on icon at bounding box center [36, 28] width 24 height 24
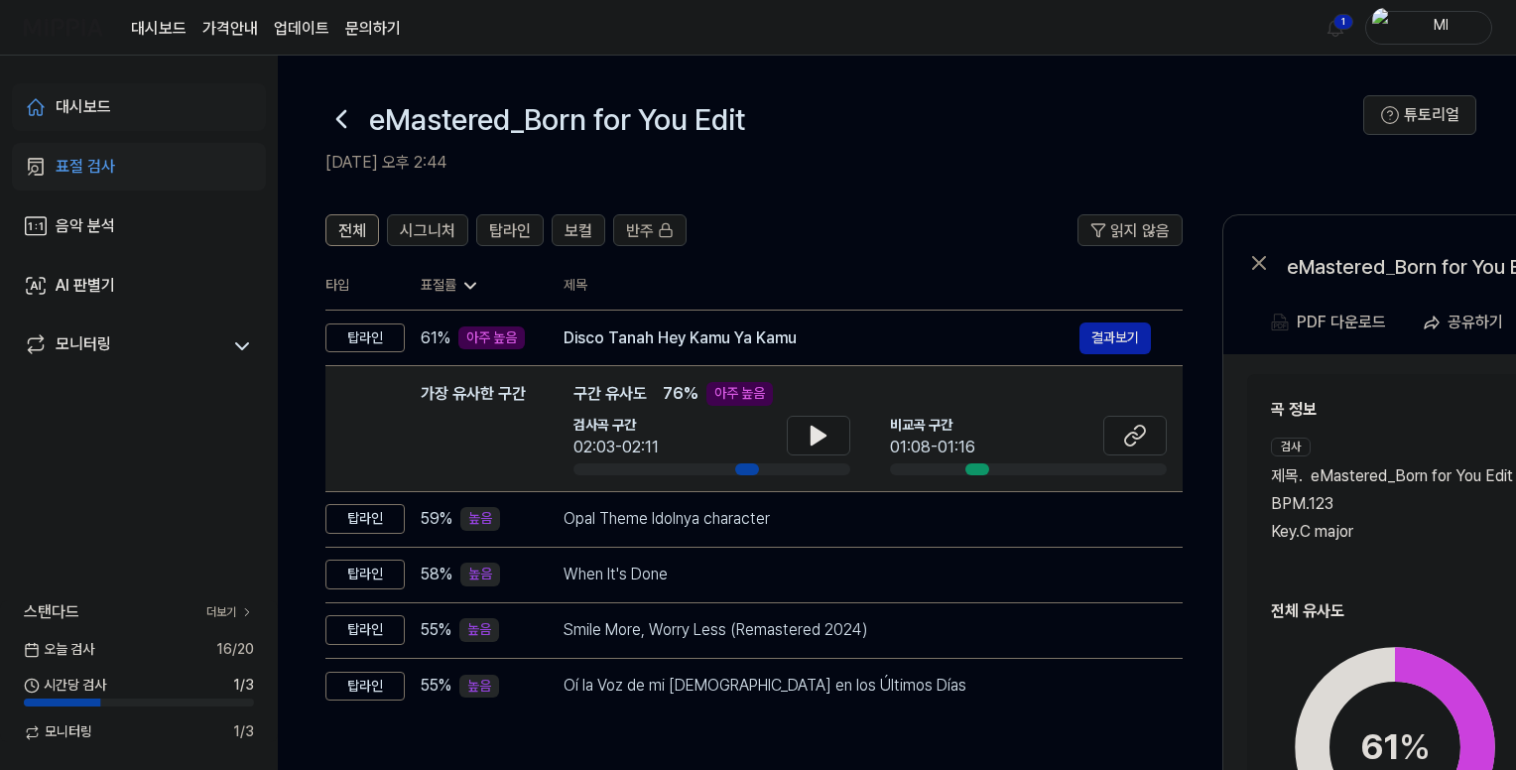
click at [71, 100] on div "대시보드" at bounding box center [84, 107] width 56 height 24
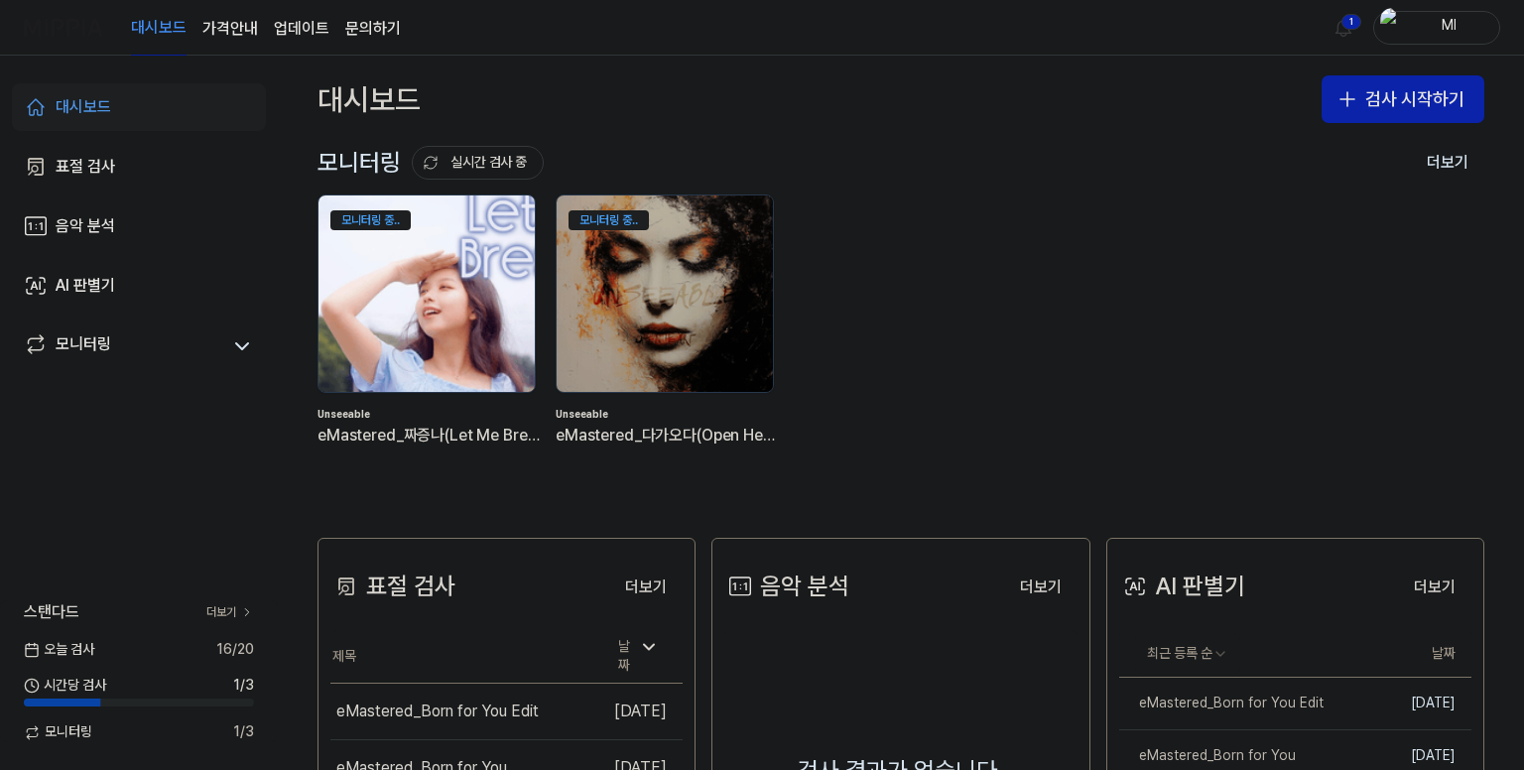
click at [363, 314] on img at bounding box center [427, 294] width 238 height 216
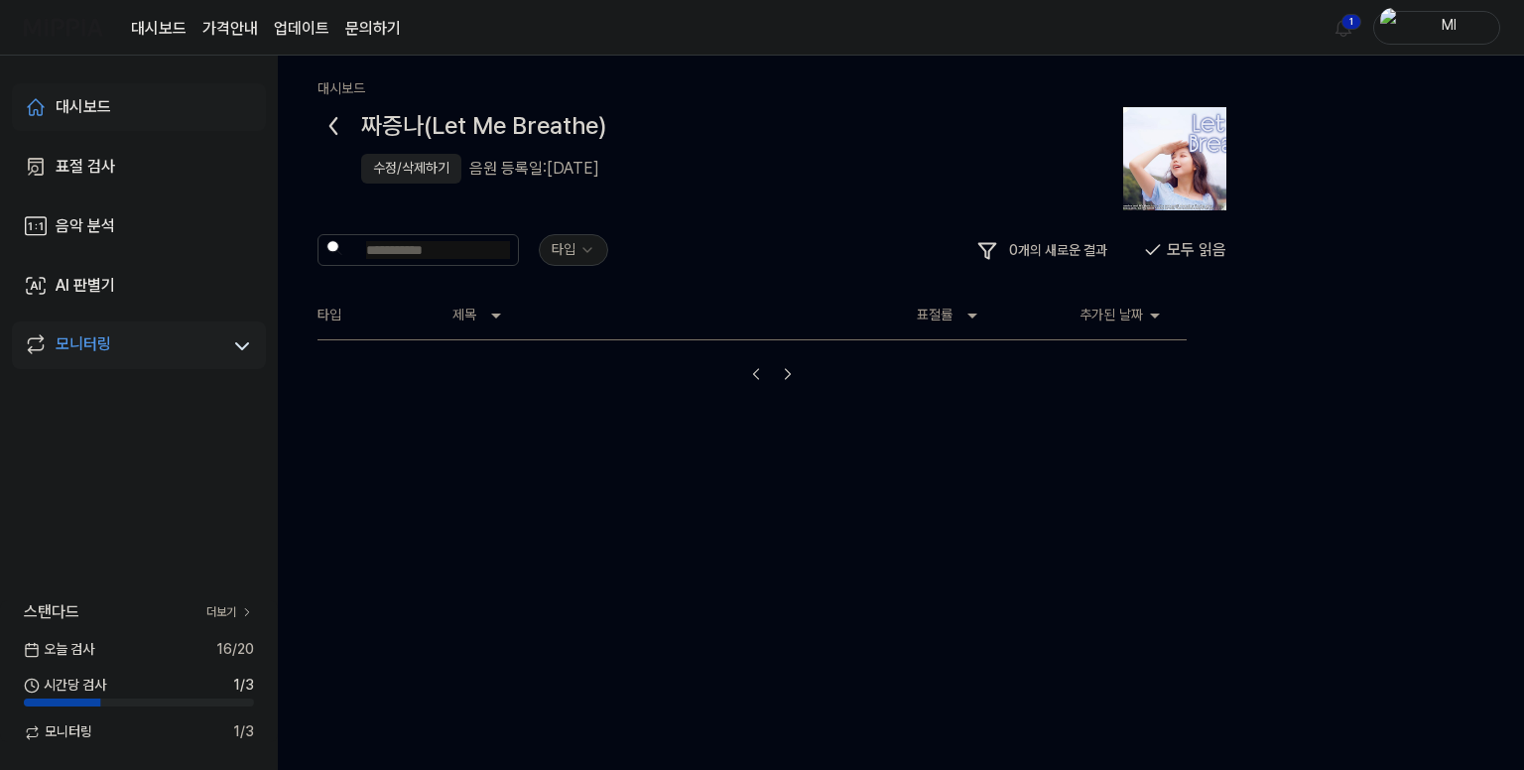
click at [90, 98] on div "대시보드" at bounding box center [84, 107] width 56 height 24
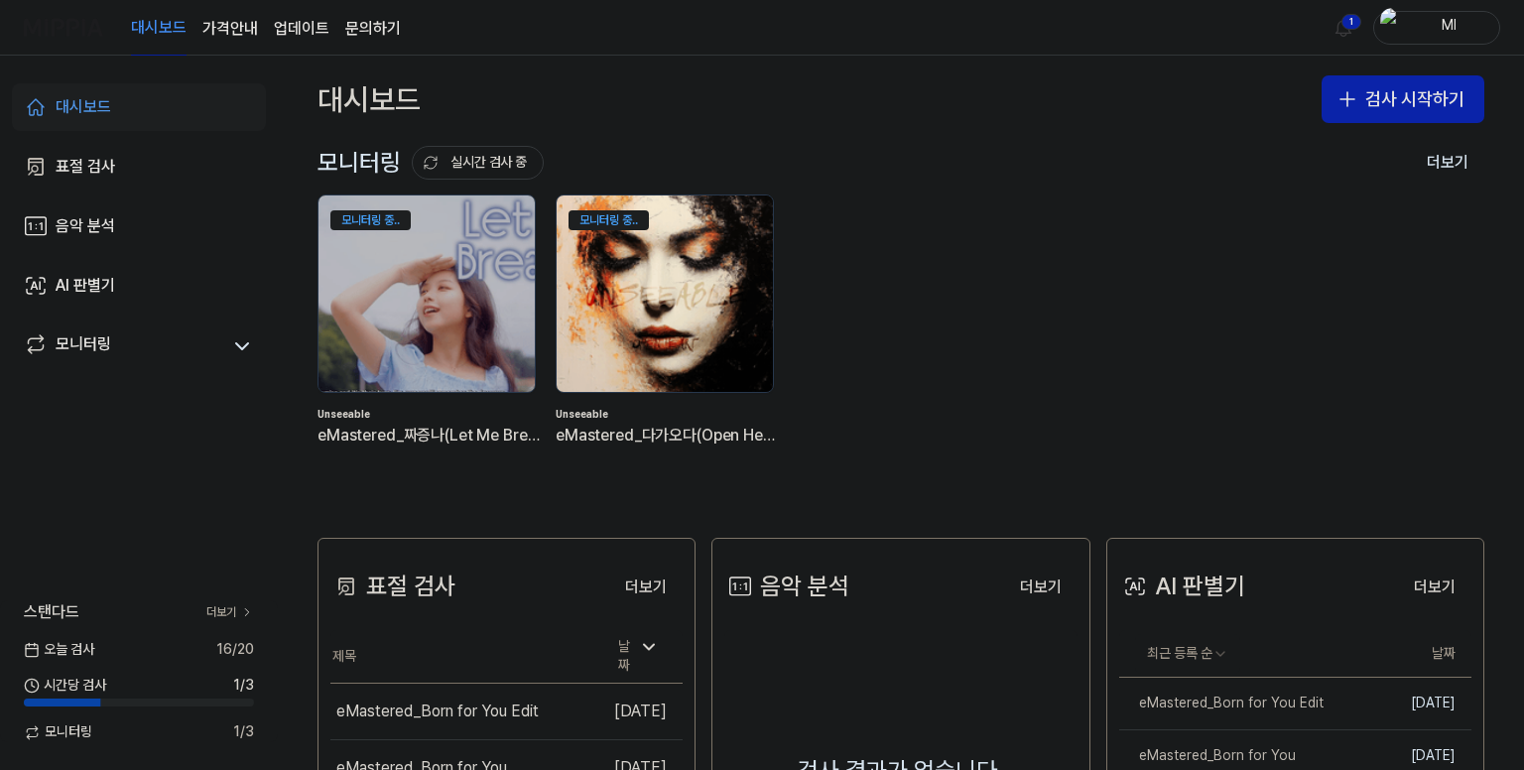
click at [660, 308] on img at bounding box center [665, 294] width 238 height 216
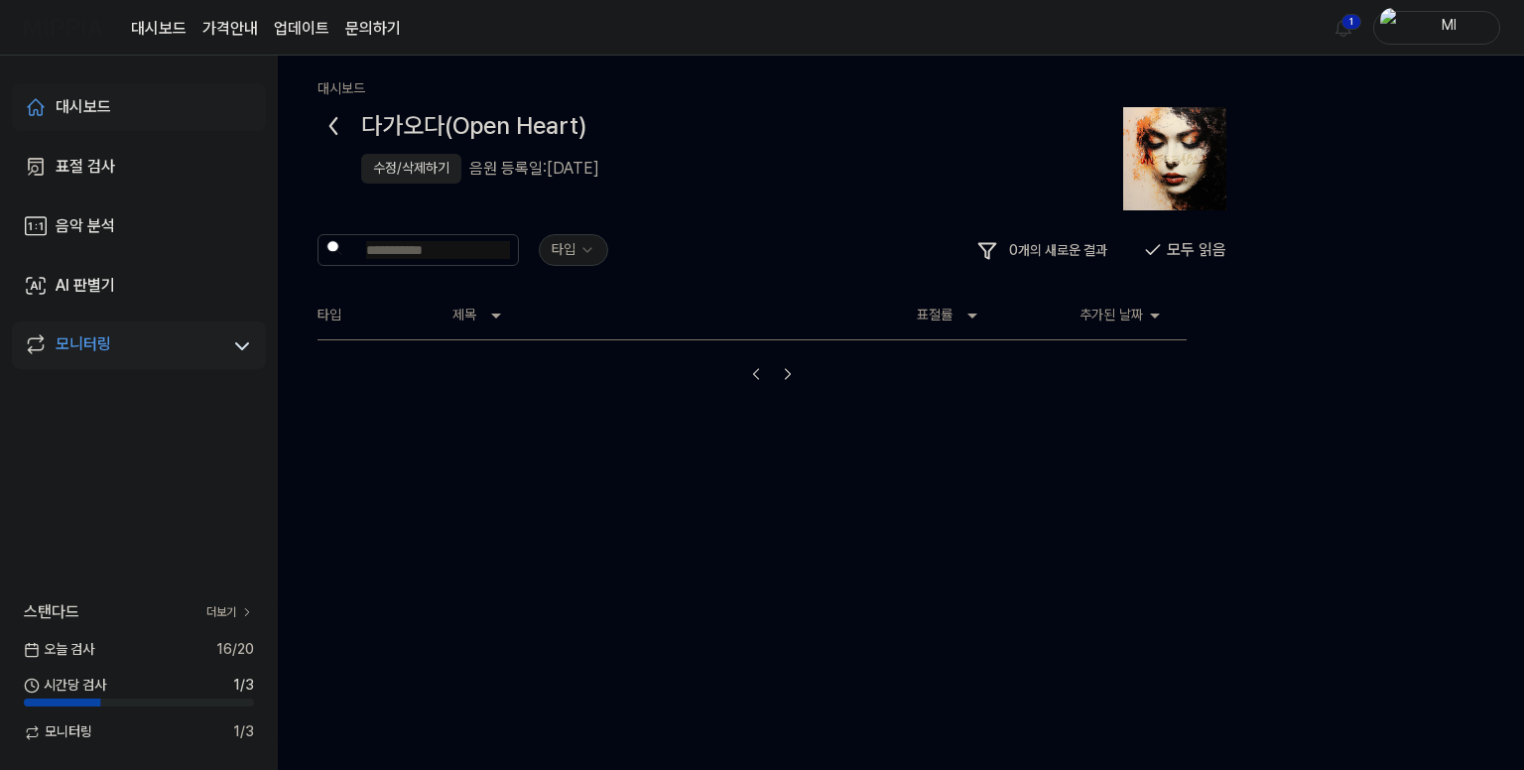
click at [75, 98] on div "대시보드" at bounding box center [84, 107] width 56 height 24
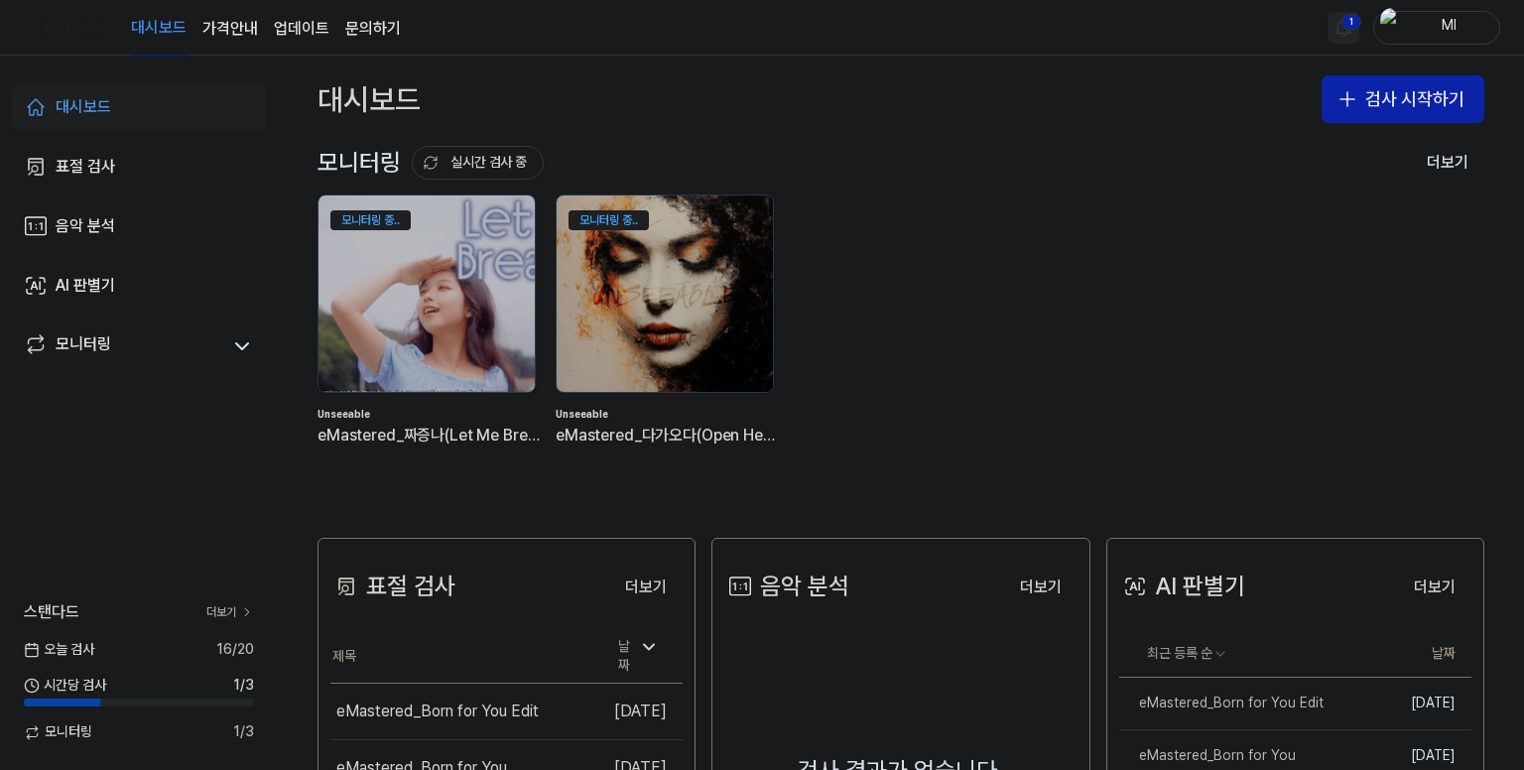
click at [1341, 25] on html "대시보드 가격안내 업데이트 문의하기 1 Ml 대시보드 표절 검사 음악 분석 AI 판별기 모니터링 스탠다드 더보기 [DATE] 검사 16 / 2…" at bounding box center [762, 385] width 1524 height 770
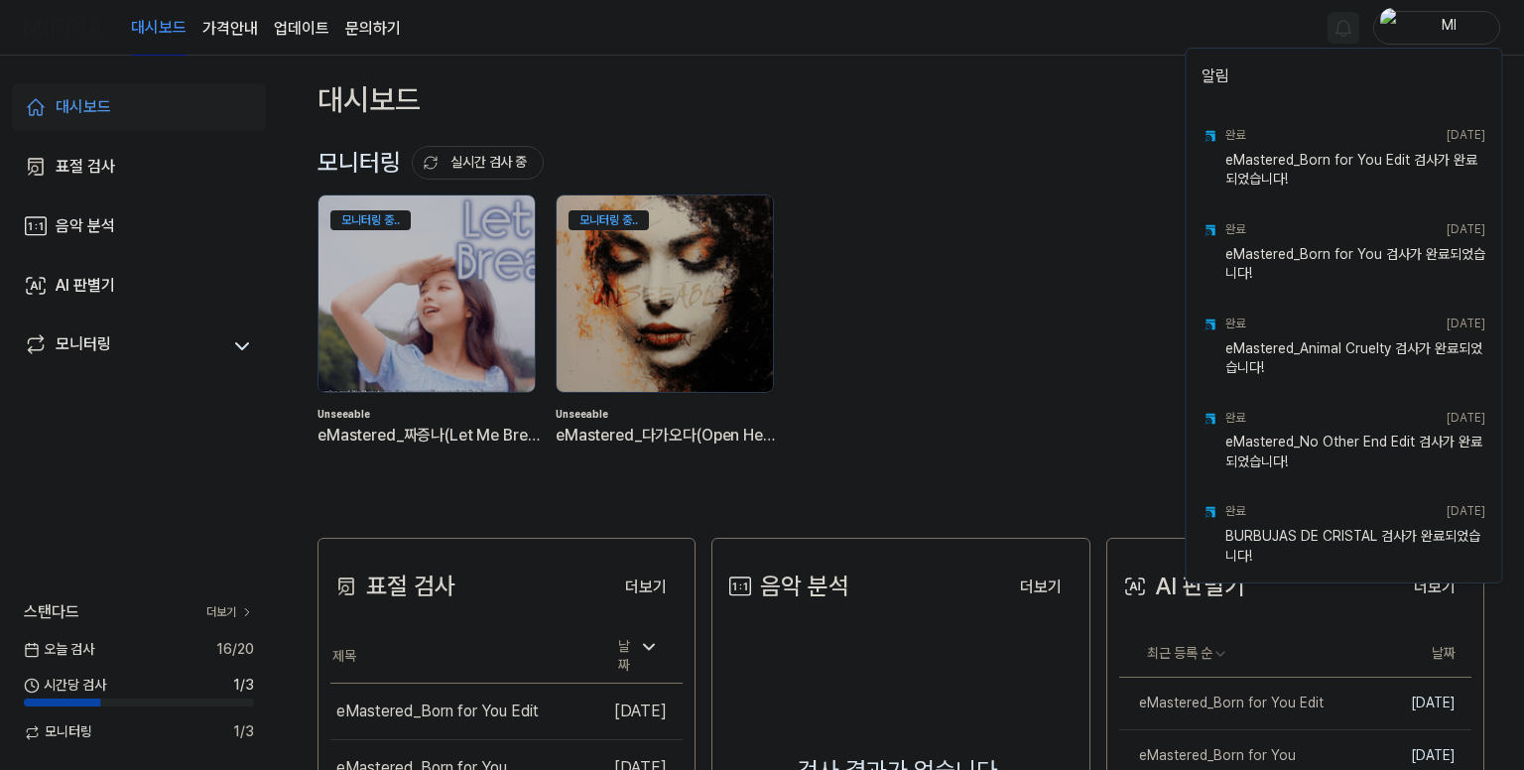
click at [1002, 37] on html "대시보드 가격안내 업데이트 문의하기 Ml 대시보드 표절 검사 음악 분석 AI 판별기 모니터링 스탠다드 더보기 [DATE] 검사 16 / 20 …" at bounding box center [762, 385] width 1524 height 770
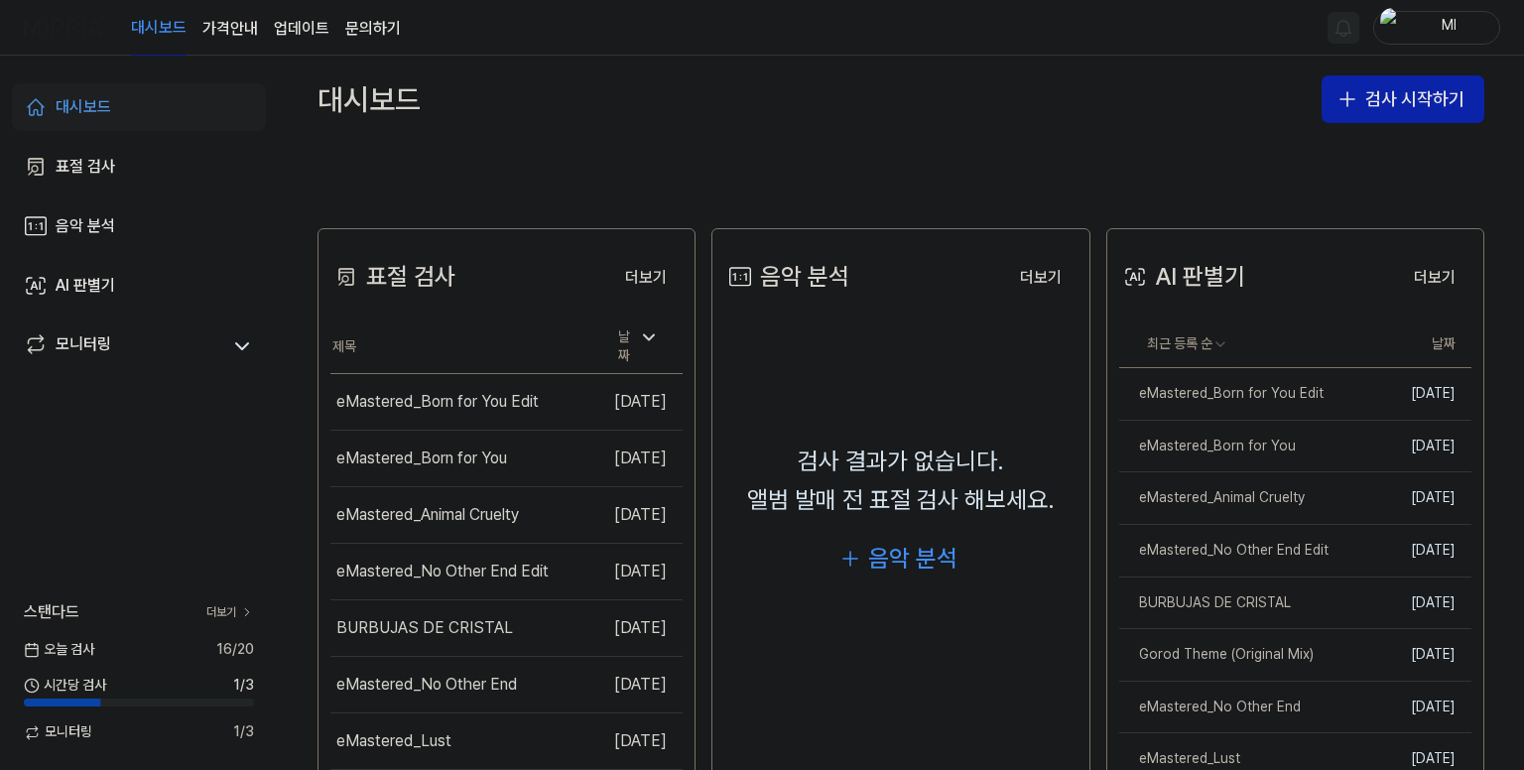
scroll to position [479, 0]
